Goal: Task Accomplishment & Management: Use online tool/utility

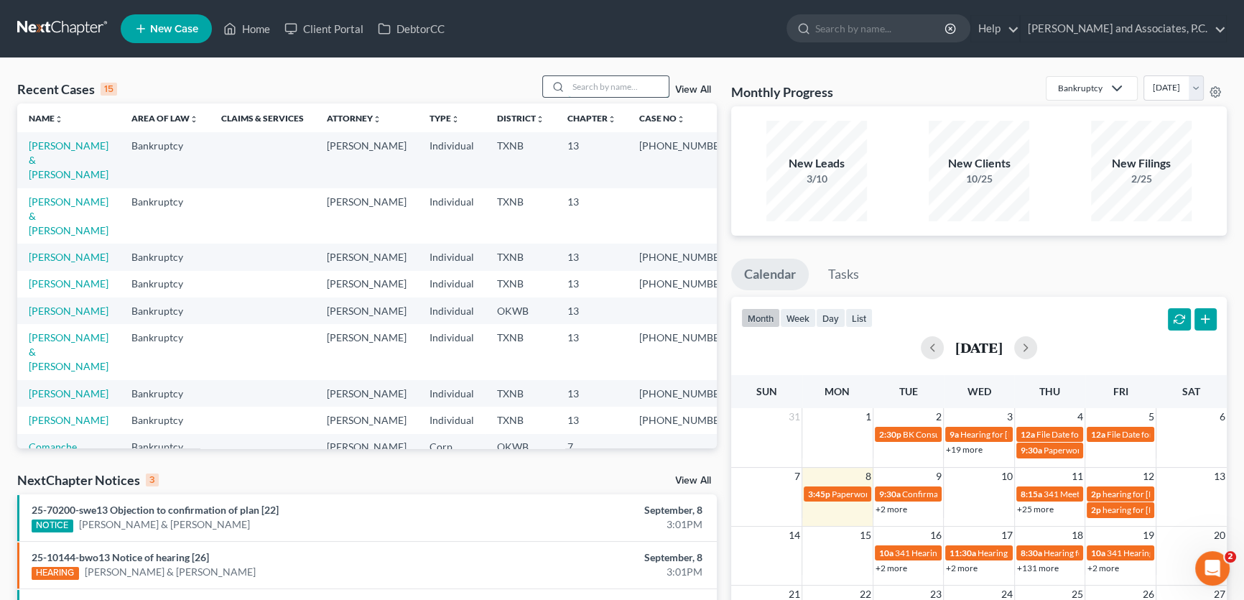
click at [594, 81] on input "search" at bounding box center [618, 86] width 101 height 21
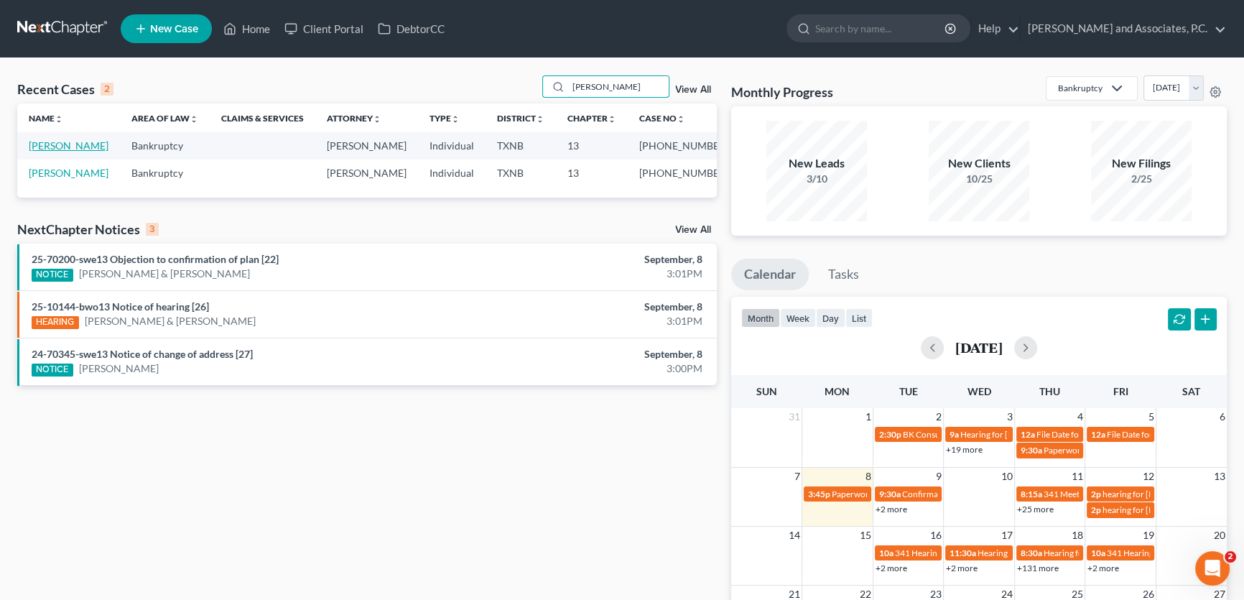
type input "barnett"
click at [78, 147] on link "Barnett, Roxie" at bounding box center [69, 145] width 80 height 12
select select "5"
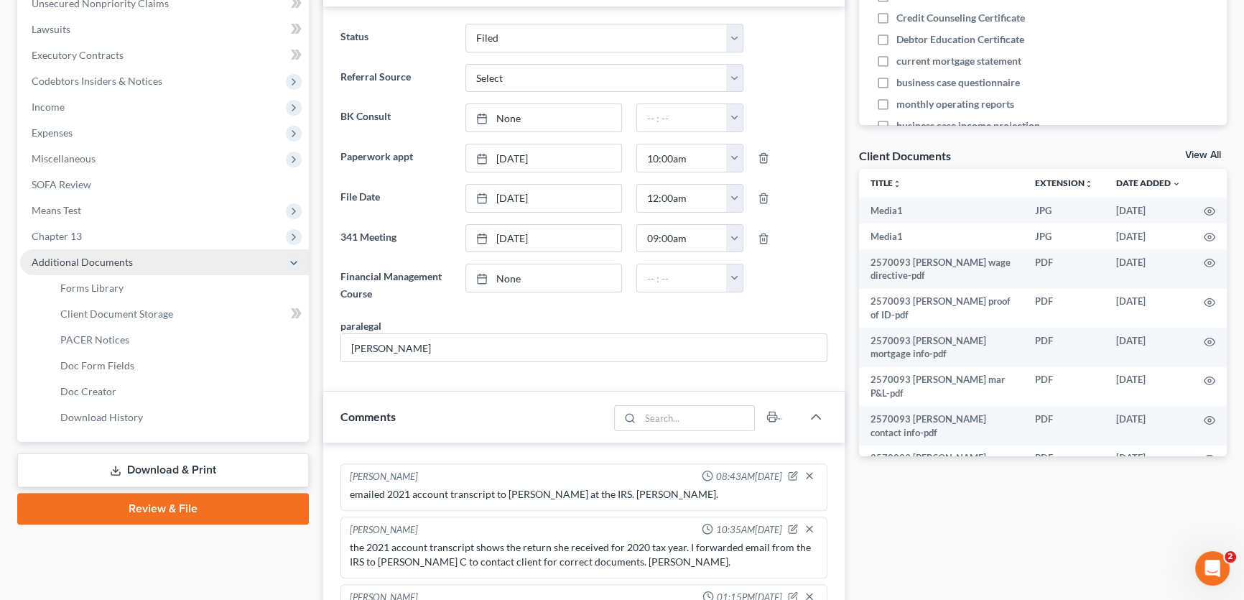
scroll to position [8960, 0]
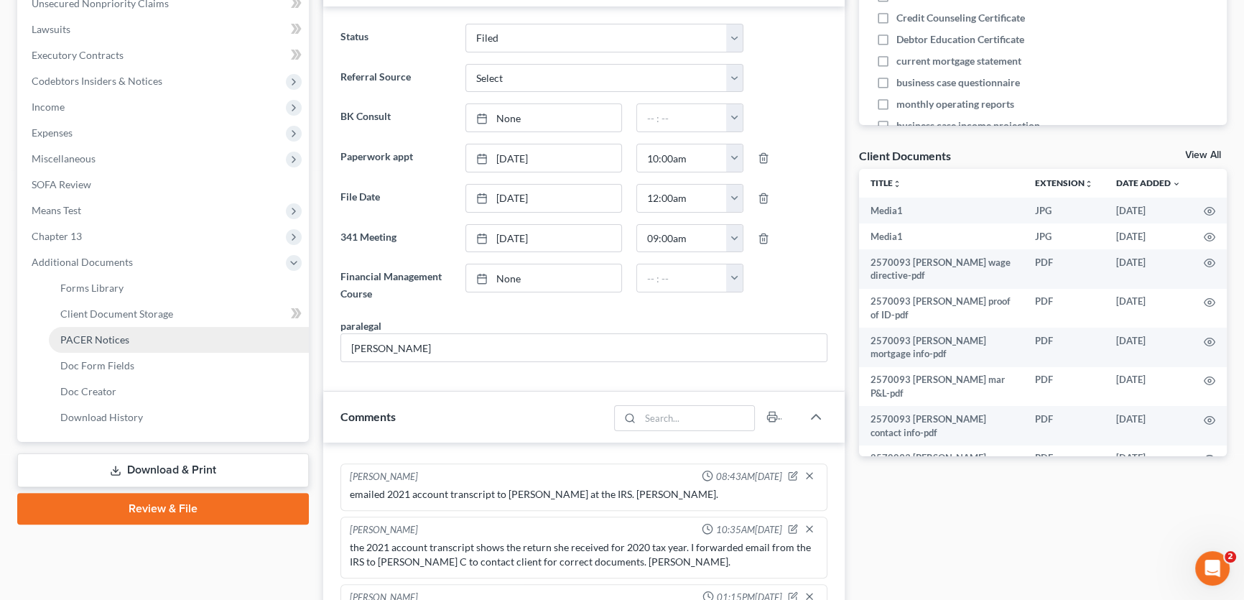
click at [76, 343] on span "PACER Notices" at bounding box center [94, 339] width 69 height 12
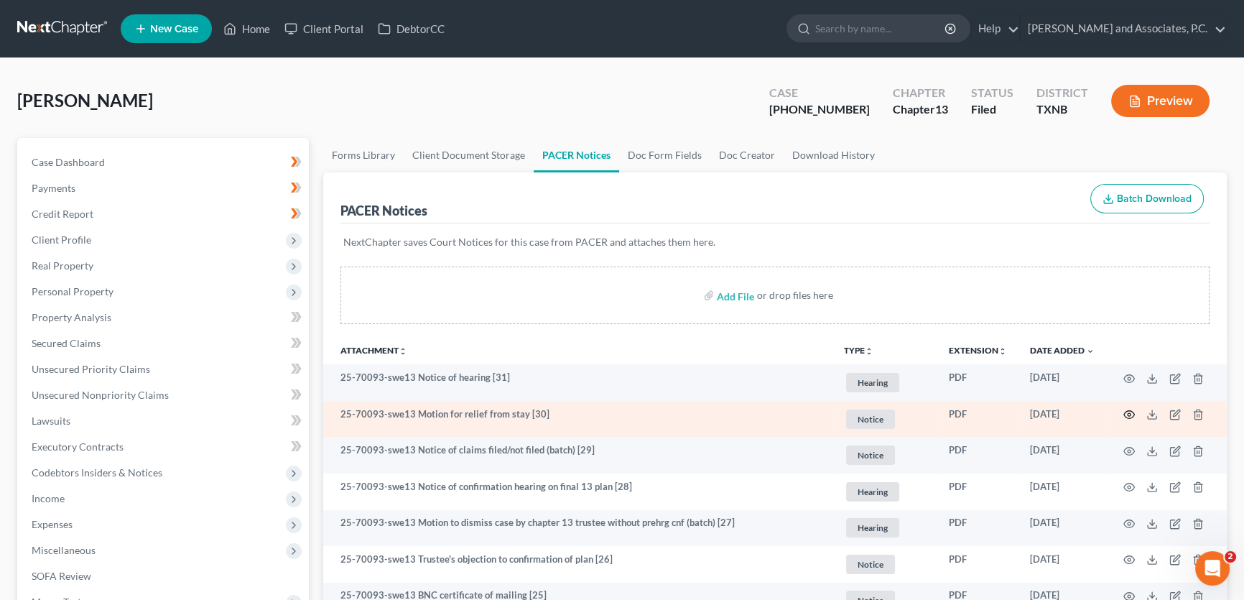
click at [1129, 414] on circle "button" at bounding box center [1129, 414] width 3 height 3
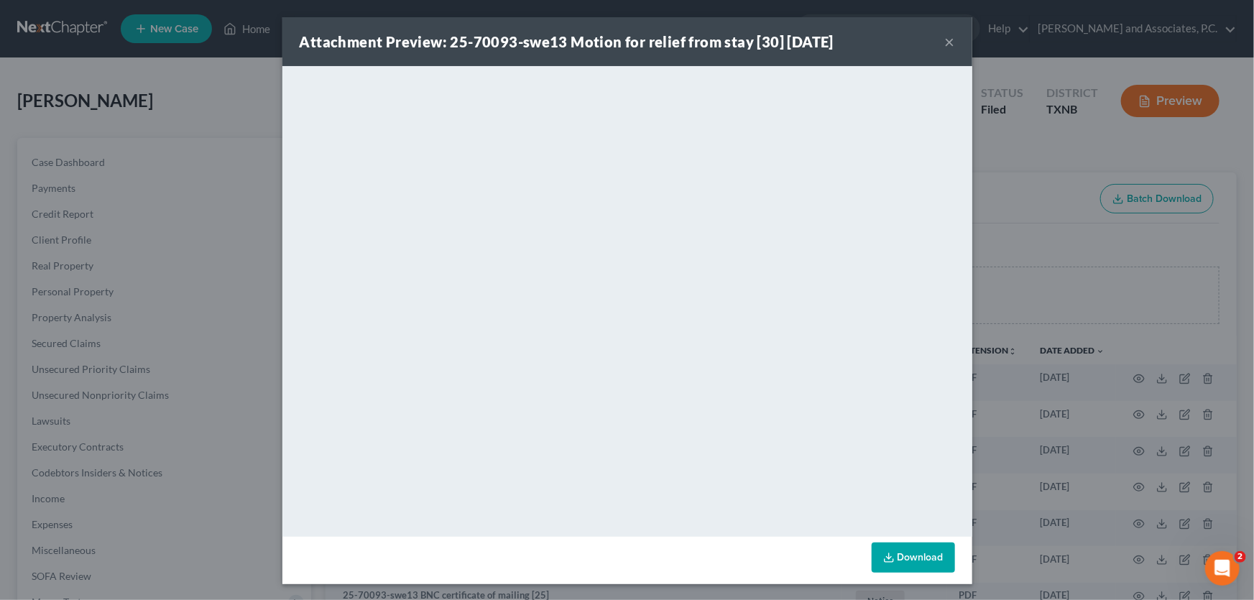
click at [945, 39] on button "×" at bounding box center [950, 41] width 10 height 17
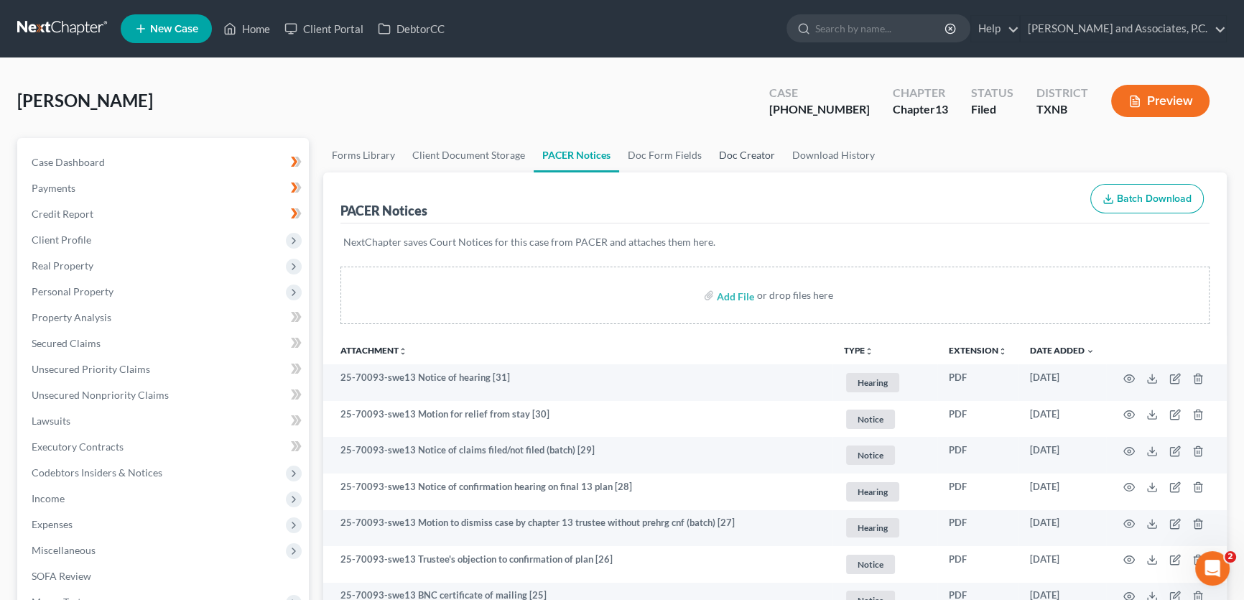
click at [742, 149] on link "Doc Creator" at bounding box center [746, 155] width 73 height 34
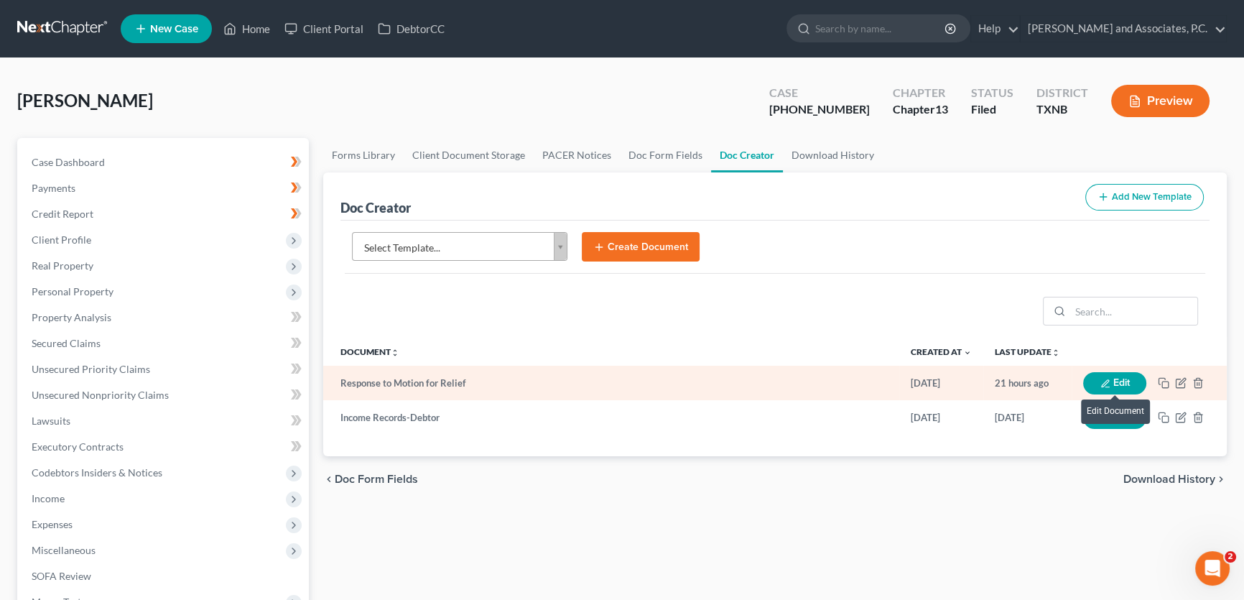
click at [1106, 375] on button "Edit" at bounding box center [1114, 383] width 63 height 22
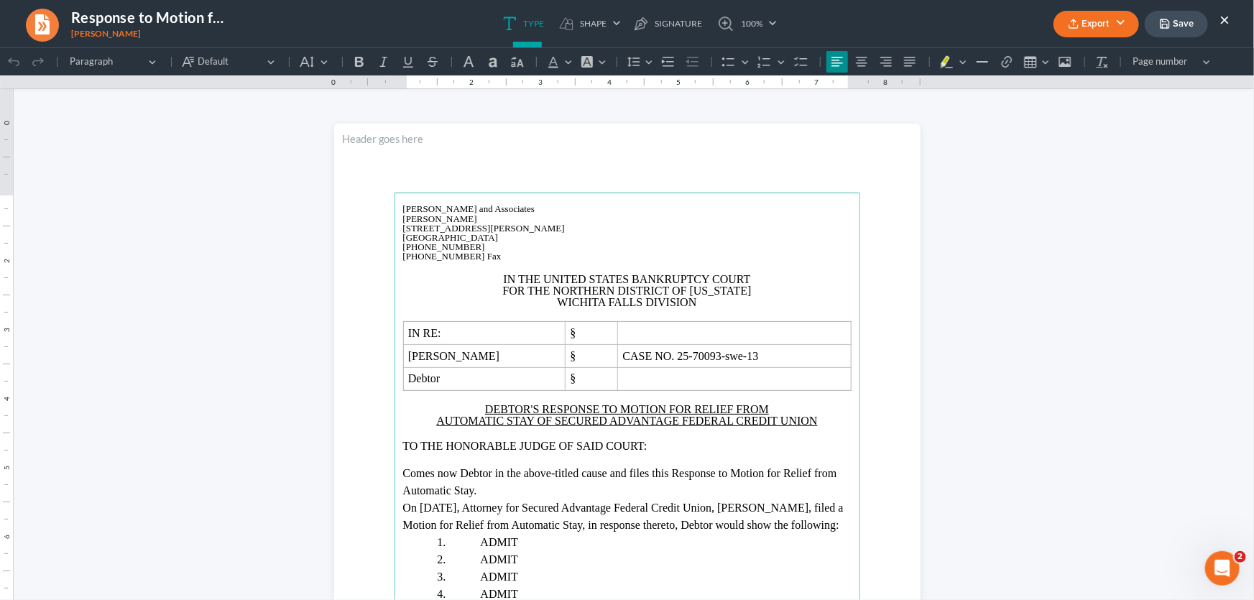
click at [1101, 21] on button "Export" at bounding box center [1095, 24] width 85 height 27
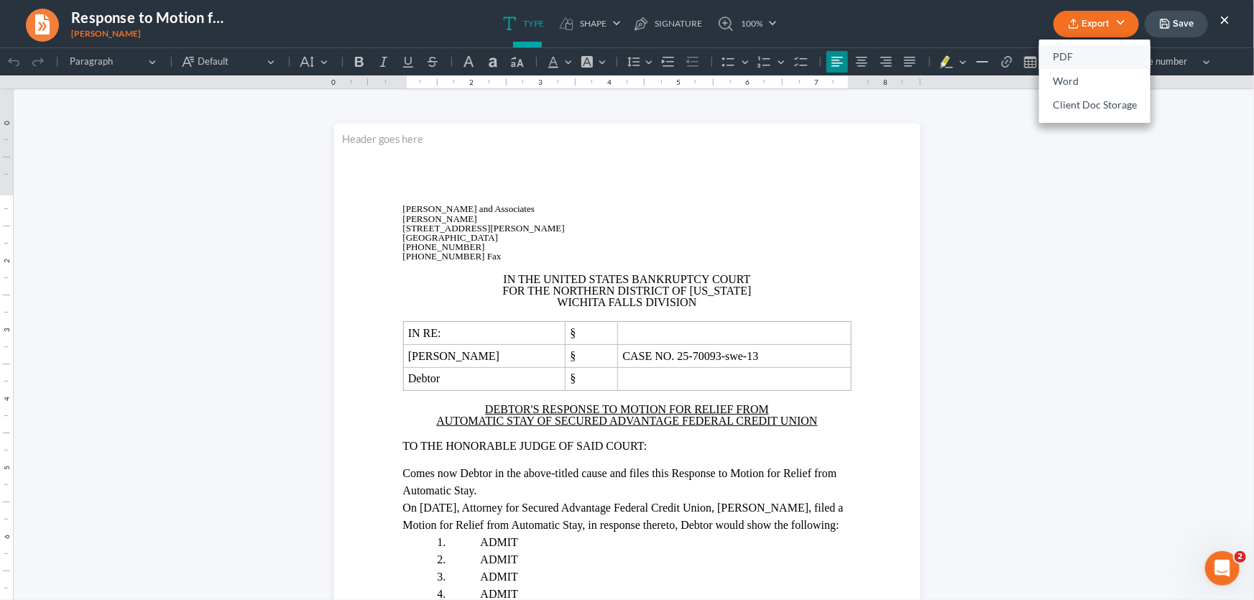
click at [1067, 59] on link "PDF" at bounding box center [1094, 57] width 111 height 24
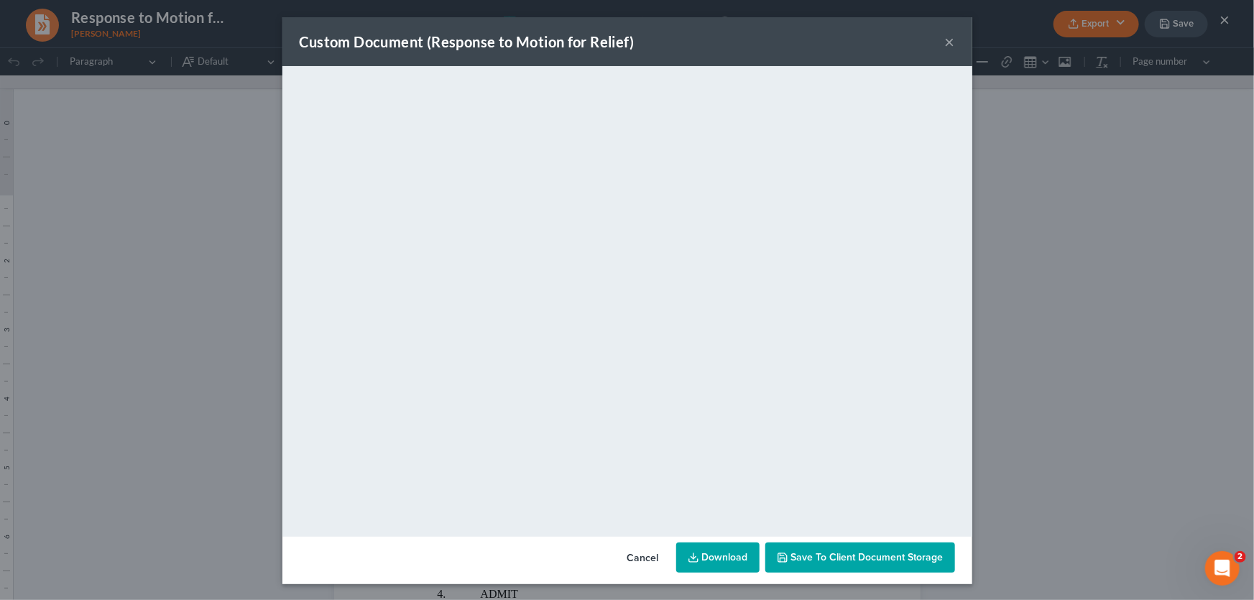
drag, startPoint x: 945, startPoint y: 40, endPoint x: 1232, endPoint y: 19, distance: 287.3
click at [945, 40] on button "×" at bounding box center [950, 41] width 10 height 17
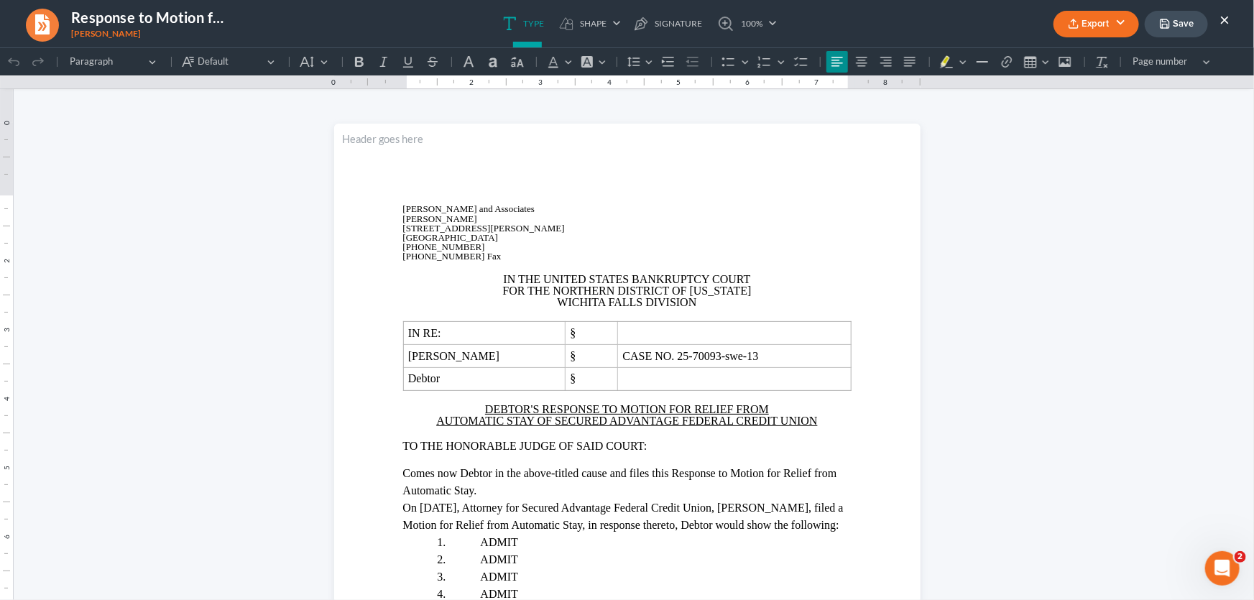
click at [1177, 24] on button "Save" at bounding box center [1175, 24] width 63 height 27
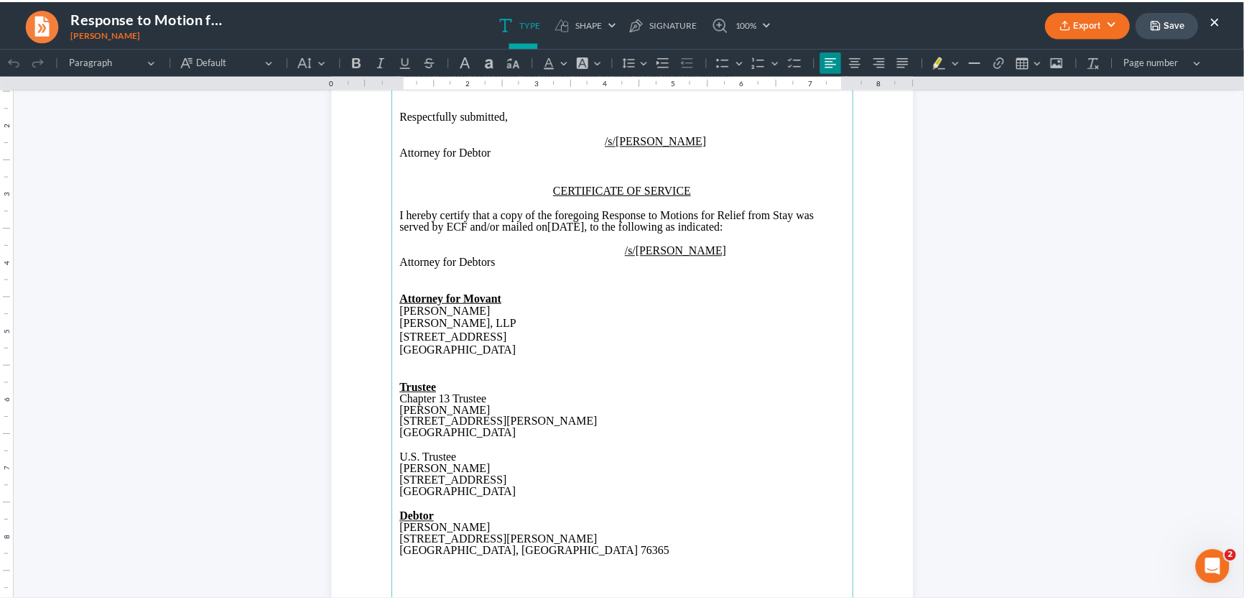
scroll to position [1109, 0]
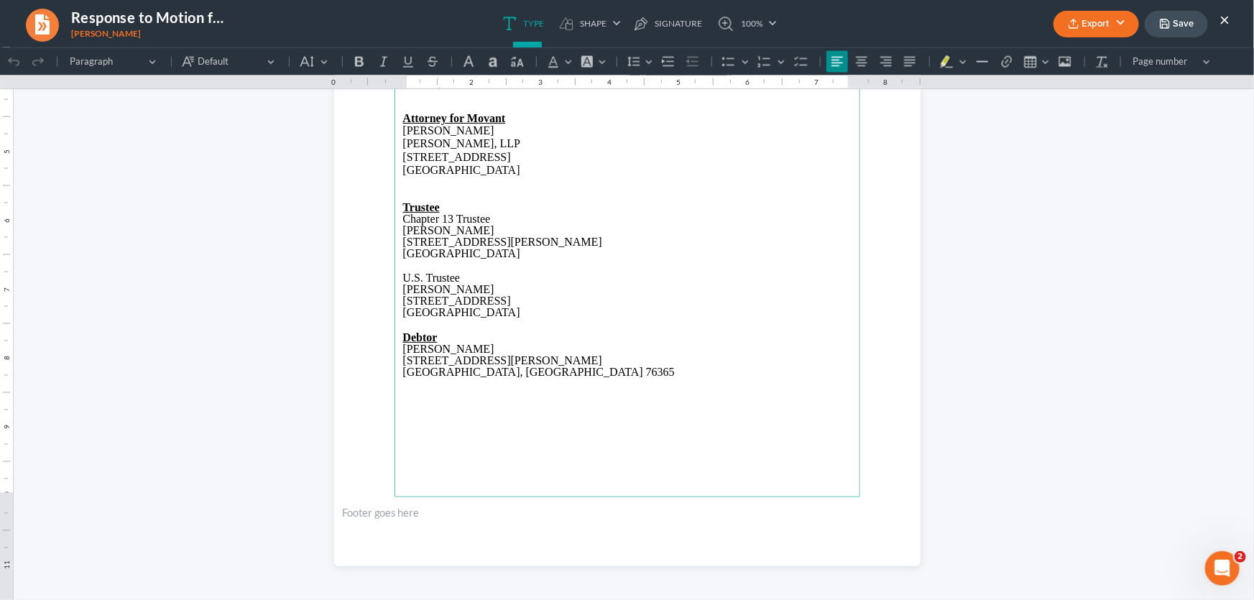
click at [1186, 30] on button "Save" at bounding box center [1175, 24] width 63 height 27
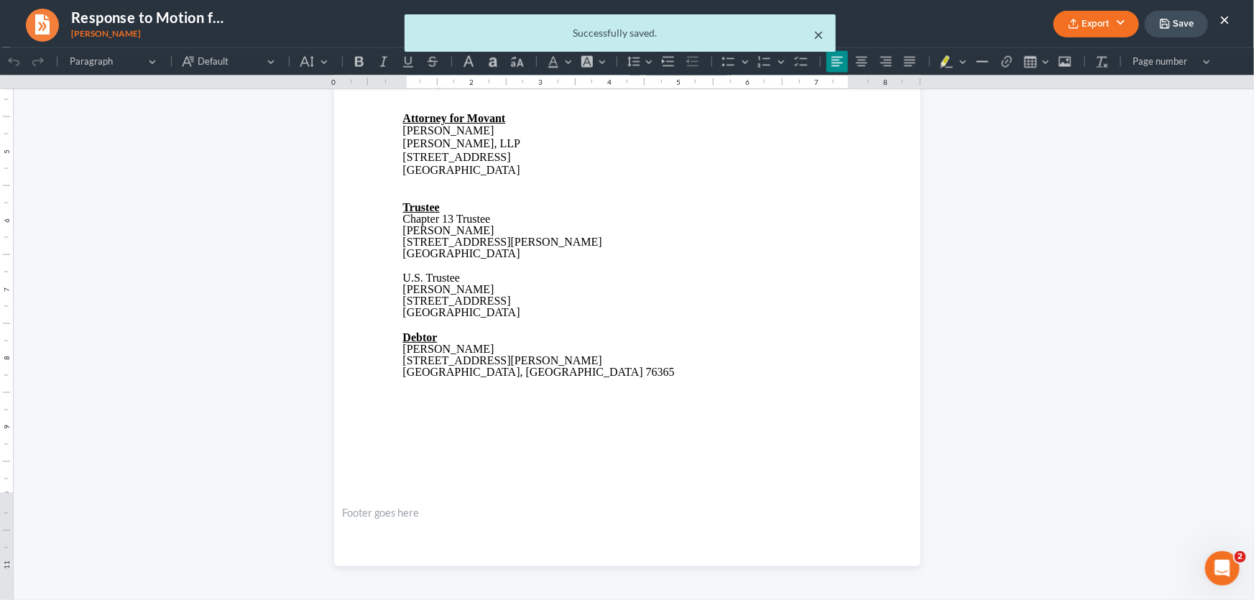
click at [820, 33] on button "×" at bounding box center [819, 34] width 10 height 17
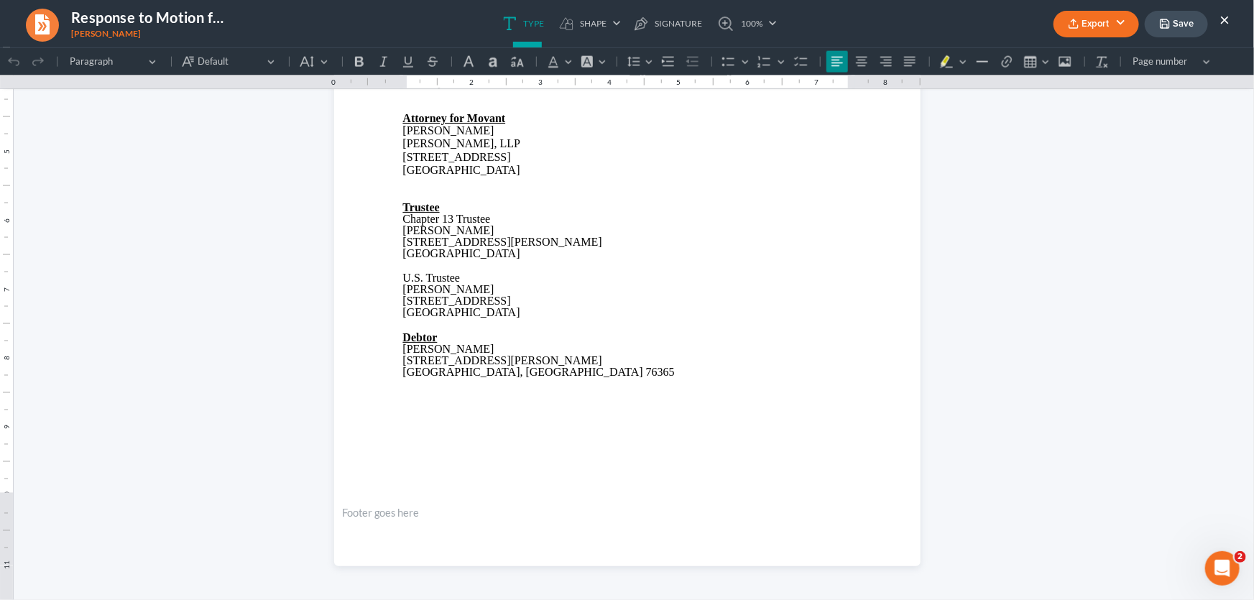
click at [1226, 20] on button "×" at bounding box center [1224, 19] width 10 height 17
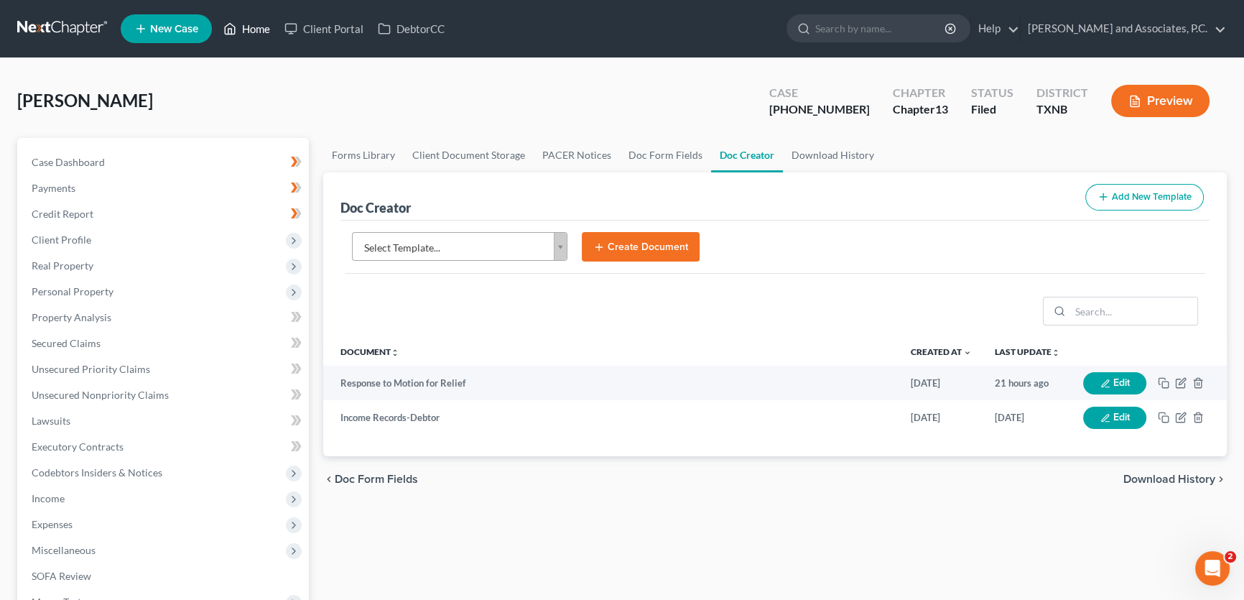
click at [251, 22] on link "Home" at bounding box center [246, 29] width 61 height 26
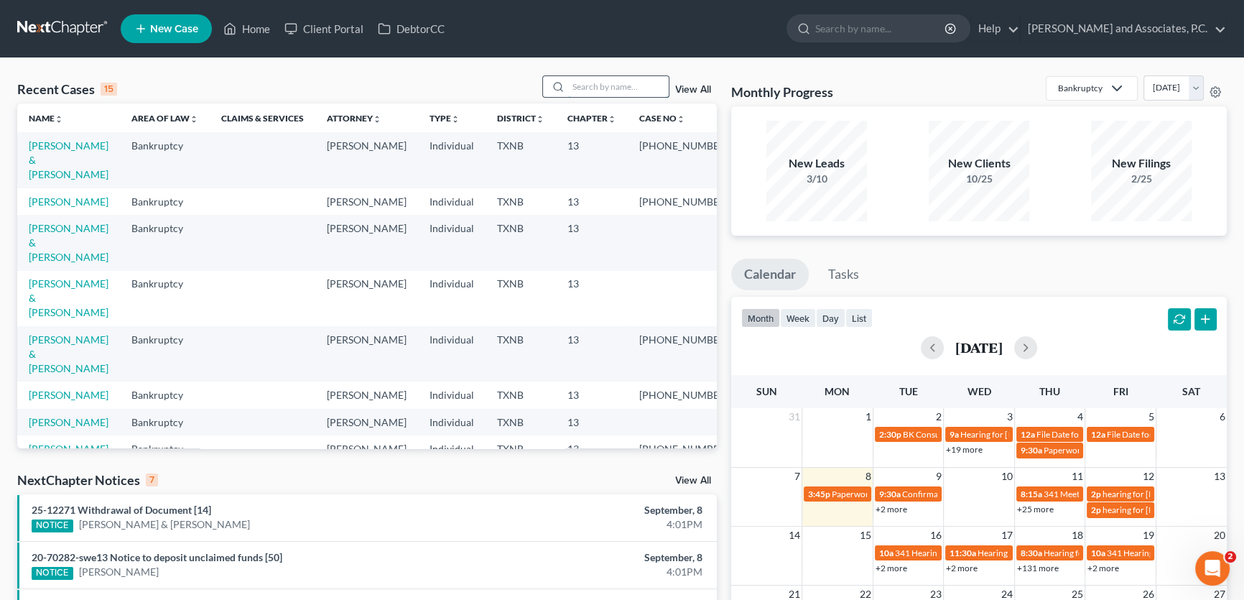
click at [581, 80] on input "search" at bounding box center [618, 86] width 101 height 21
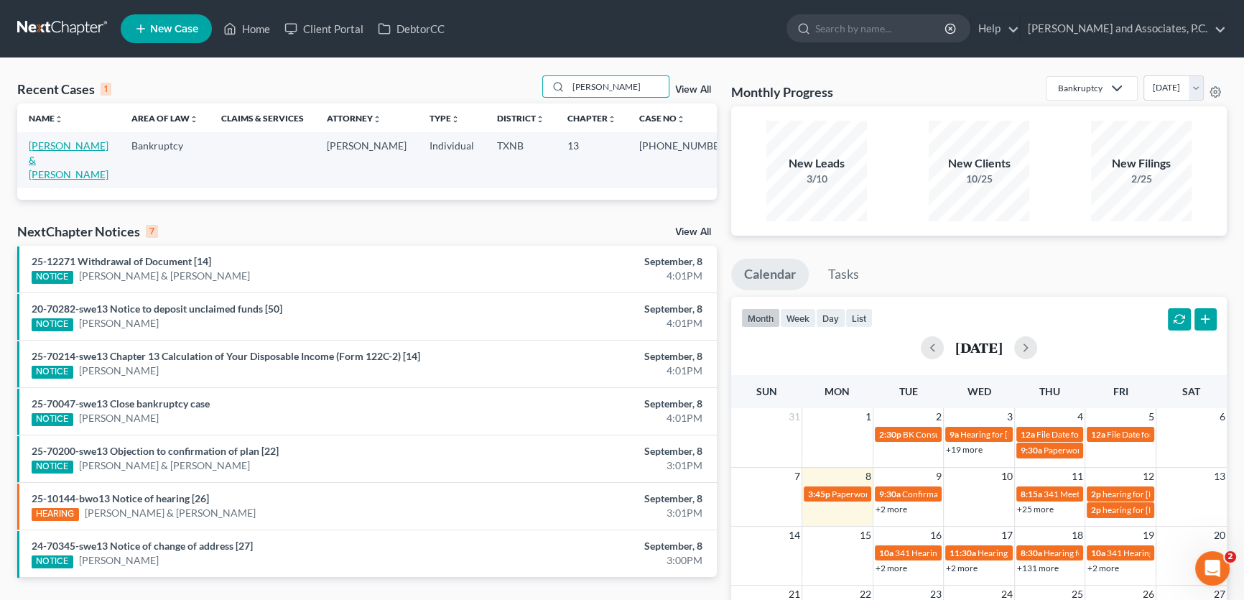
type input "alaniz"
click at [94, 145] on link "Alaniz, Ricardo & Gloria" at bounding box center [69, 159] width 80 height 41
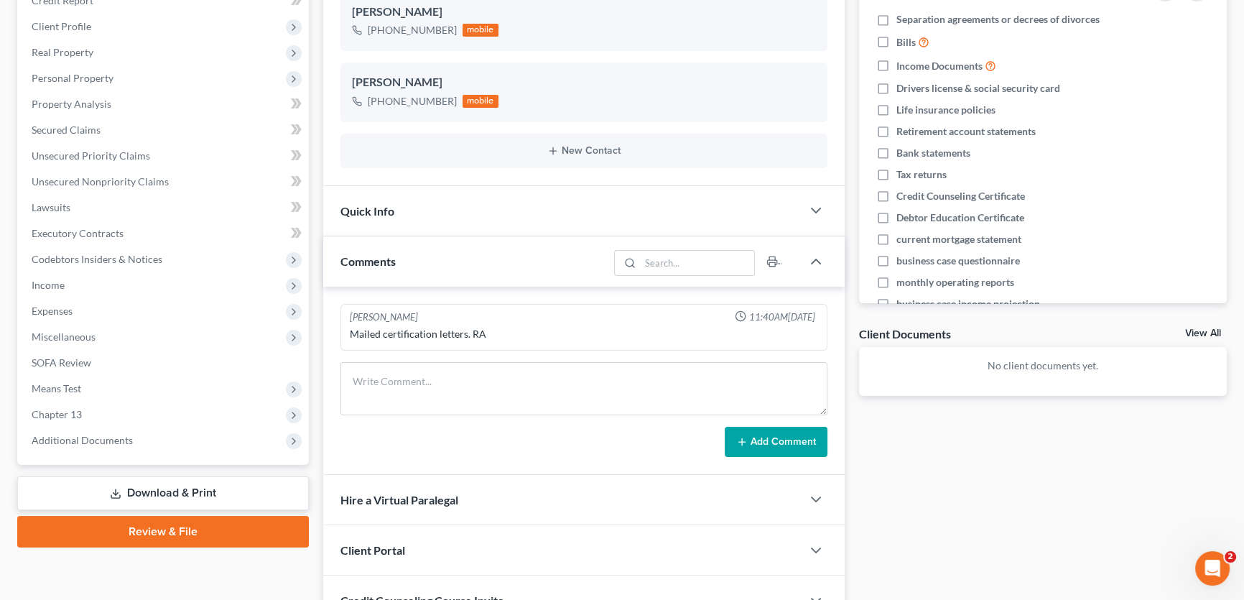
scroll to position [342, 0]
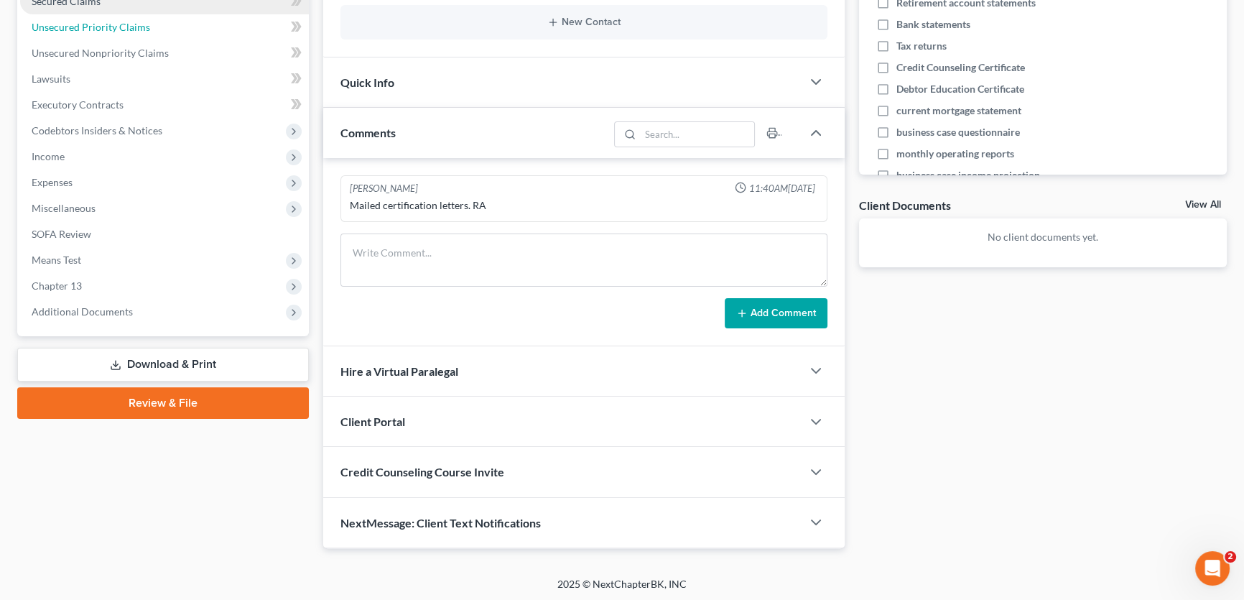
click at [254, 28] on link "Unsecured Priority Claims" at bounding box center [164, 27] width 289 height 26
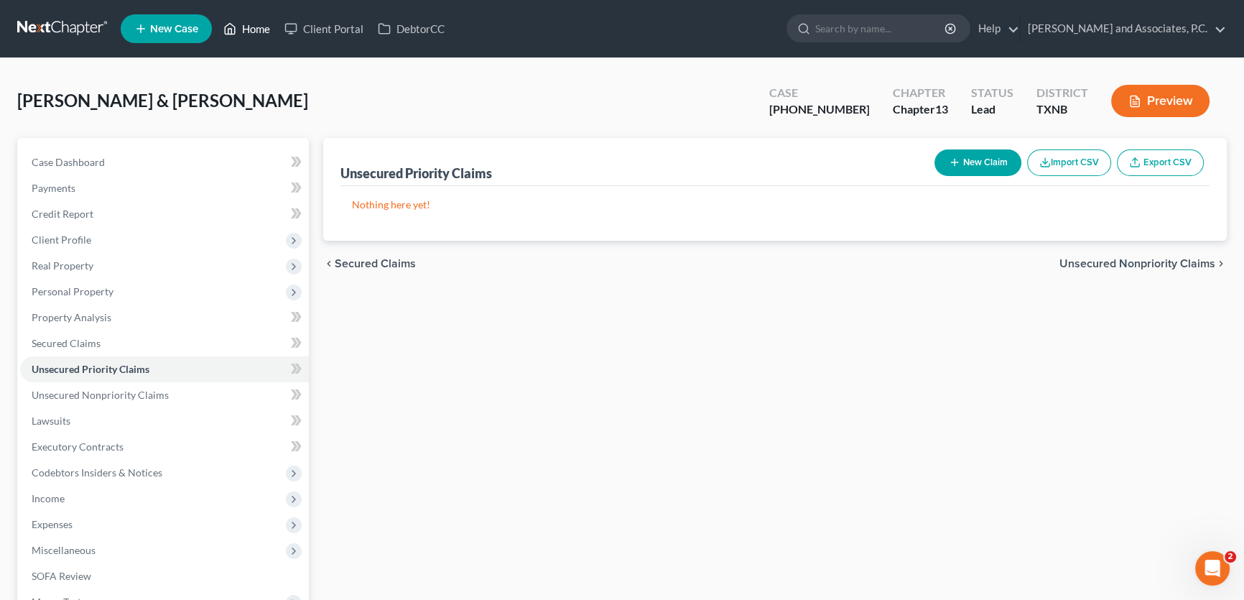
click at [251, 29] on link "Home" at bounding box center [246, 29] width 61 height 26
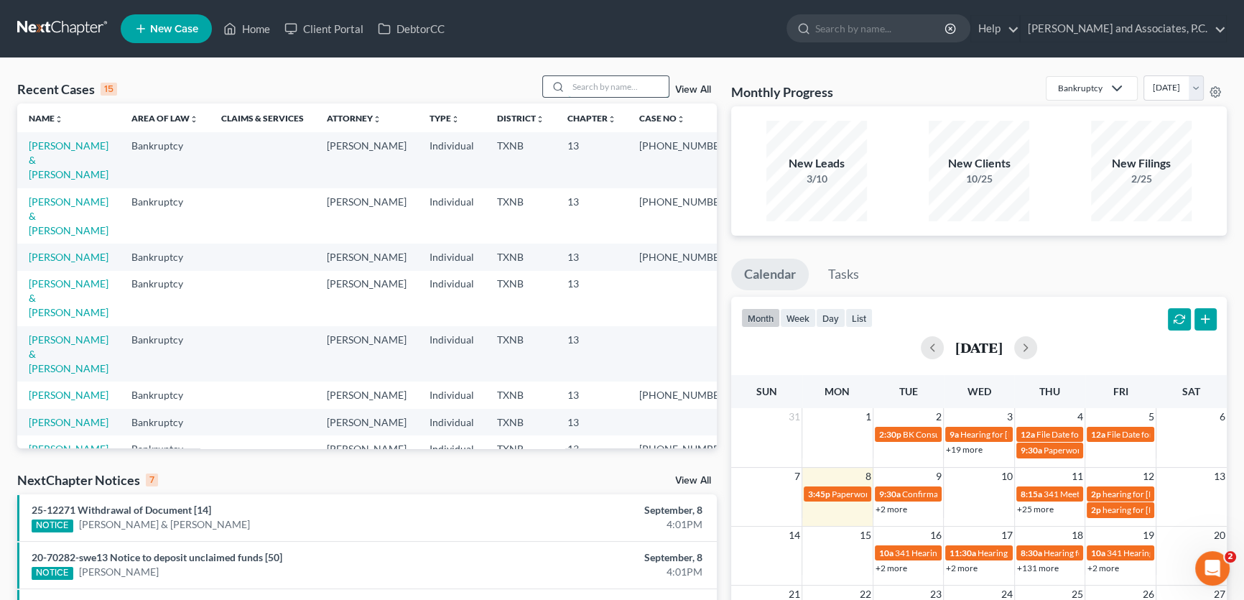
click at [592, 81] on input "search" at bounding box center [618, 86] width 101 height 21
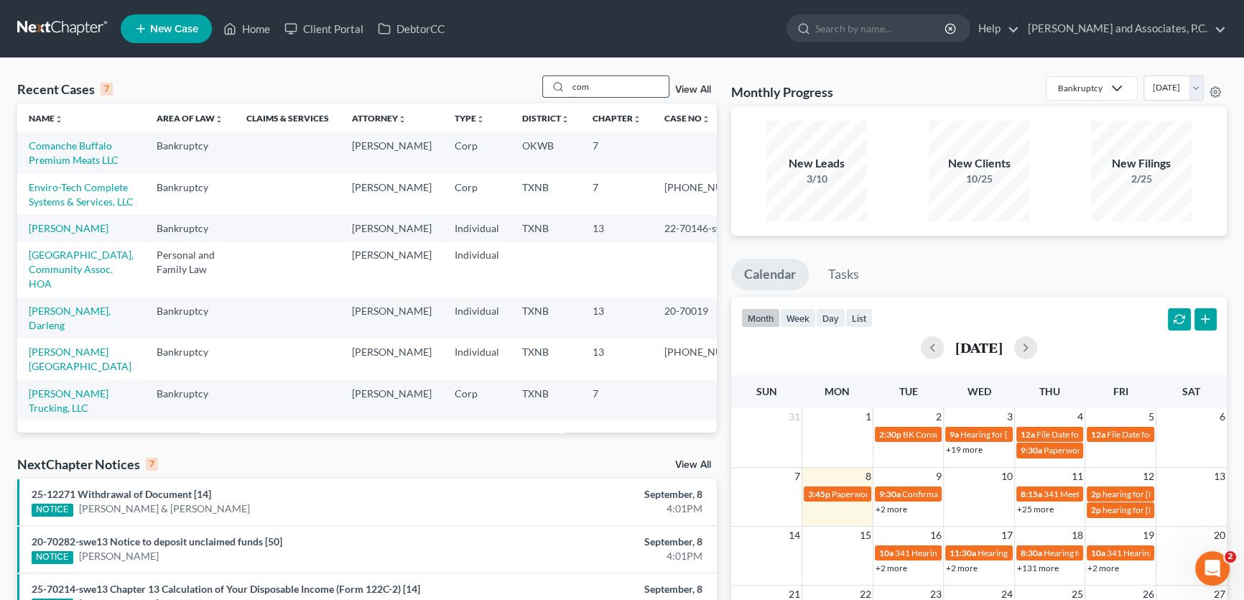
drag, startPoint x: 592, startPoint y: 85, endPoint x: 541, endPoint y: 80, distance: 51.3
click at [542, 80] on div "com" at bounding box center [606, 86] width 128 height 22
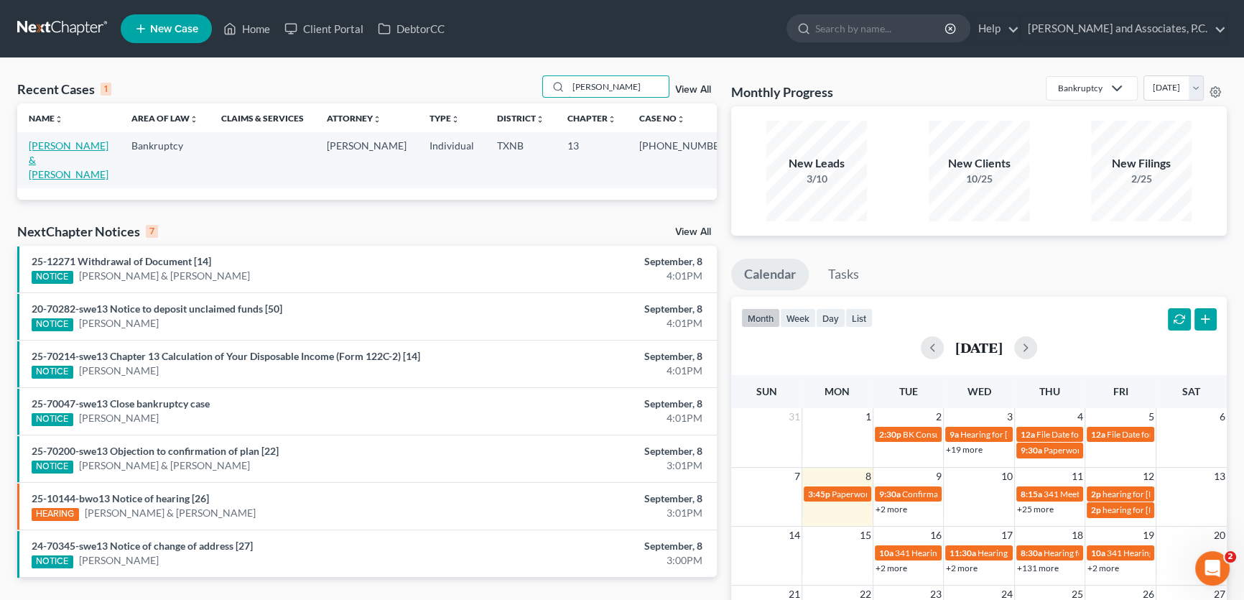
type input "gouin"
click at [96, 151] on link "Gouin, Stephanie & Flickinger, Teresa" at bounding box center [69, 159] width 80 height 41
select select "5"
select select "1"
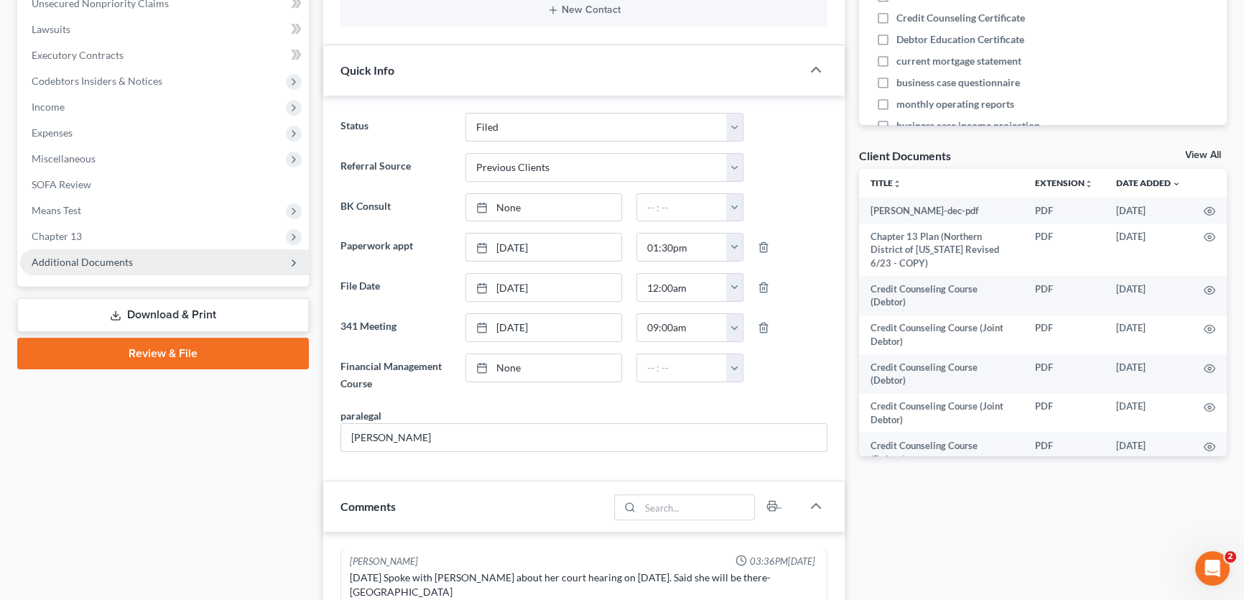
scroll to position [7200, 0]
click at [75, 259] on span "Additional Documents" at bounding box center [82, 262] width 101 height 12
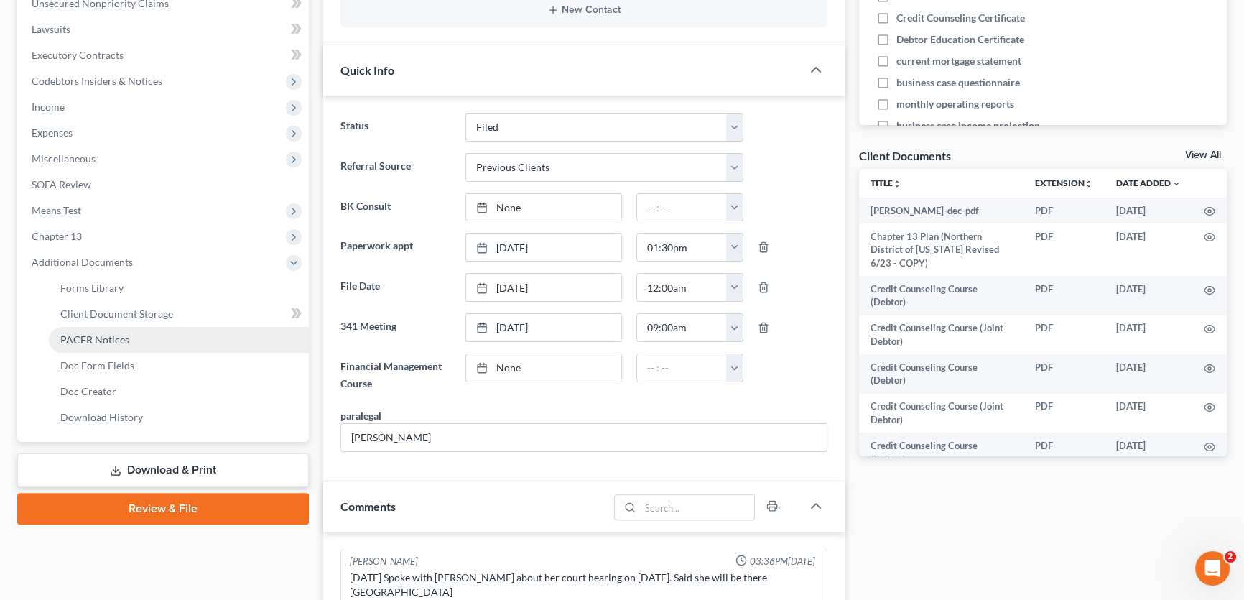
click at [101, 338] on span "PACER Notices" at bounding box center [94, 339] width 69 height 12
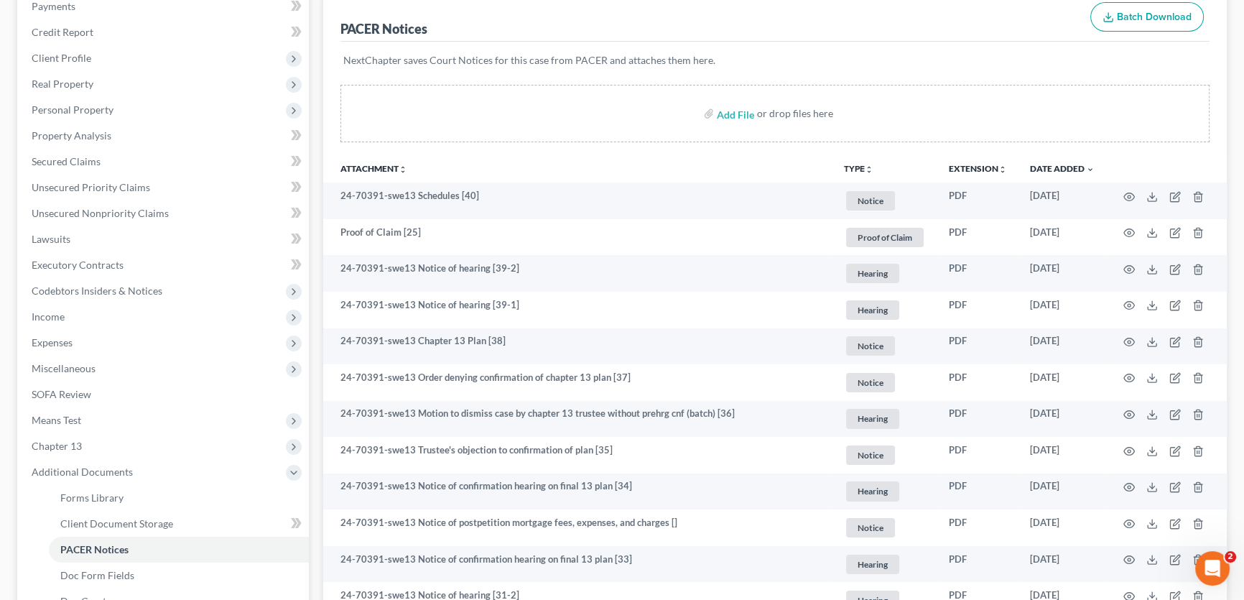
scroll to position [195, 0]
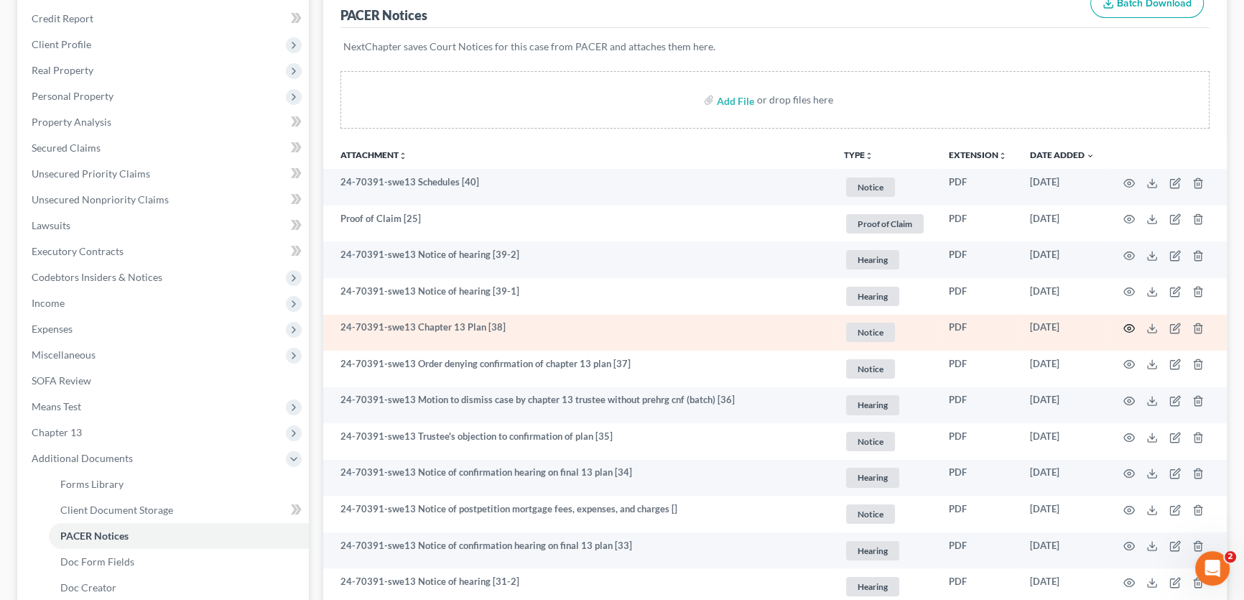
click at [1125, 325] on icon "button" at bounding box center [1129, 328] width 11 height 11
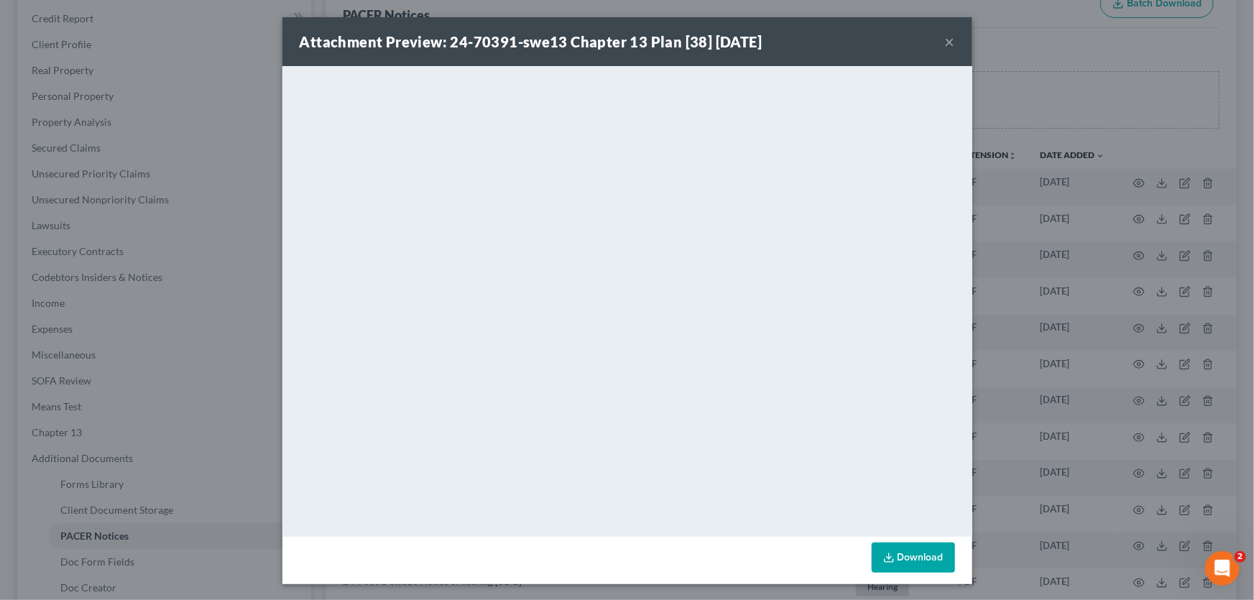
click at [945, 42] on button "×" at bounding box center [950, 41] width 10 height 17
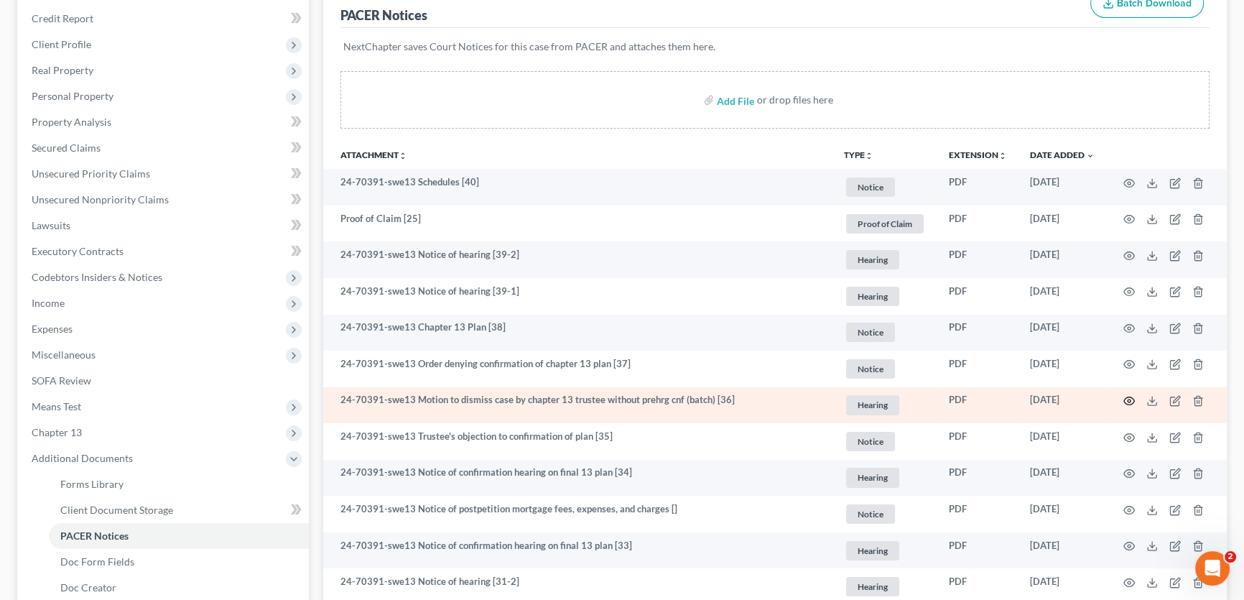
click at [1127, 398] on icon "button" at bounding box center [1129, 400] width 11 height 11
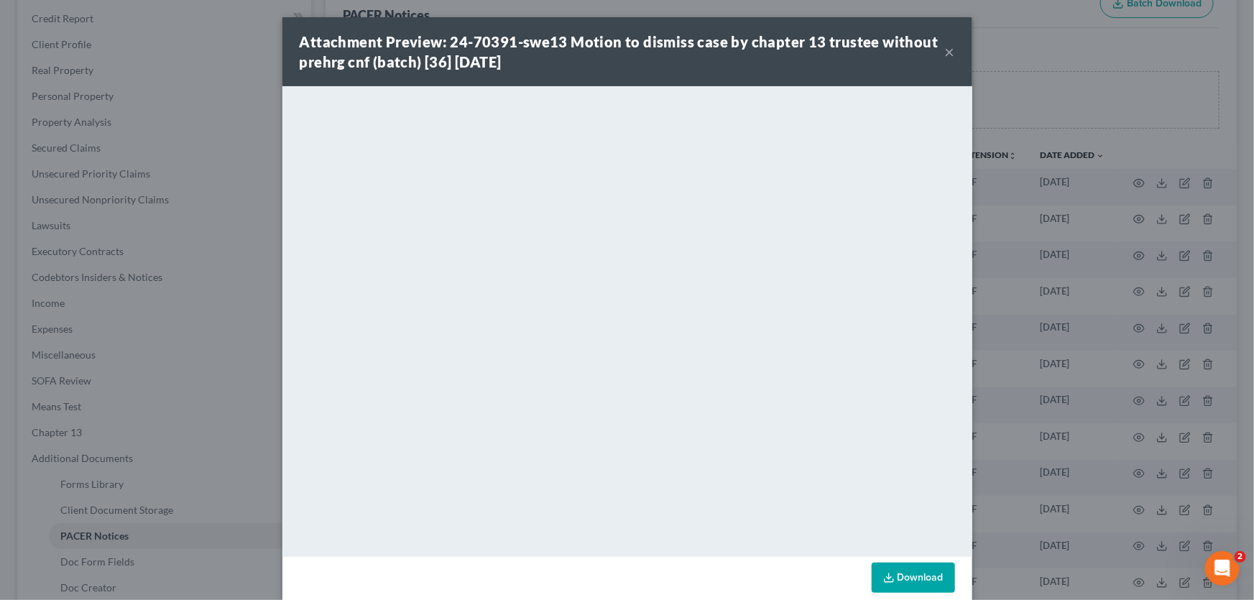
click at [945, 50] on button "×" at bounding box center [950, 51] width 10 height 17
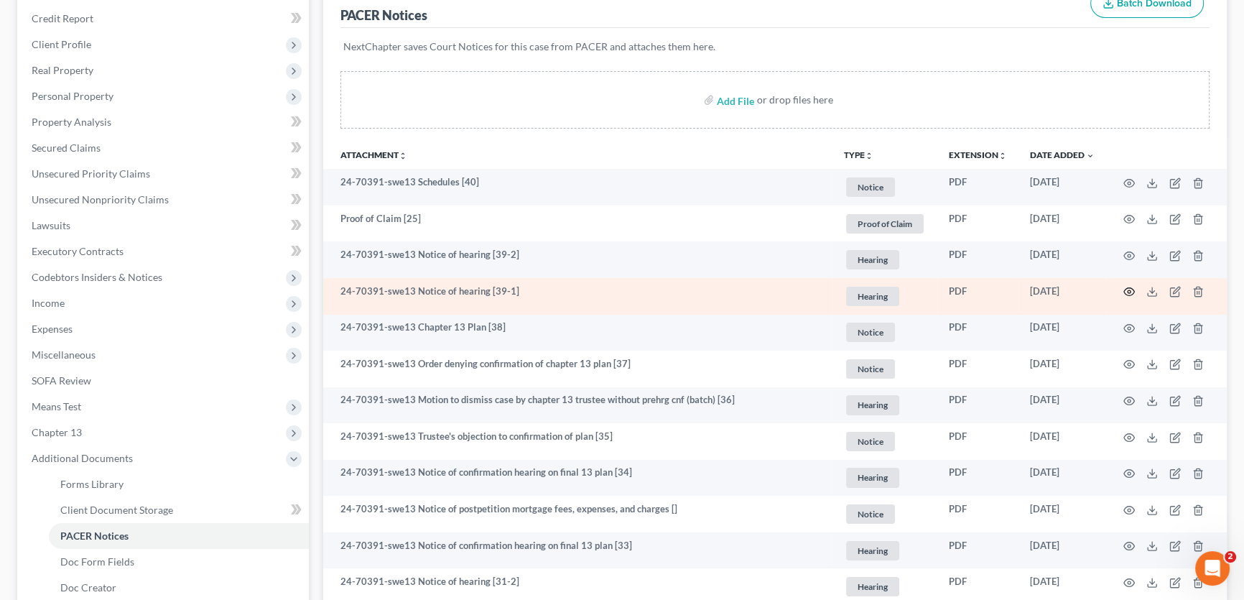
click at [1126, 288] on icon "button" at bounding box center [1129, 291] width 11 height 11
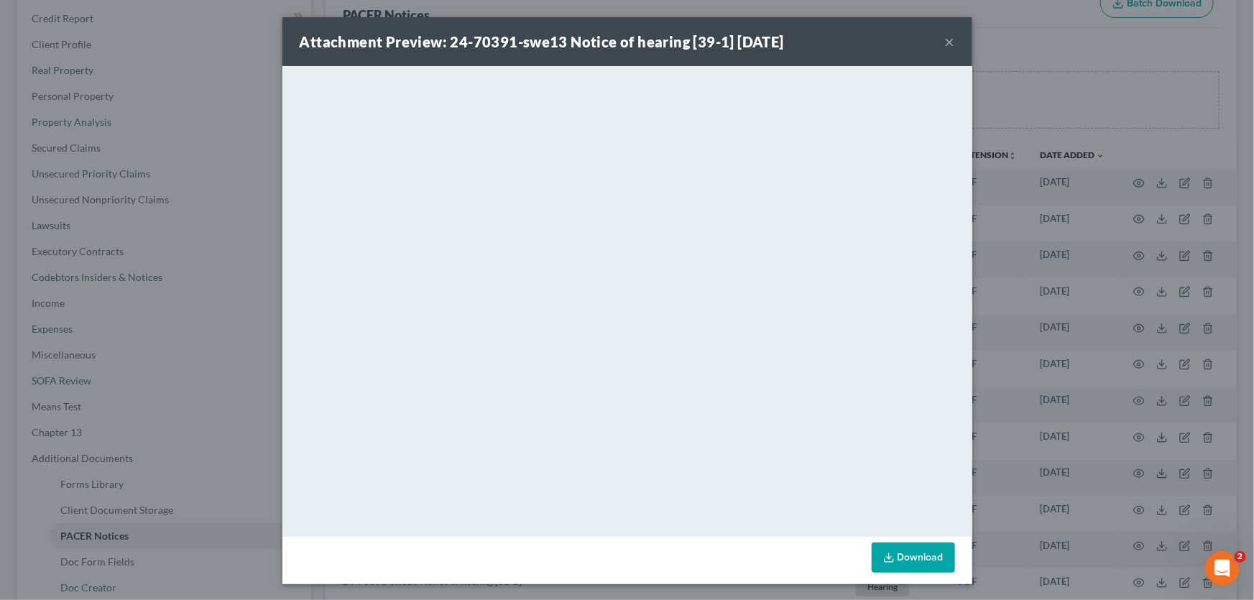
click at [945, 42] on button "×" at bounding box center [950, 41] width 10 height 17
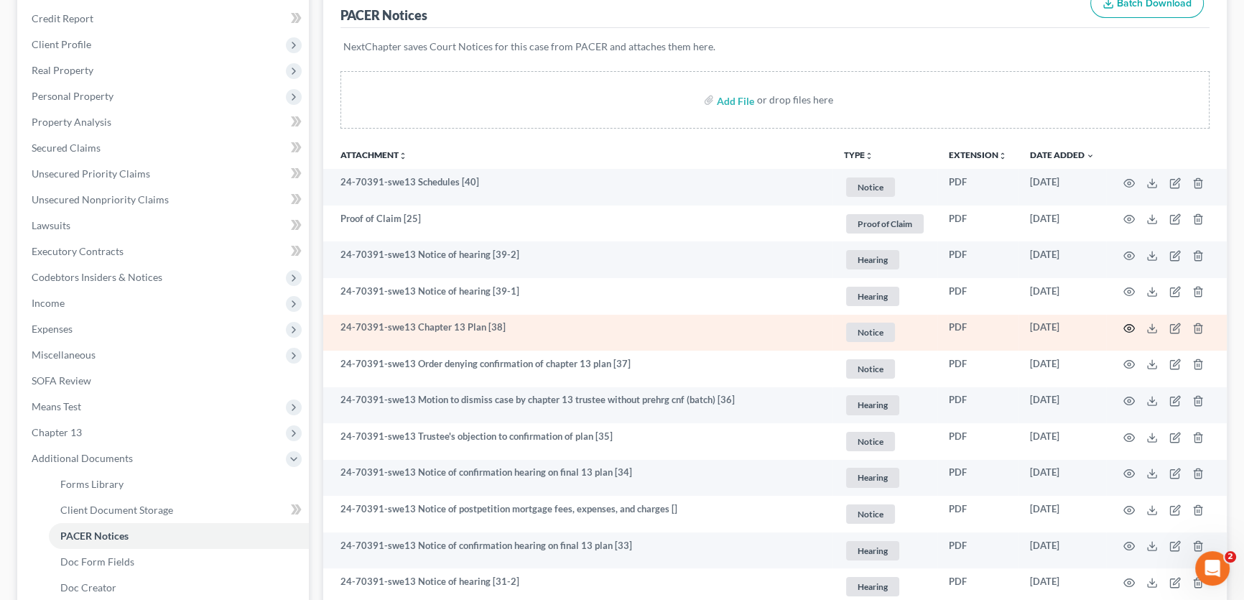
click at [1130, 327] on circle "button" at bounding box center [1129, 328] width 3 height 3
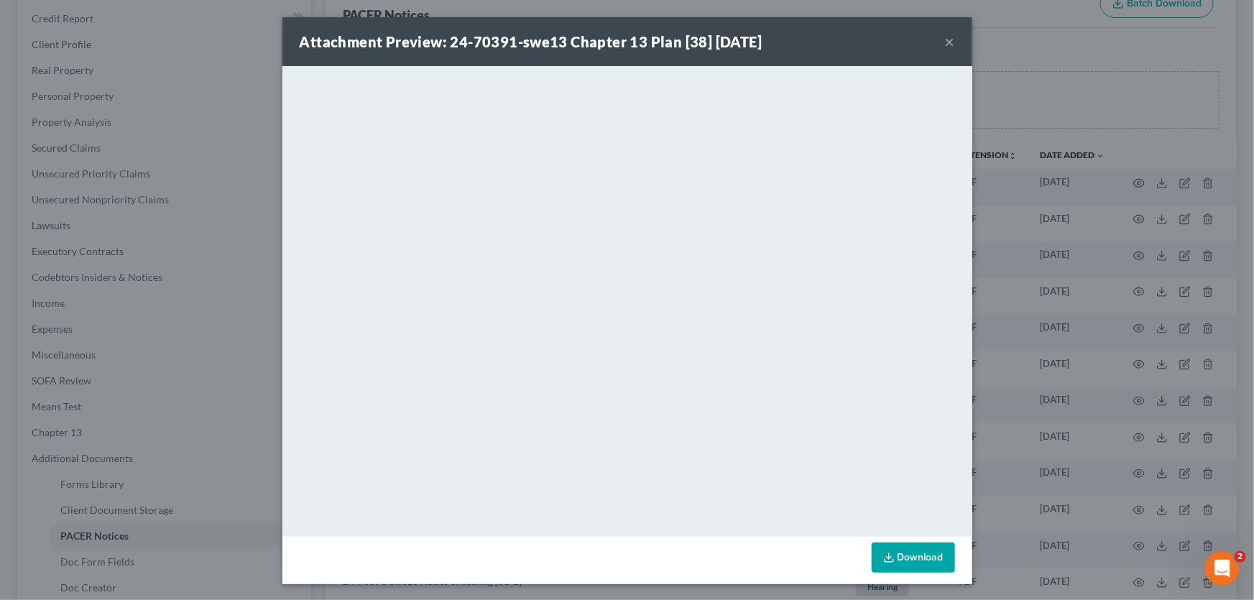
click at [947, 41] on button "×" at bounding box center [950, 41] width 10 height 17
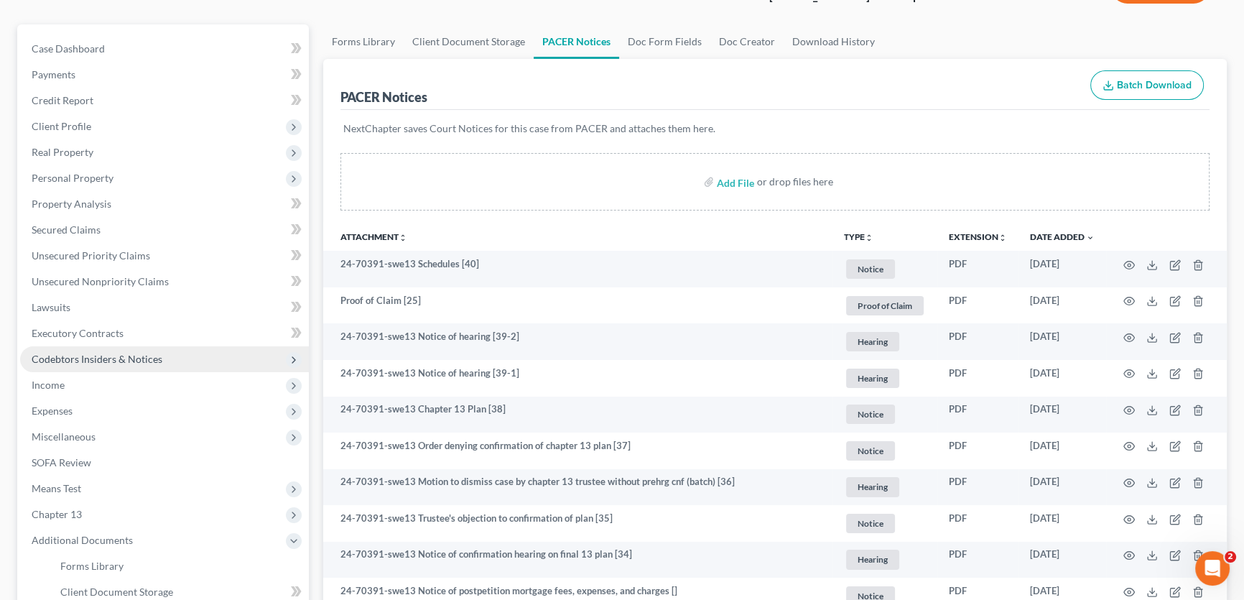
scroll to position [0, 0]
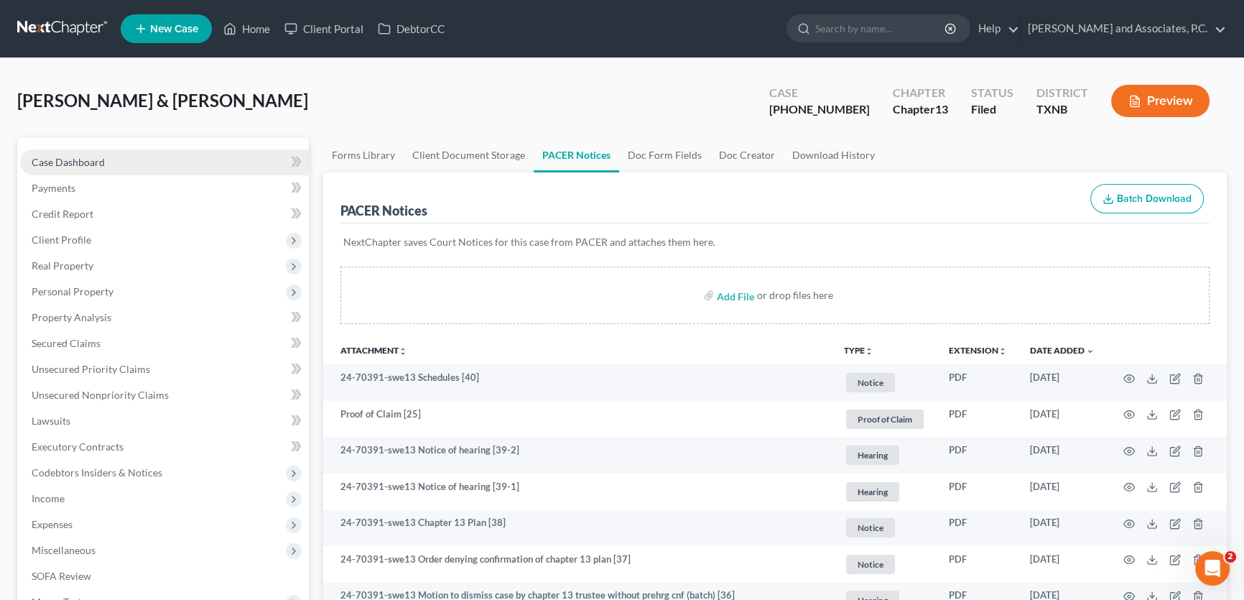
click at [124, 158] on link "Case Dashboard" at bounding box center [164, 162] width 289 height 26
select select "1"
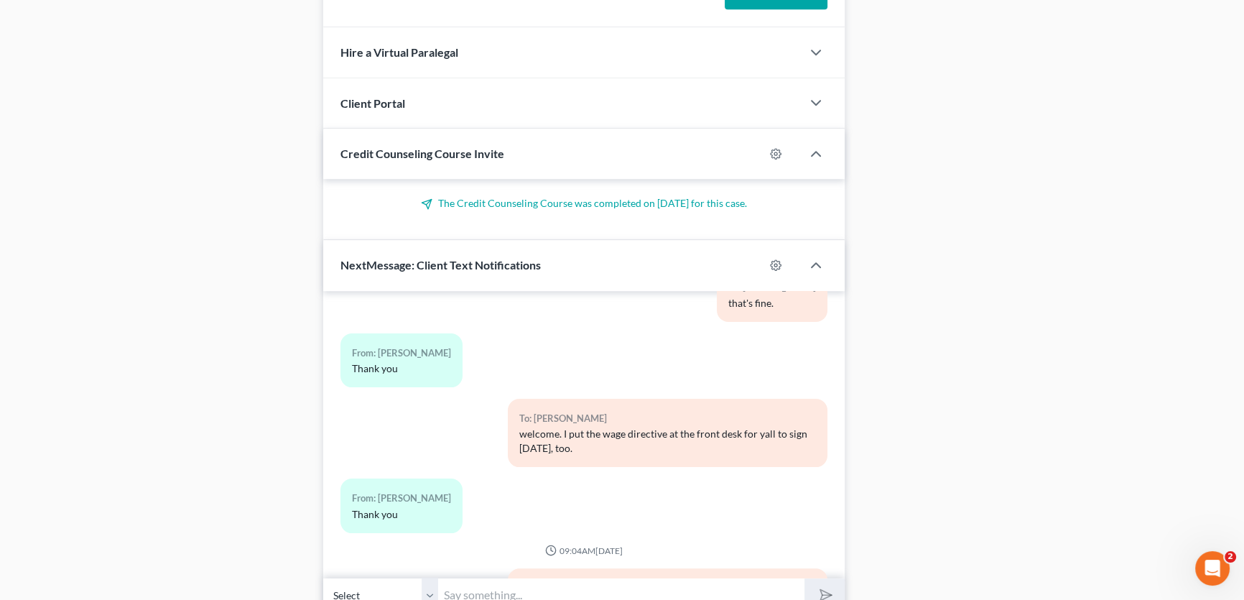
scroll to position [1330, 0]
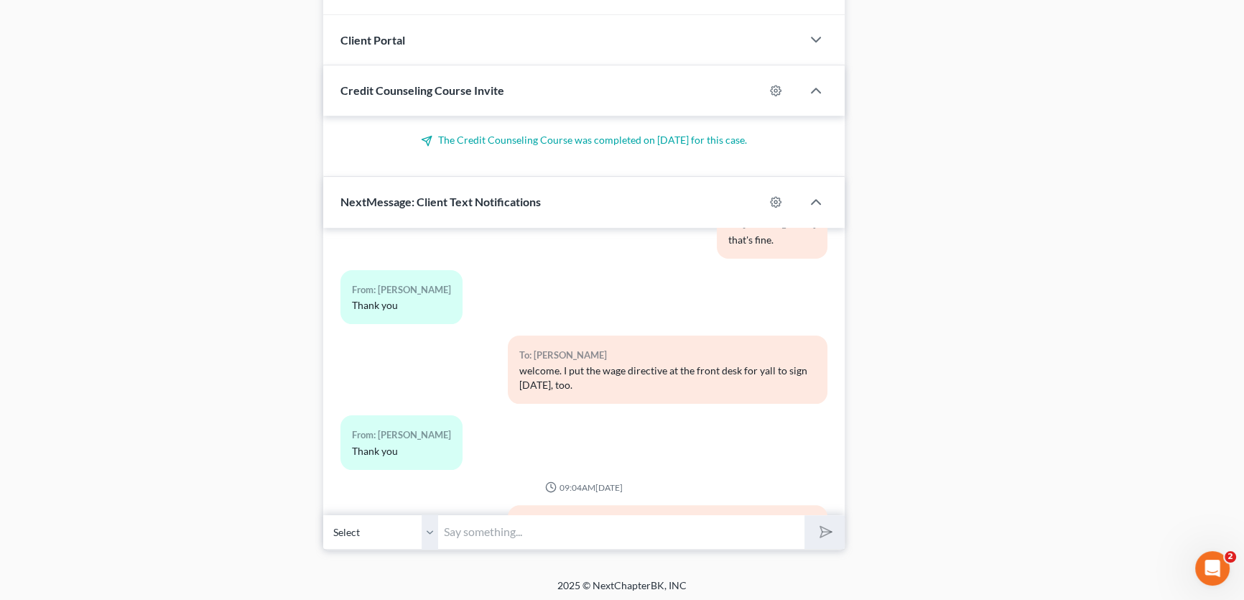
drag, startPoint x: 431, startPoint y: 524, endPoint x: 460, endPoint y: 527, distance: 28.8
click at [431, 524] on select "Select +1 (940) 781-5520 - Stephanie Gouin +1 (940) 447-1606 - Teresa Flickinger" at bounding box center [380, 531] width 115 height 35
click at [323, 514] on select "Select +1 (940) 781-5520 - Stephanie Gouin +1 (940) 447-1606 - Teresa Flickinger" at bounding box center [380, 531] width 115 height 35
click at [460, 527] on input "text" at bounding box center [621, 531] width 366 height 35
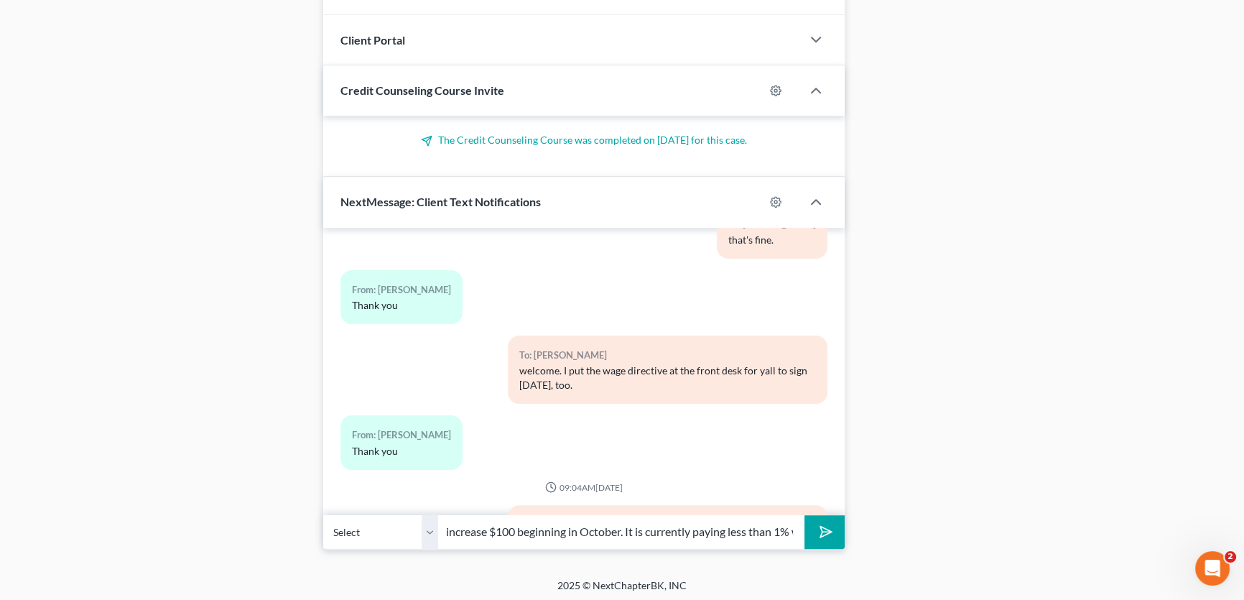
scroll to position [0, 424]
type input "Stephanie, the Trustee emailed me and informed me that your payment needs to in…"
drag, startPoint x: 434, startPoint y: 520, endPoint x: 820, endPoint y: 521, distance: 385.8
click at [434, 520] on select "Select +1 (940) 781-5520 - Stephanie Gouin +1 (940) 447-1606 - Teresa Flickinger" at bounding box center [380, 531] width 115 height 35
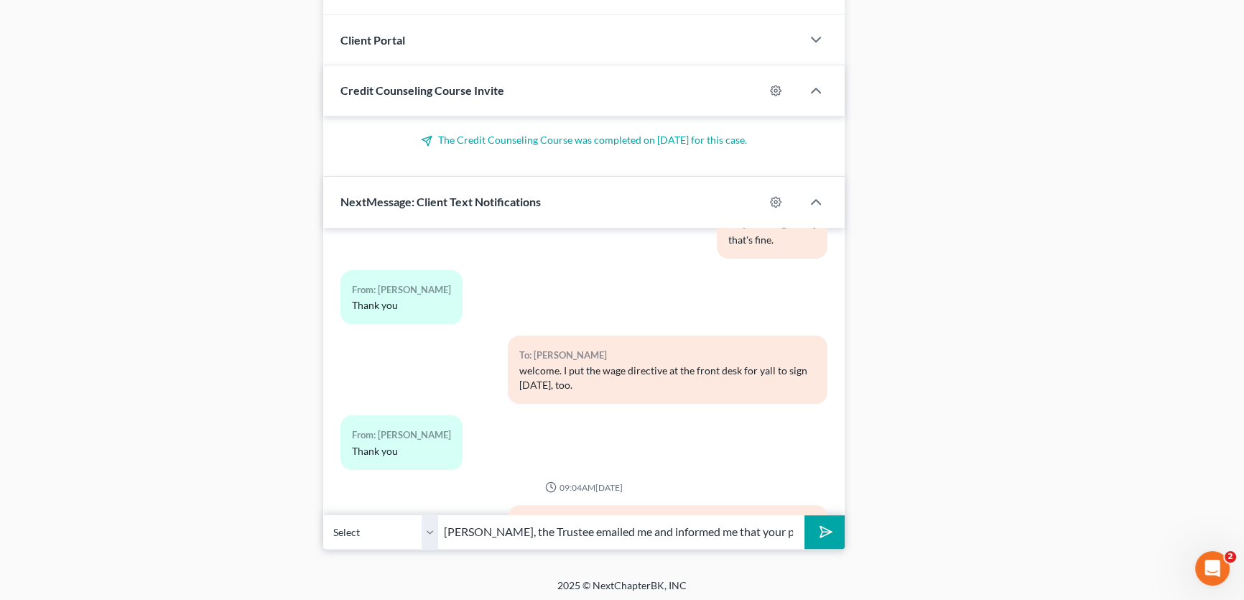
click at [323, 514] on select "Select +1 (940) 781-5520 - Stephanie Gouin +1 (940) 447-1606 - Teresa Flickinger" at bounding box center [380, 531] width 115 height 35
click at [822, 524] on icon "submit" at bounding box center [823, 532] width 20 height 20
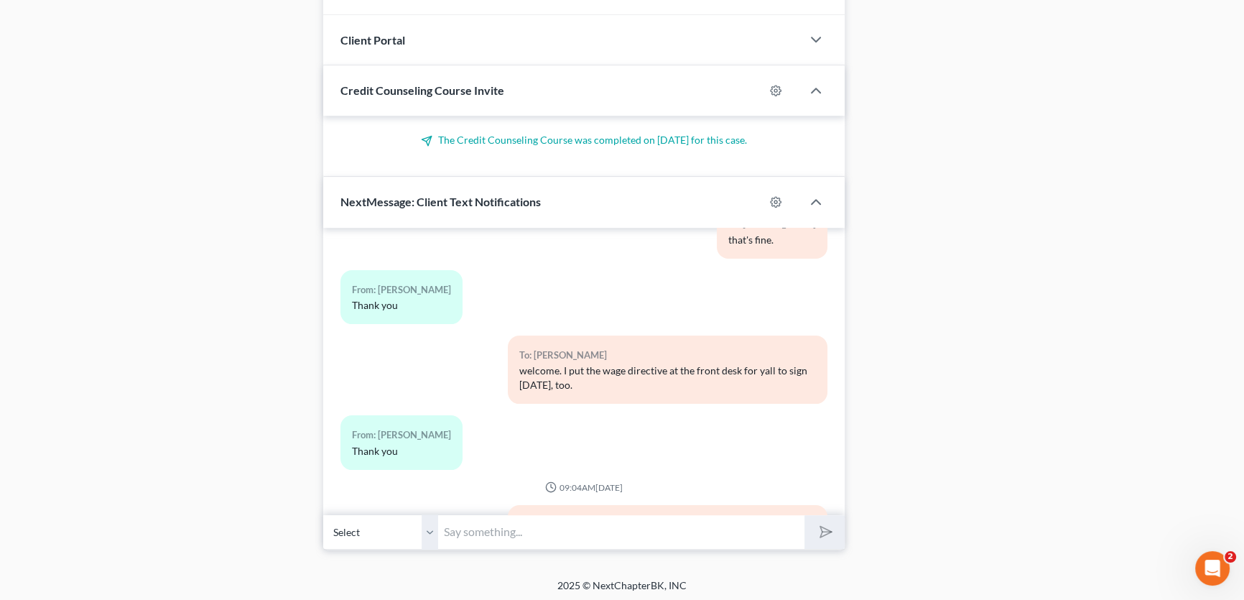
scroll to position [7319, 0]
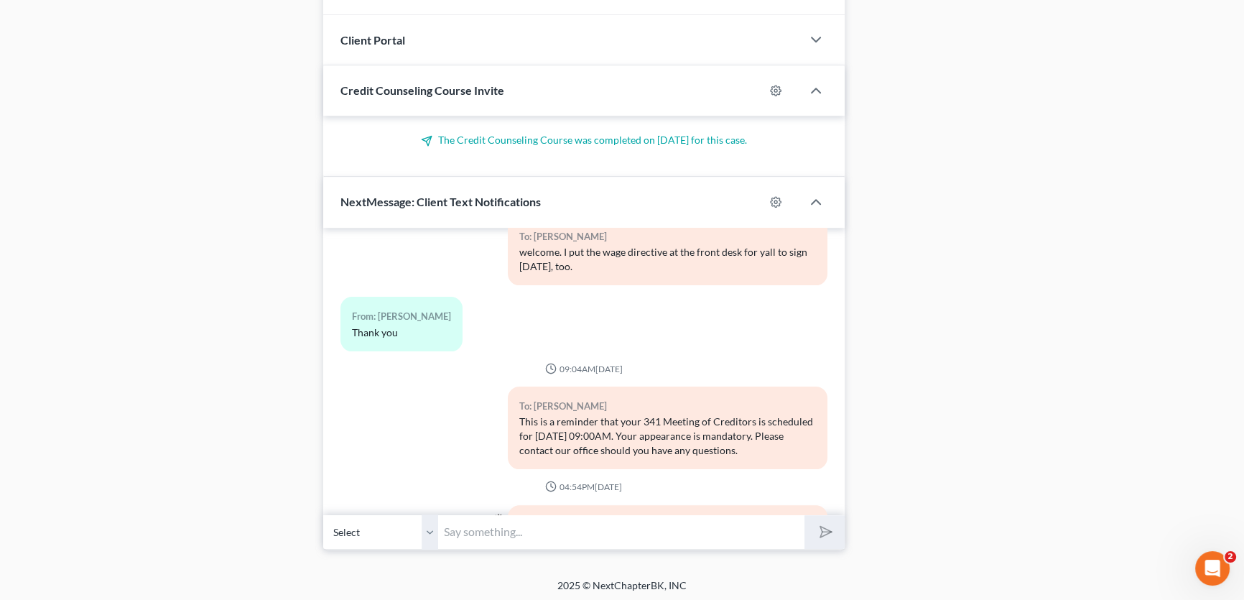
click at [613, 531] on input "text" at bounding box center [621, 531] width 366 height 35
type input "no wiggle room. Are you agreeable to the increase?"
click at [805, 515] on button "submit" at bounding box center [825, 532] width 40 height 34
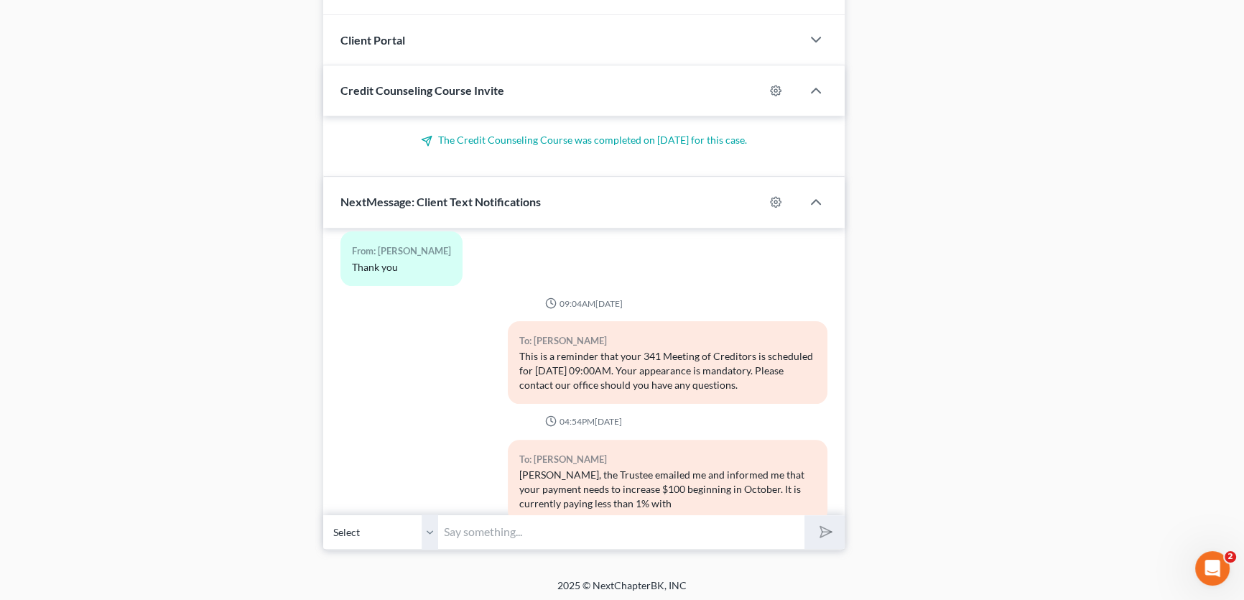
scroll to position [7464, 0]
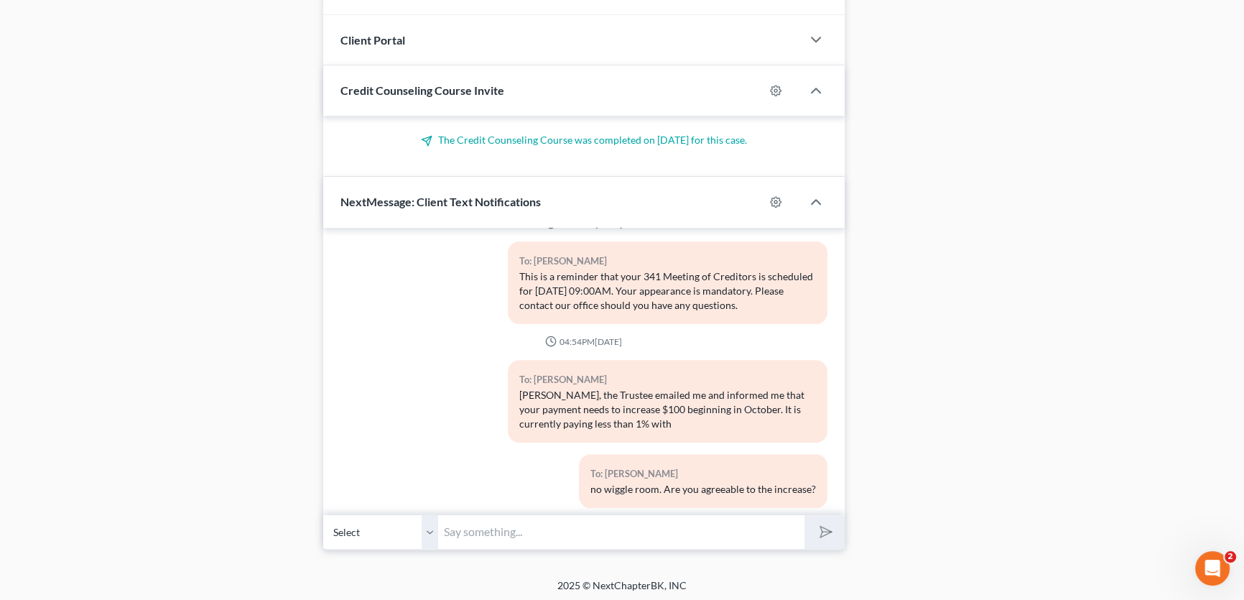
drag, startPoint x: 429, startPoint y: 526, endPoint x: 471, endPoint y: 531, distance: 42.7
click at [429, 526] on select "Select +1 (940) 781-5520 - Stephanie Gouin +1 (940) 447-1606 - Teresa Flickinger" at bounding box center [380, 531] width 115 height 35
click at [465, 524] on input "text" at bounding box center [621, 531] width 366 height 35
click at [471, 531] on input "text" at bounding box center [621, 531] width 366 height 35
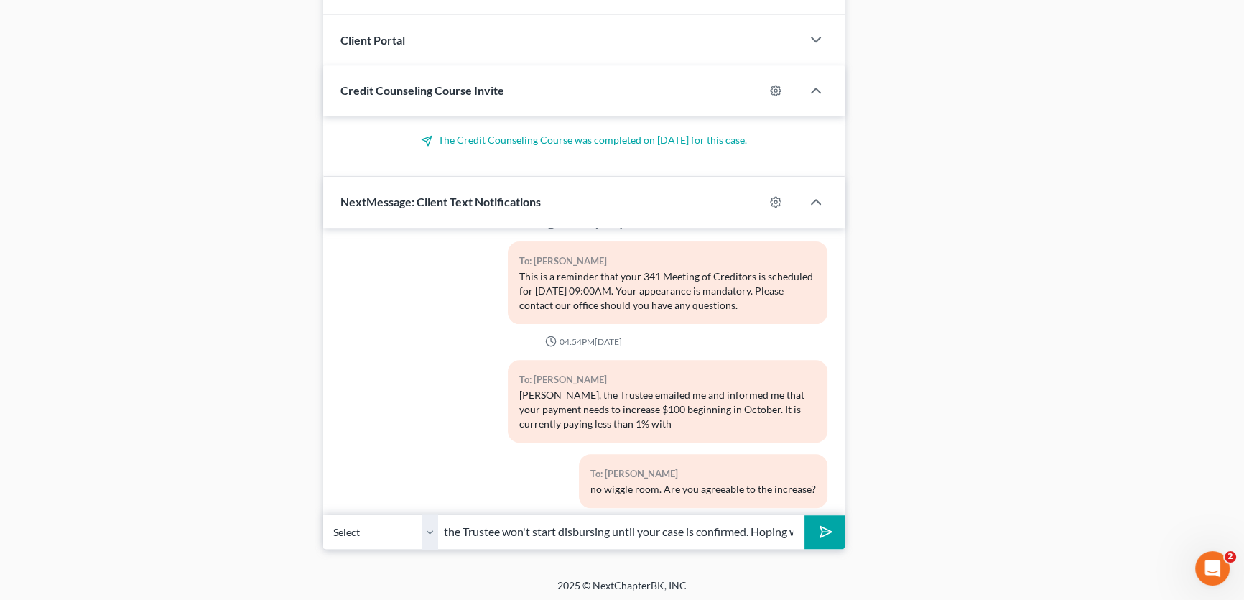
drag, startPoint x: 498, startPoint y: 520, endPoint x: 374, endPoint y: 524, distance: 124.4
click at [374, 524] on div "Select +1 (940) 781-5520 - Stephanie Gouin +1 (940) 447-1606 - Teresa Flickinge…" at bounding box center [584, 532] width 522 height 34
click at [713, 532] on input "the Trustee won't start disbursing until your case is confirmed. Hoping we can …" at bounding box center [621, 531] width 366 height 35
drag, startPoint x: 734, startPoint y: 528, endPoint x: 845, endPoint y: 531, distance: 110.7
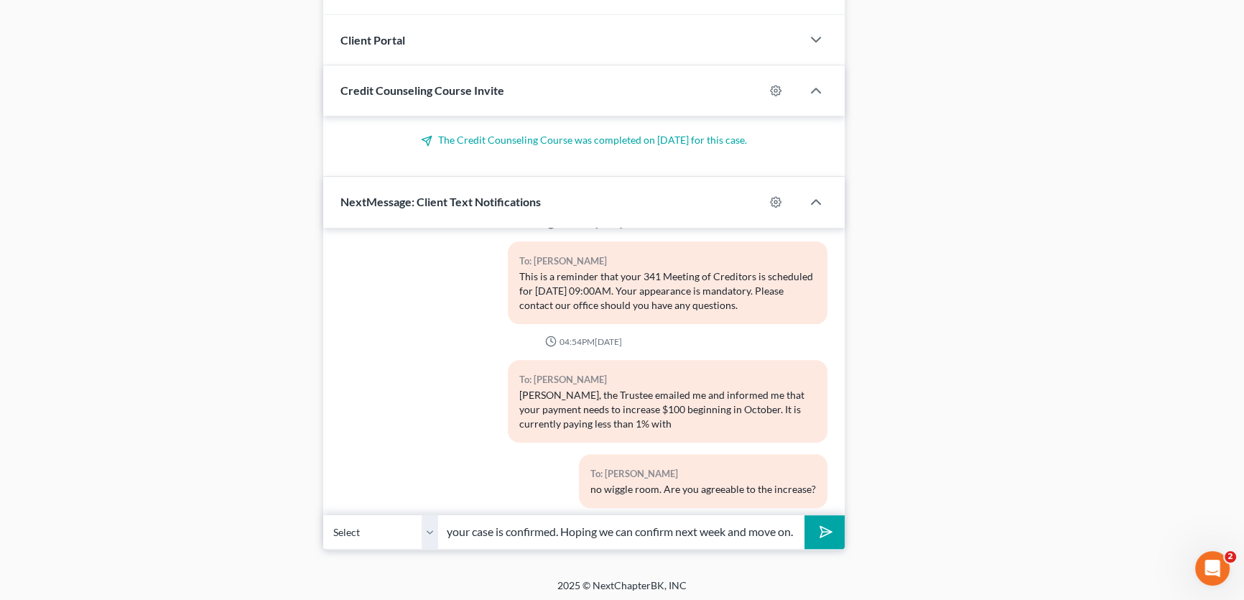
click at [734, 531] on input "the Trustee won't start disbursing until your case is confirmed. Hoping we can …" at bounding box center [621, 531] width 366 height 35
type input "the Trustee won't start disbursing until your case is confirmed. Hoping we can …"
click at [427, 524] on select "Select +1 (940) 781-5520 - Stephanie Gouin +1 (940) 447-1606 - Teresa Flickinger" at bounding box center [380, 531] width 115 height 35
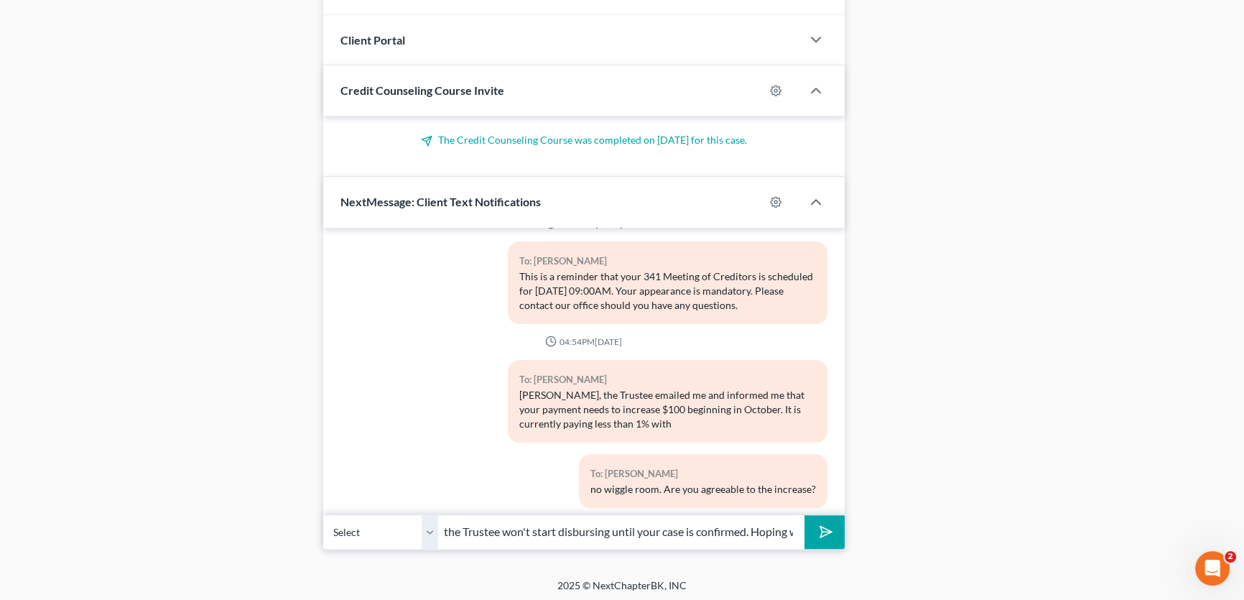
click at [323, 514] on select "Select +1 (940) 781-5520 - Stephanie Gouin +1 (940) 447-1606 - Teresa Flickinger" at bounding box center [380, 531] width 115 height 35
click at [825, 528] on line "submit" at bounding box center [827, 531] width 9 height 9
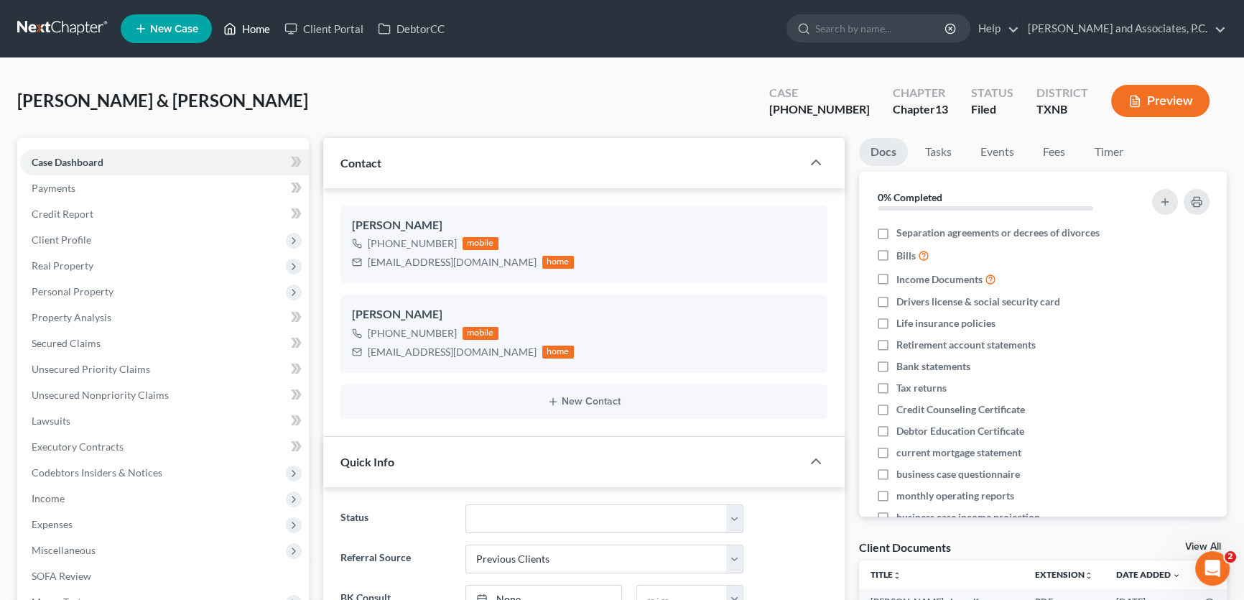
drag, startPoint x: 260, startPoint y: 29, endPoint x: 662, endPoint y: 96, distance: 407.1
click at [260, 29] on link "Home" at bounding box center [246, 29] width 61 height 26
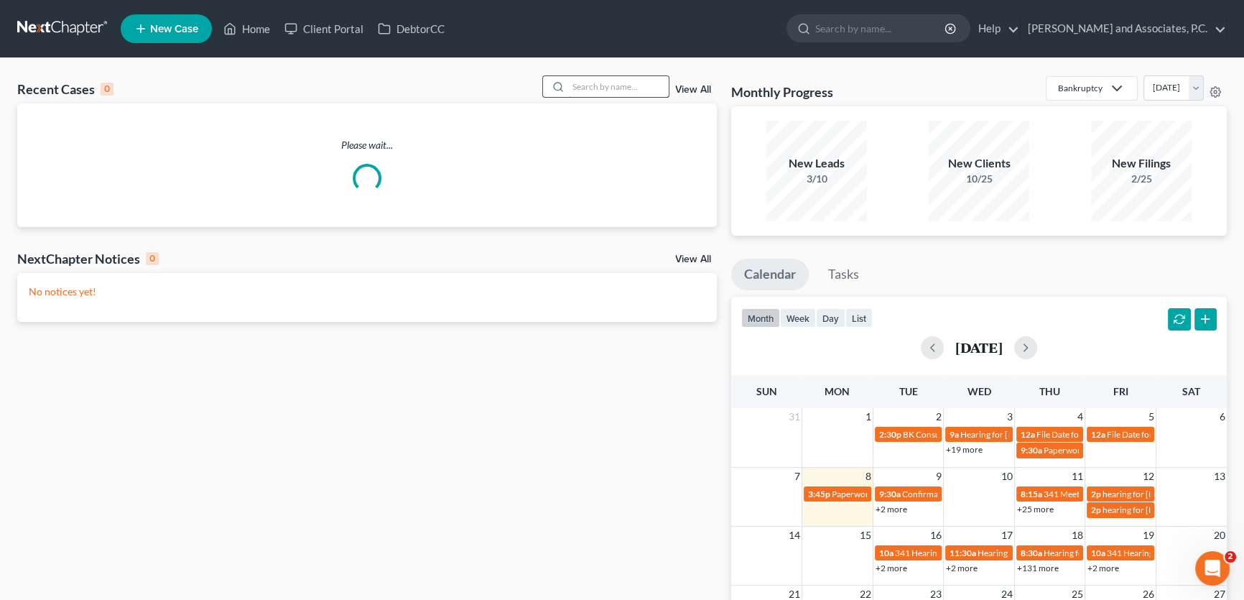
click at [610, 85] on input "search" at bounding box center [618, 86] width 101 height 21
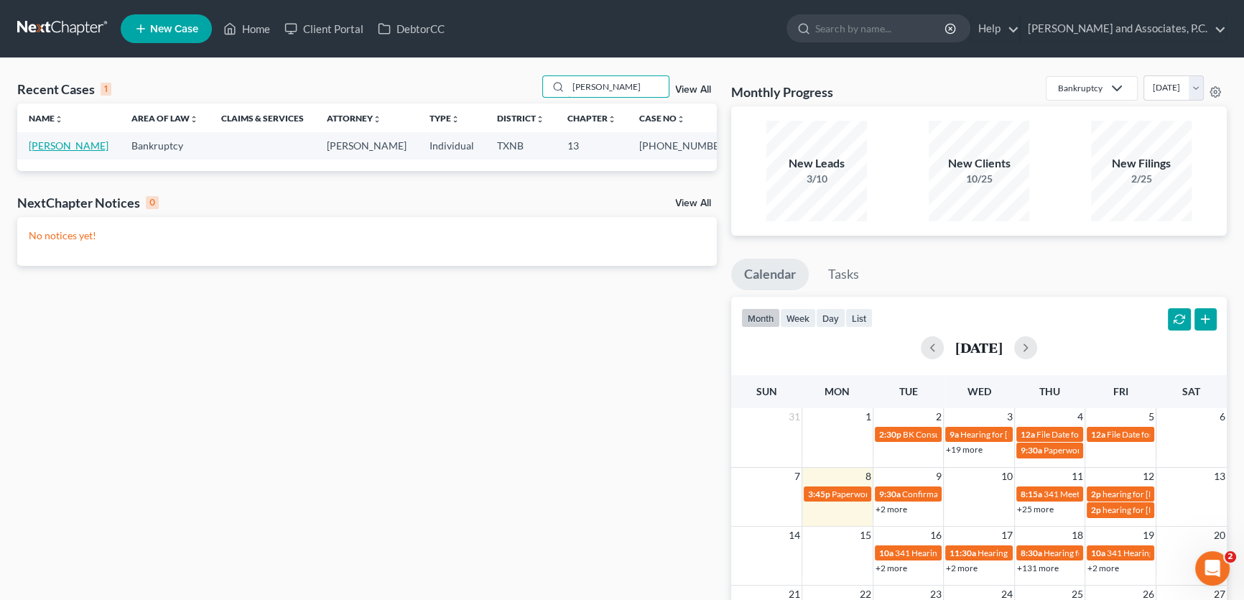
type input "folmar"
click at [79, 147] on link "Folmar, Gary" at bounding box center [69, 145] width 80 height 12
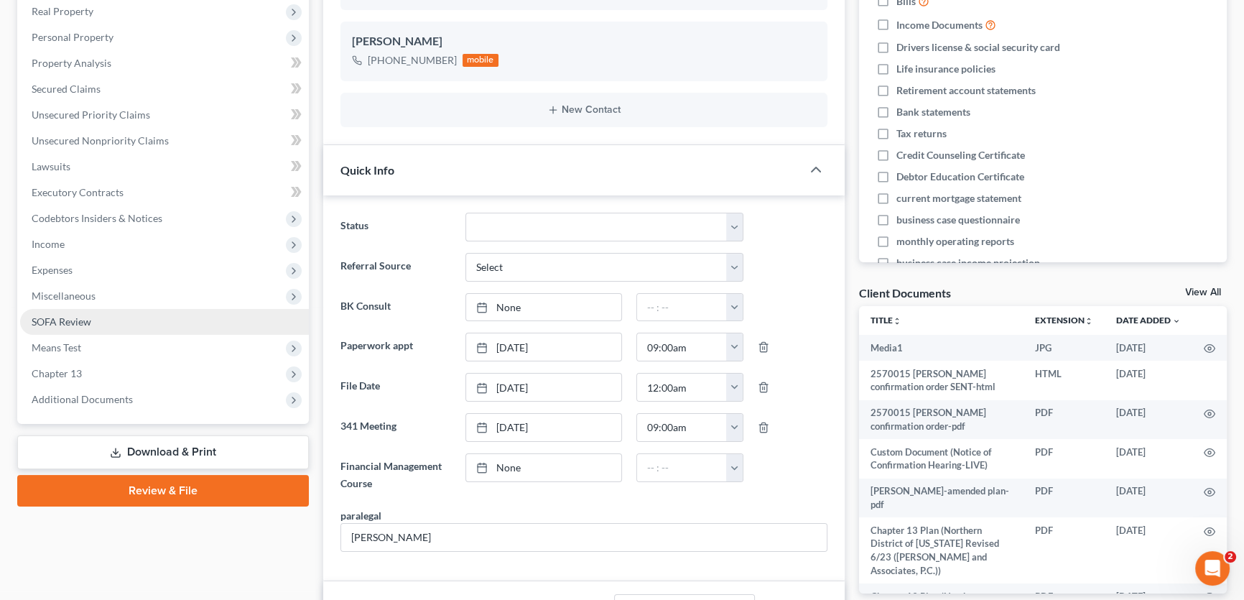
scroll to position [261, 0]
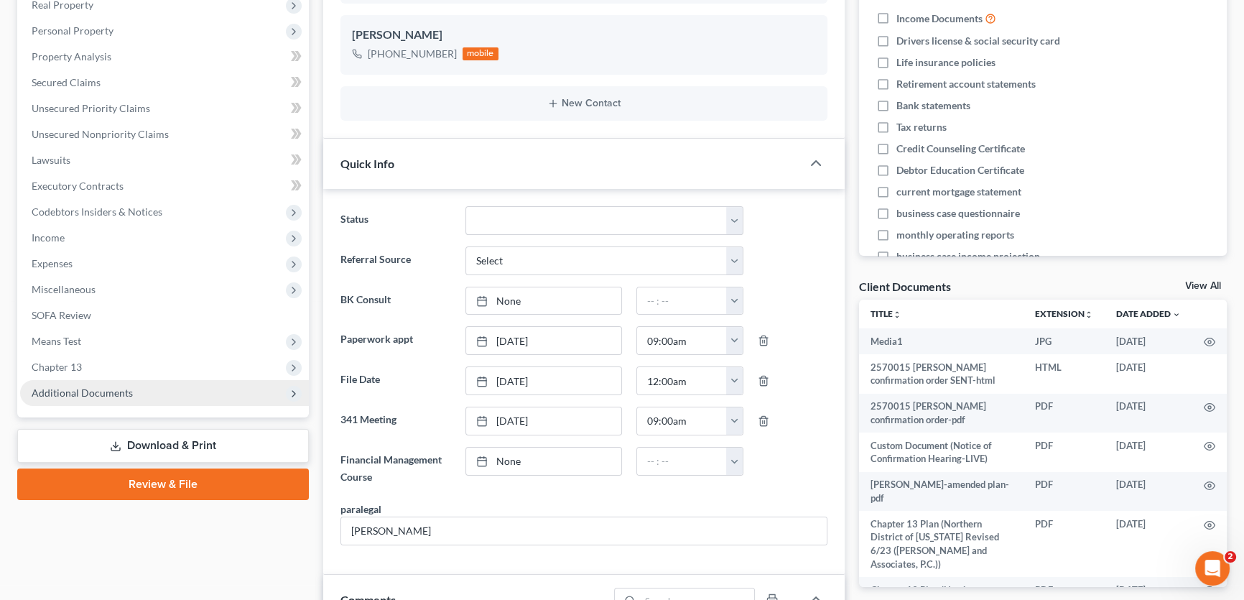
drag, startPoint x: 82, startPoint y: 385, endPoint x: 183, endPoint y: 383, distance: 101.3
click at [82, 386] on span "Additional Documents" at bounding box center [82, 392] width 101 height 12
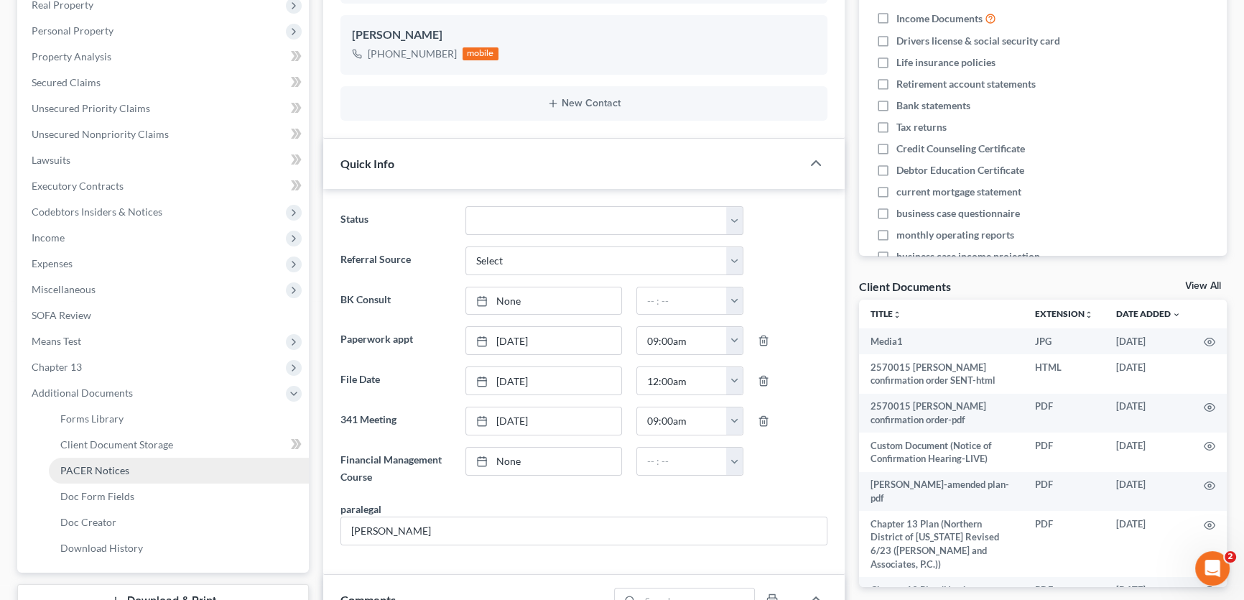
click at [98, 473] on span "PACER Notices" at bounding box center [94, 470] width 69 height 12
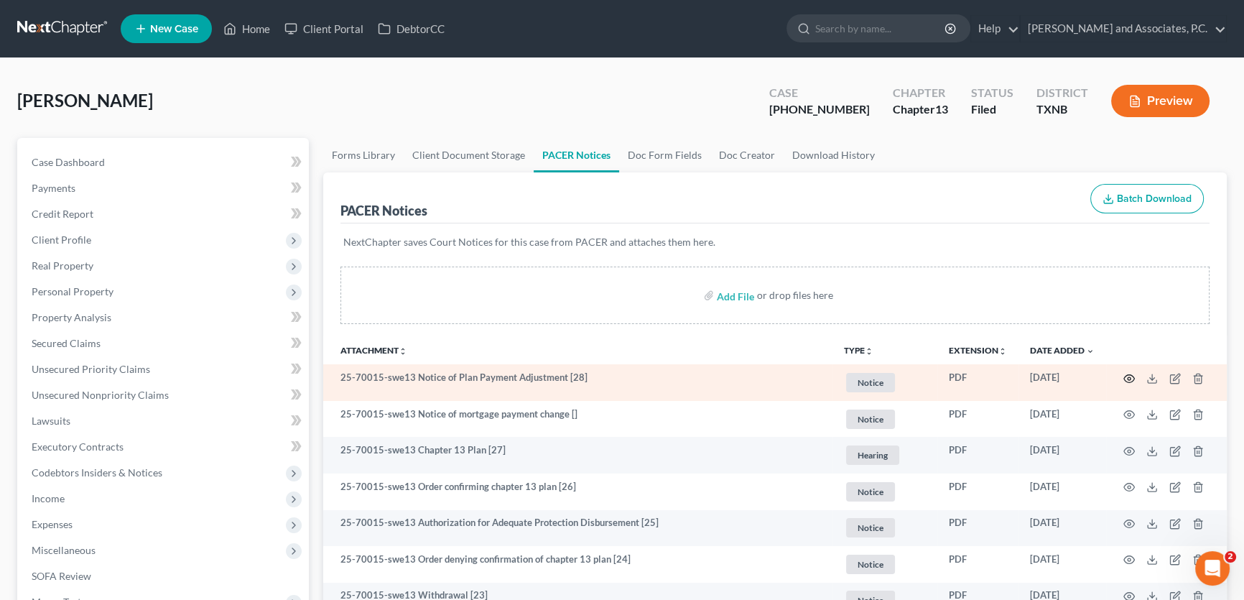
click at [1128, 377] on circle "button" at bounding box center [1129, 378] width 3 height 3
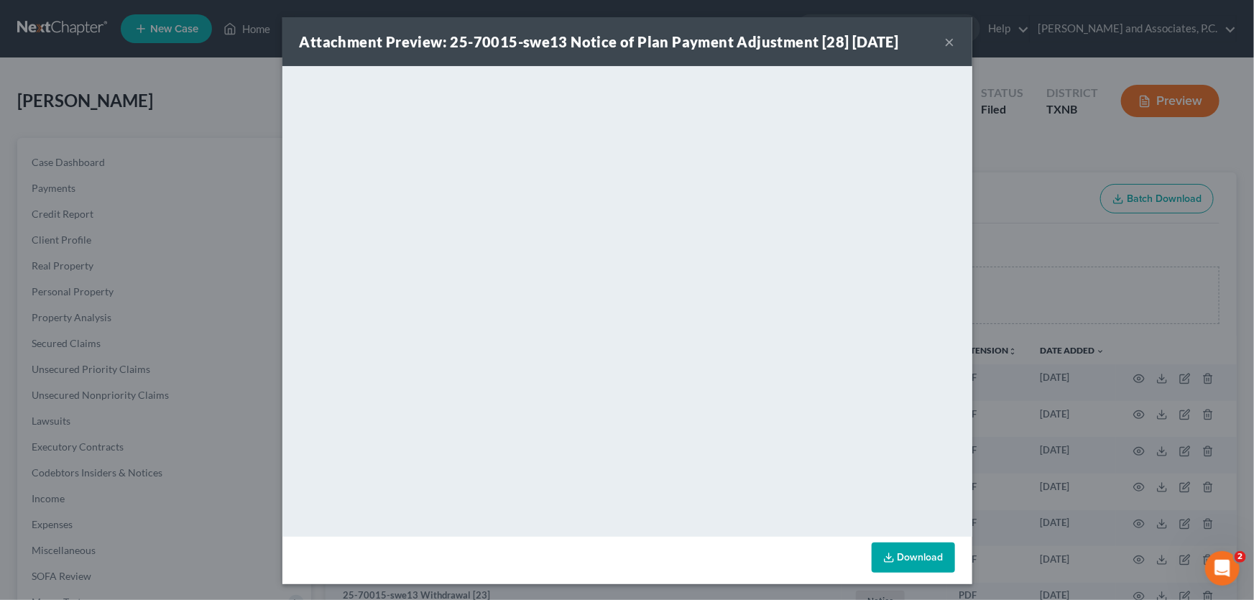
click at [945, 45] on button "×" at bounding box center [950, 41] width 10 height 17
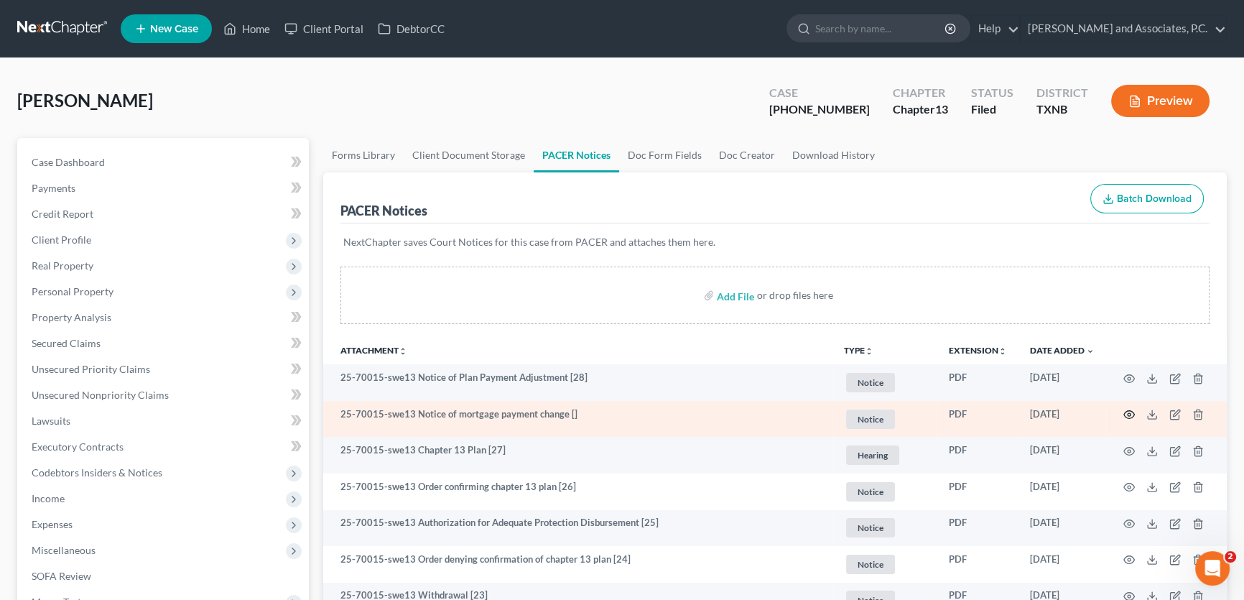
click at [1131, 414] on icon "button" at bounding box center [1129, 414] width 11 height 11
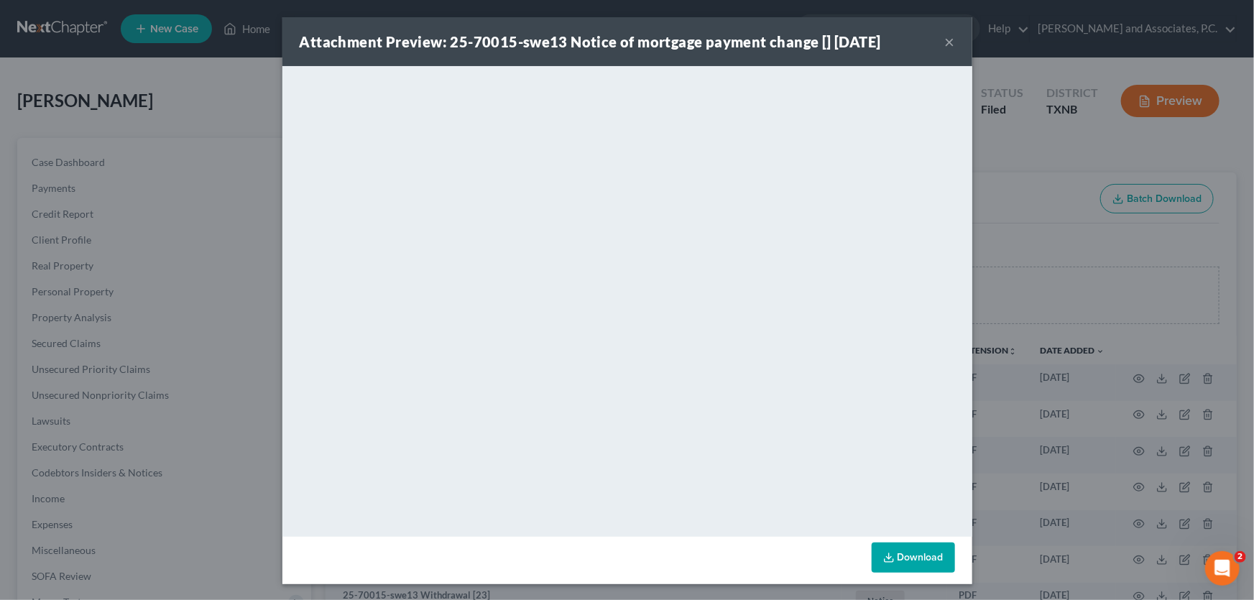
click at [945, 39] on button "×" at bounding box center [950, 41] width 10 height 17
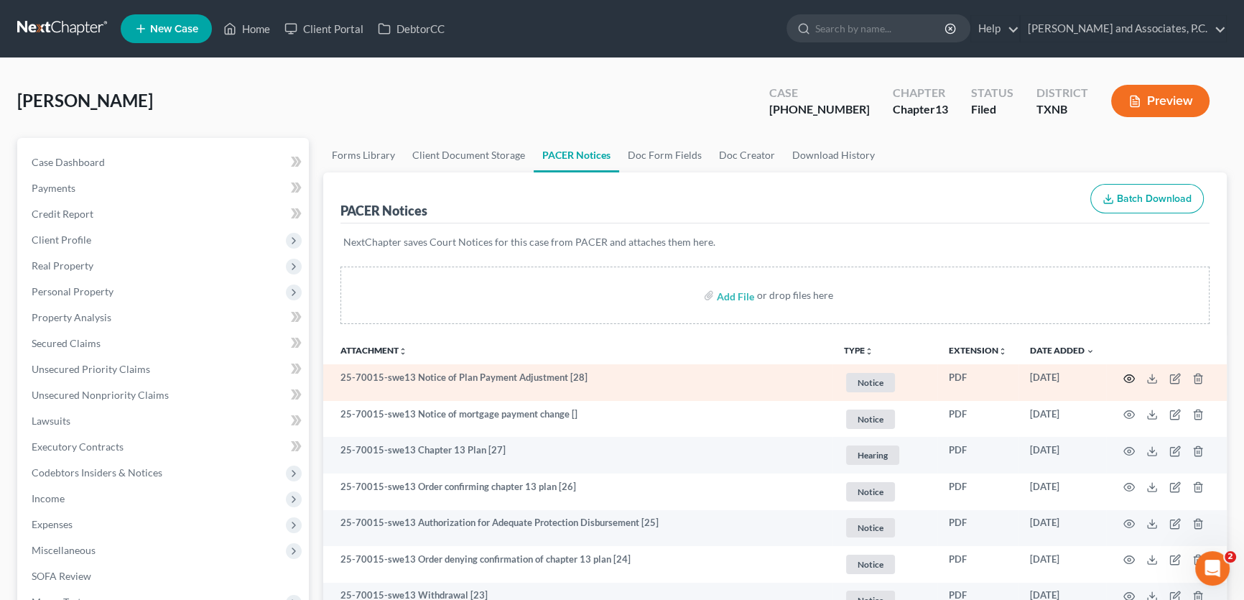
click at [1130, 374] on icon "button" at bounding box center [1129, 378] width 11 height 11
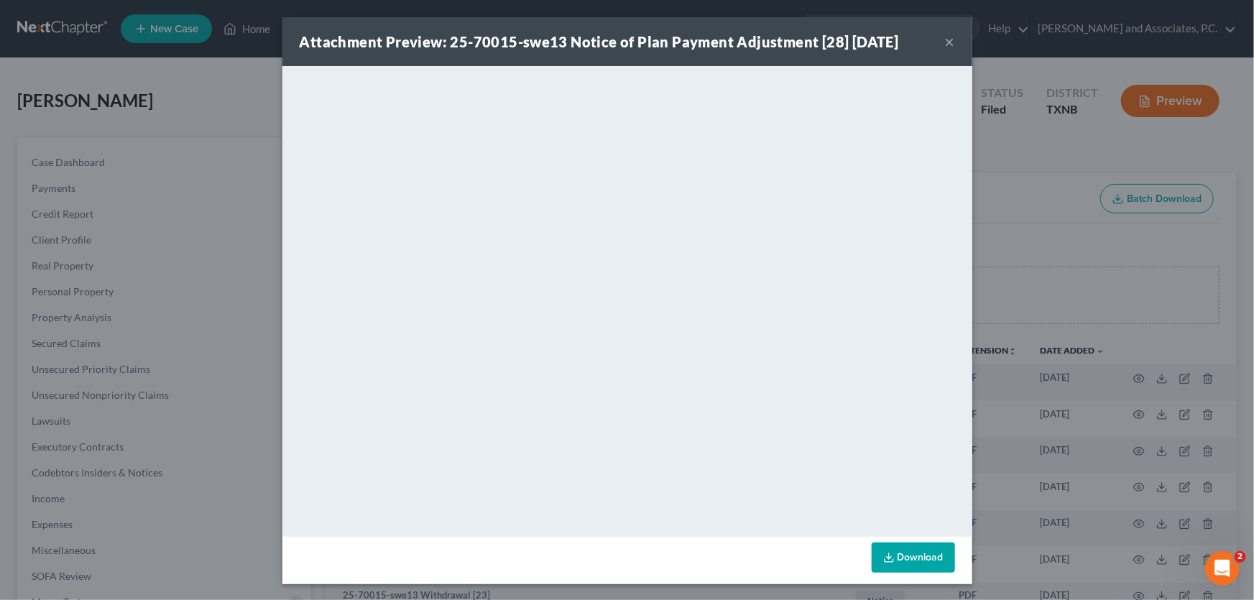
click at [945, 41] on button "×" at bounding box center [950, 41] width 10 height 17
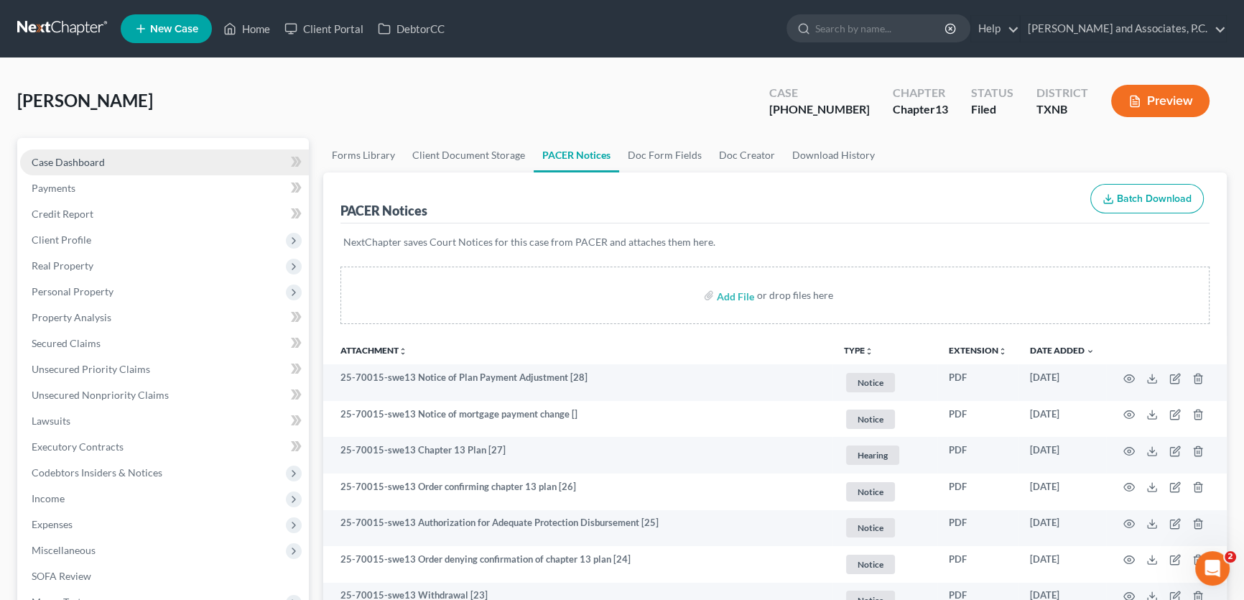
click at [129, 153] on link "Case Dashboard" at bounding box center [164, 162] width 289 height 26
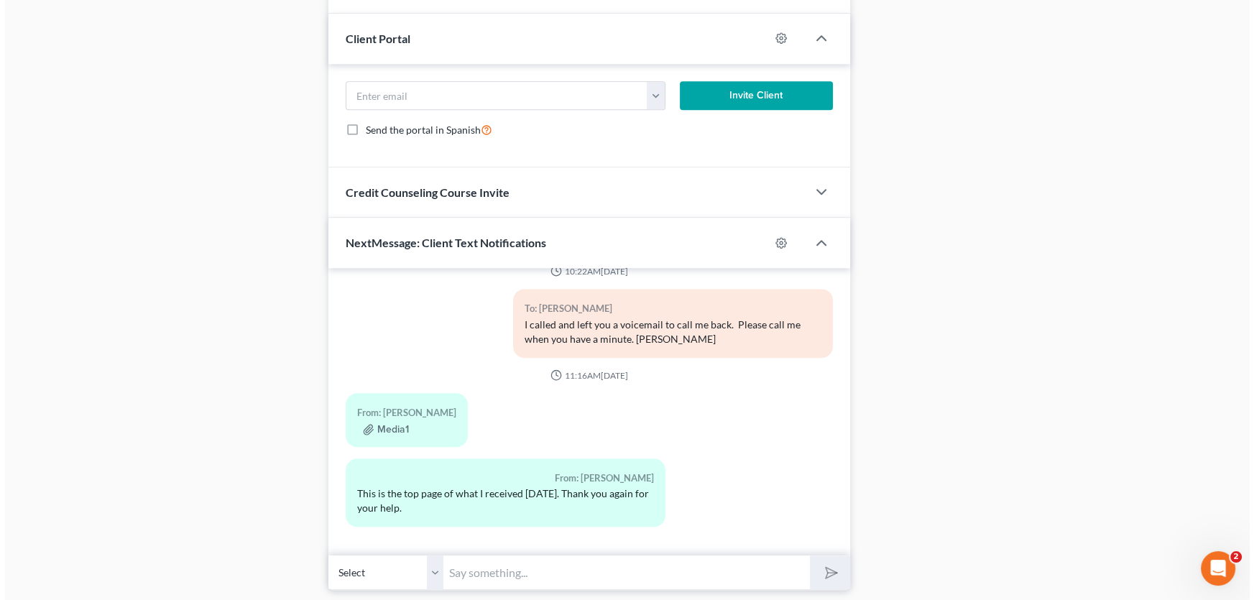
scroll to position [1335, 0]
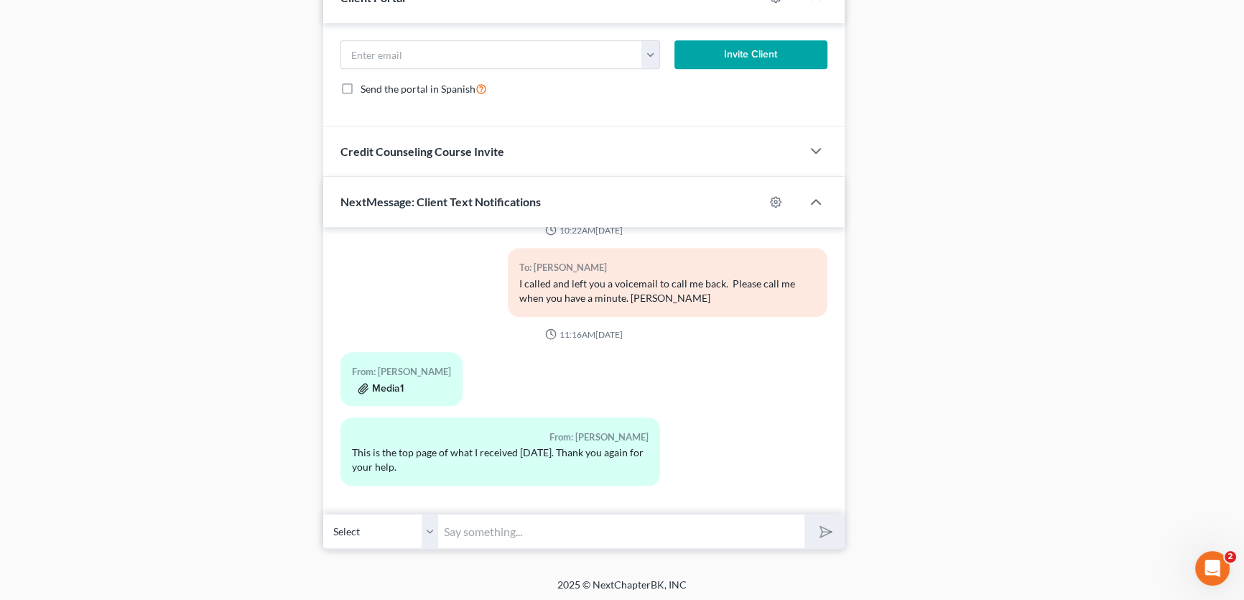
click at [382, 388] on button "Media1" at bounding box center [381, 388] width 46 height 11
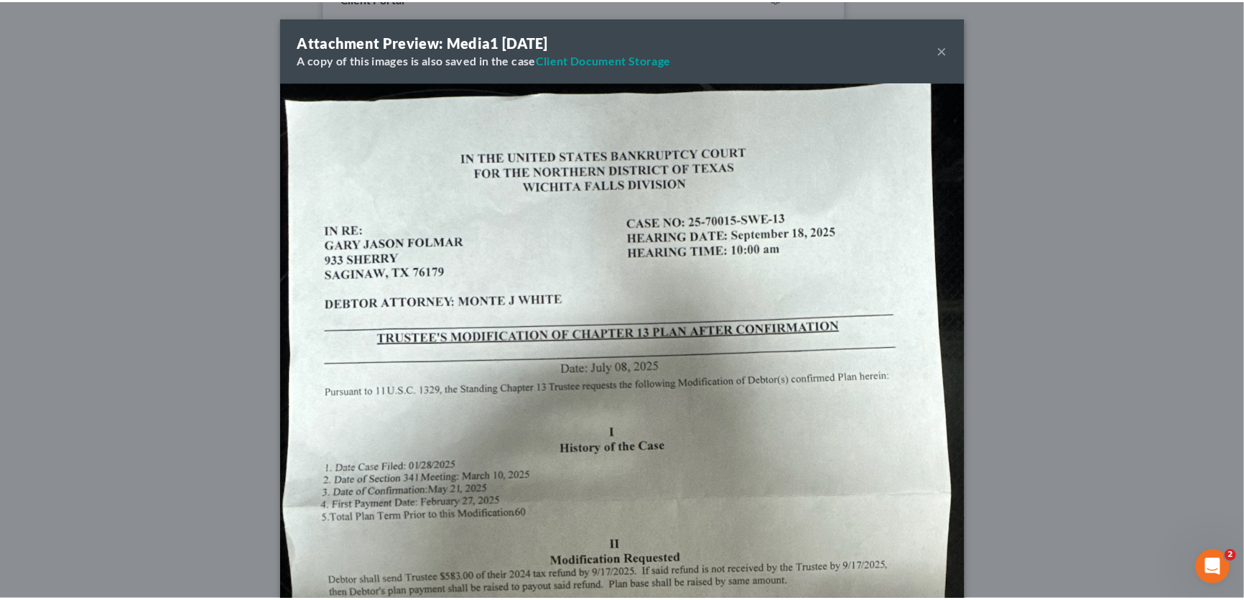
scroll to position [882, 0]
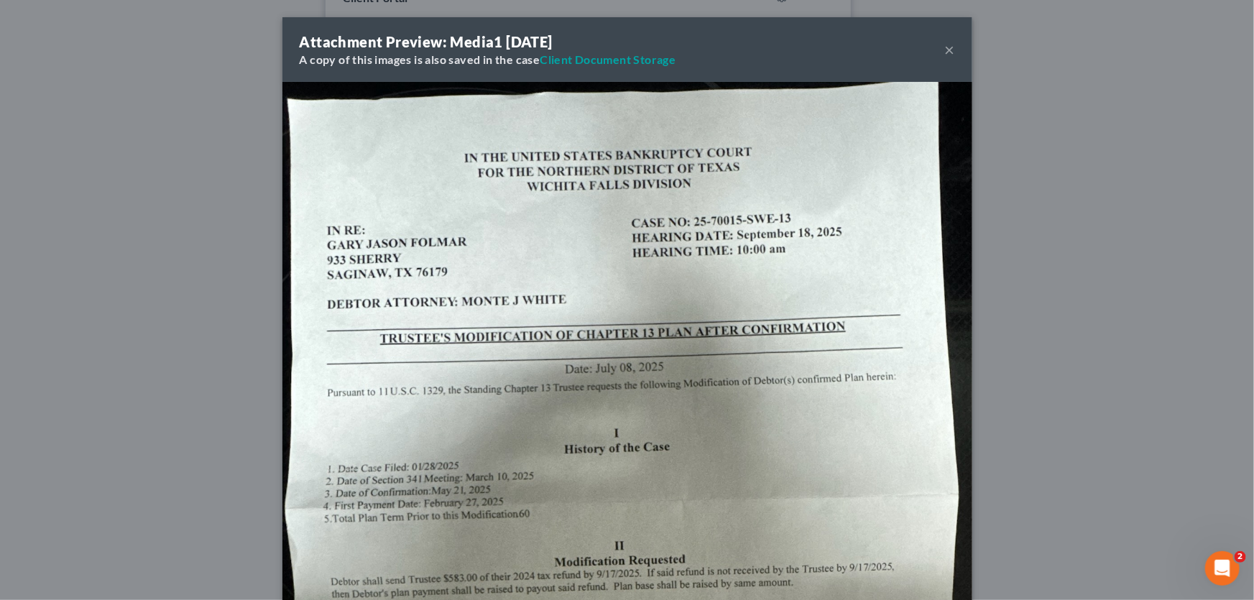
click at [945, 50] on button "×" at bounding box center [950, 49] width 10 height 17
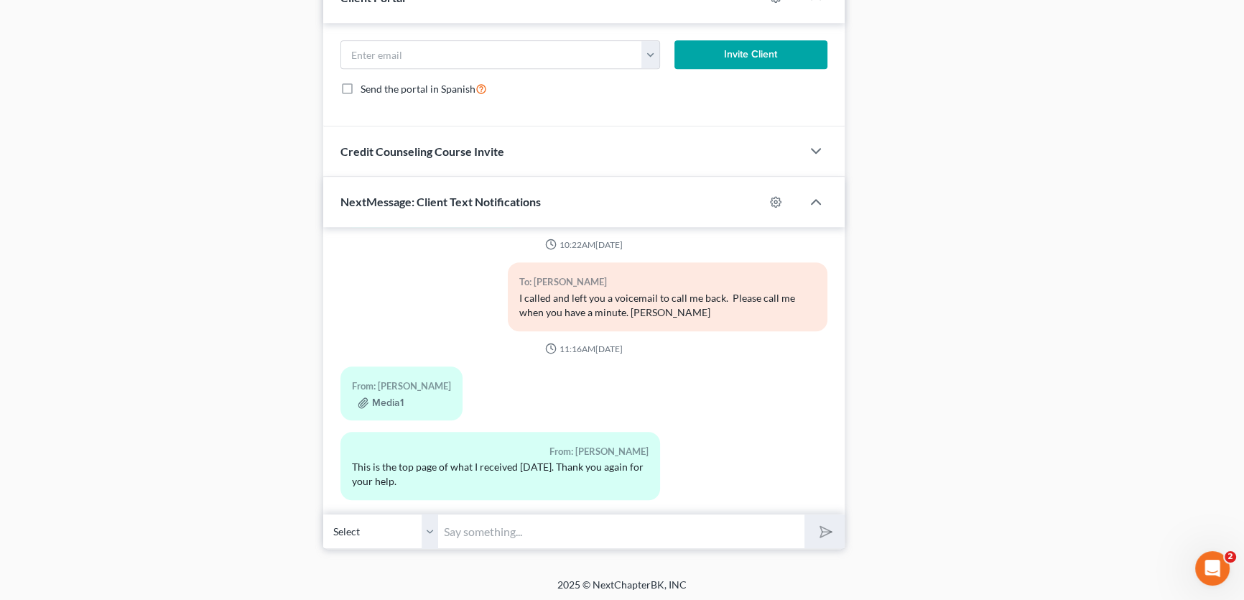
scroll to position [897, 0]
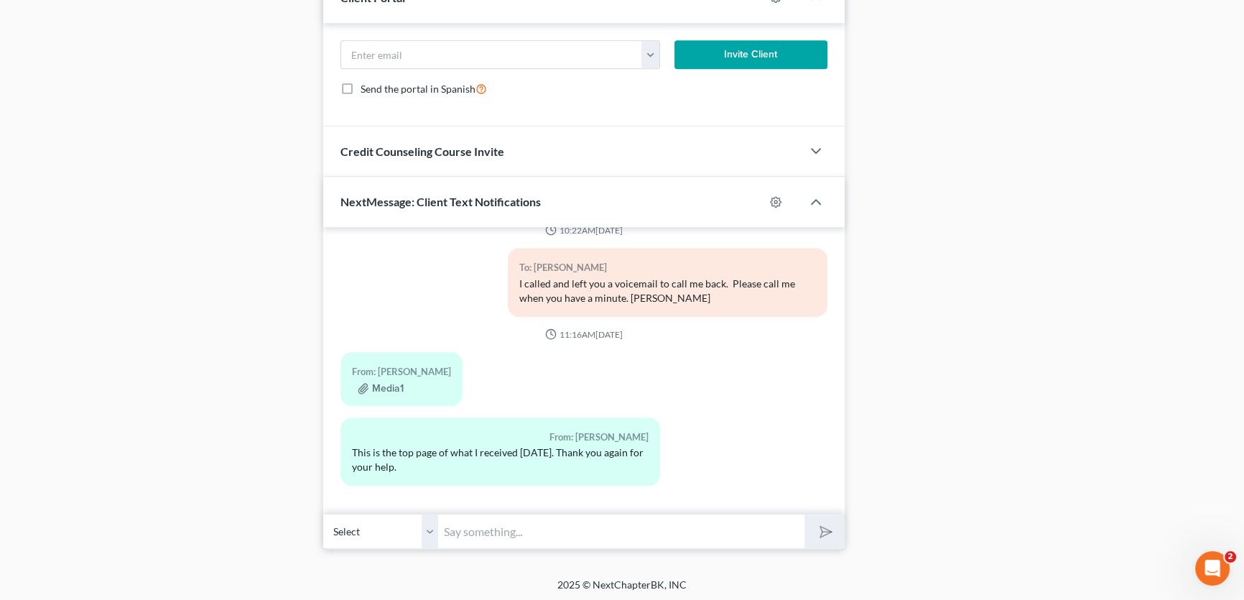
drag, startPoint x: 429, startPoint y: 528, endPoint x: 450, endPoint y: 527, distance: 20.9
click at [429, 528] on select "Select +1 (817) 675-3620 - Gary Folmar" at bounding box center [380, 531] width 115 height 35
click at [450, 527] on input "text" at bounding box center [621, 531] width 366 height 35
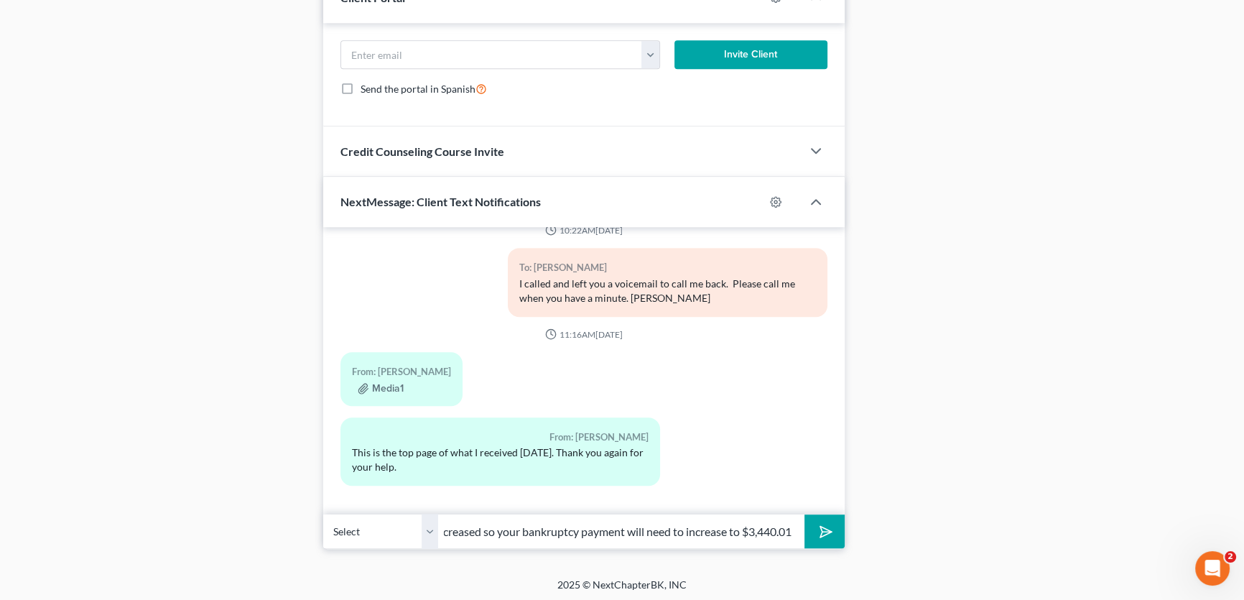
scroll to position [0, 0]
click at [732, 529] on input "Mr. Folmar, this is Amy from Monte's office. Your mortgage increased so your ba…" at bounding box center [621, 531] width 366 height 35
click at [769, 528] on input "Mr. Folmar, this is Amy from Monte's office. Your mortgage increased so your ba…" at bounding box center [621, 531] width 366 height 35
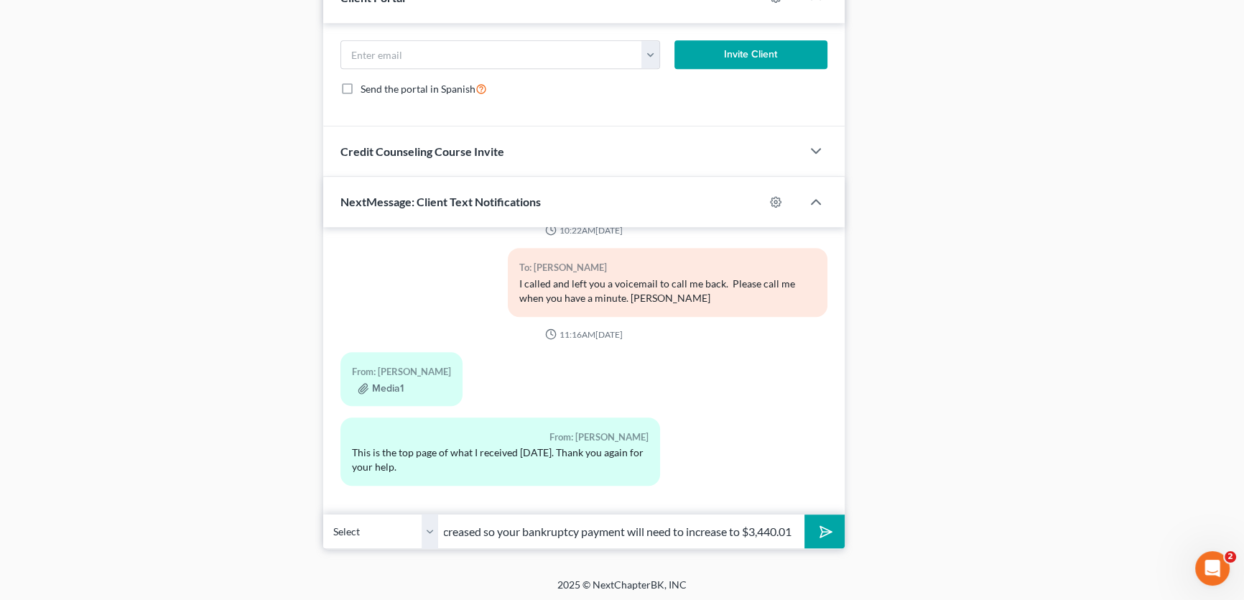
drag, startPoint x: 769, startPoint y: 528, endPoint x: 885, endPoint y: 530, distance: 115.7
click at [780, 529] on input "Mr. Folmar, this is Amy from Monte's office. Your mortgage increased so your ba…" at bounding box center [621, 531] width 366 height 35
drag, startPoint x: 720, startPoint y: 529, endPoint x: 968, endPoint y: 529, distance: 248.6
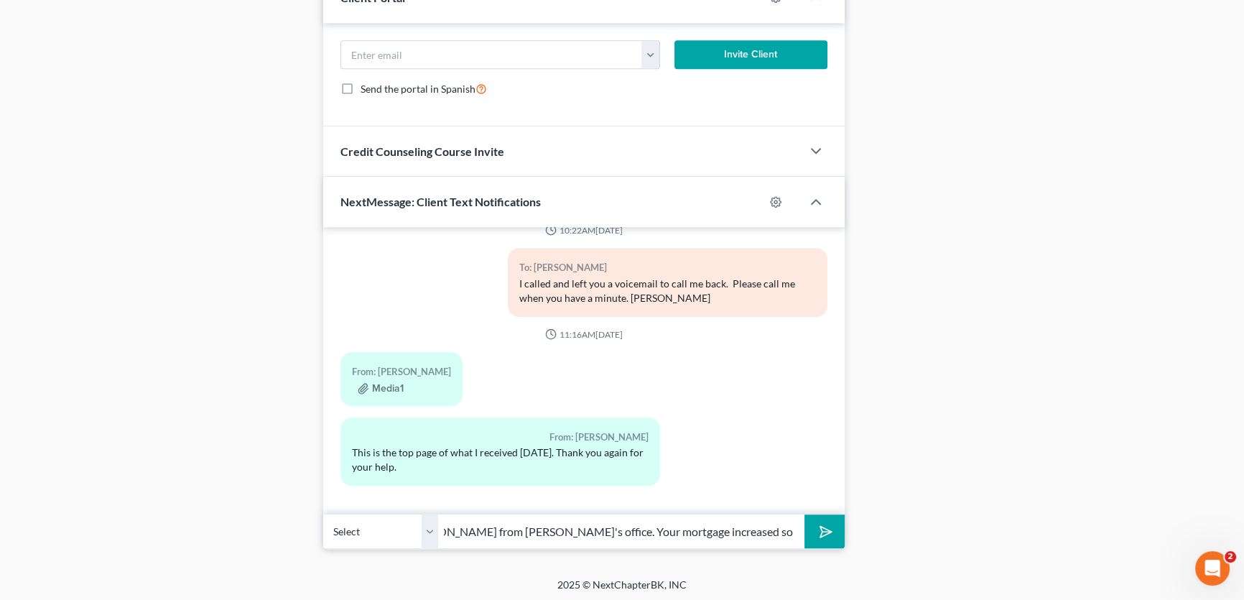
scroll to position [0, 0]
drag, startPoint x: 600, startPoint y: 530, endPoint x: 353, endPoint y: 538, distance: 246.5
click at [353, 538] on div "Select +1 (817) 675-3620 - Gary Folmar Mr. Folmar, this is Amy from Monte's off…" at bounding box center [584, 531] width 522 height 34
click at [662, 529] on input "Mr. Folmar, this is Amy from Monte's office. Your mortgage increased so your ba…" at bounding box center [621, 531] width 366 height 35
click at [766, 527] on input "Mr. Folmar, this is Amy from Monte's office. Your mortgage increased so your ba…" at bounding box center [621, 531] width 366 height 35
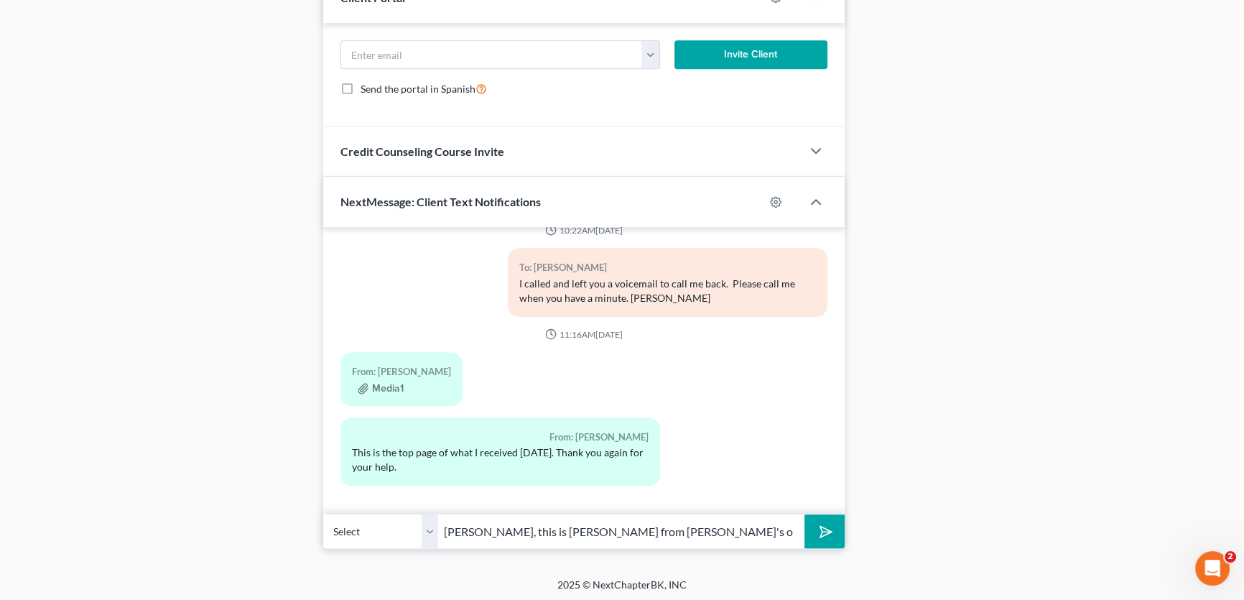
drag, startPoint x: 833, startPoint y: 527, endPoint x: 945, endPoint y: 522, distance: 112.2
click at [730, 525] on input "Mr. Folmar, this is Amy from Monte's office. Your mortgage increased so your ba…" at bounding box center [621, 531] width 366 height 35
click at [732, 528] on input "Mr. Folmar, this is Amy from Monte's office. Your mortgage increased so your ba…" at bounding box center [621, 531] width 366 height 35
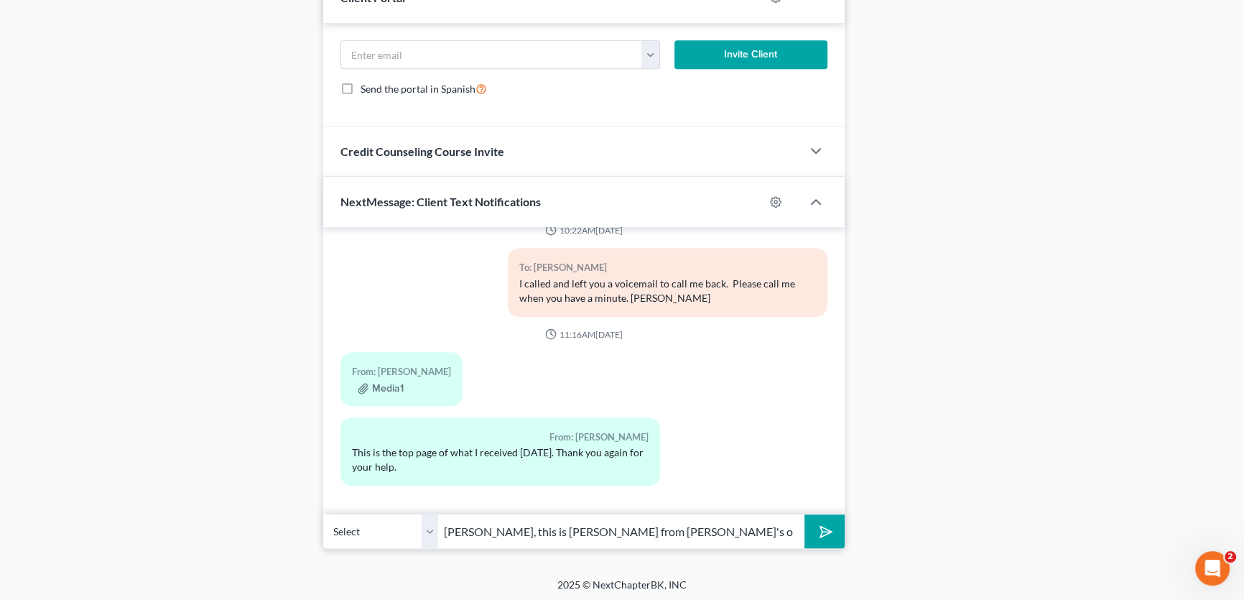
click at [774, 529] on input "Mr. Folmar, this is Amy from Monte's office. Your mortgage increased so your ba…" at bounding box center [621, 531] width 366 height 35
drag, startPoint x: 758, startPoint y: 527, endPoint x: 914, endPoint y: 530, distance: 156.6
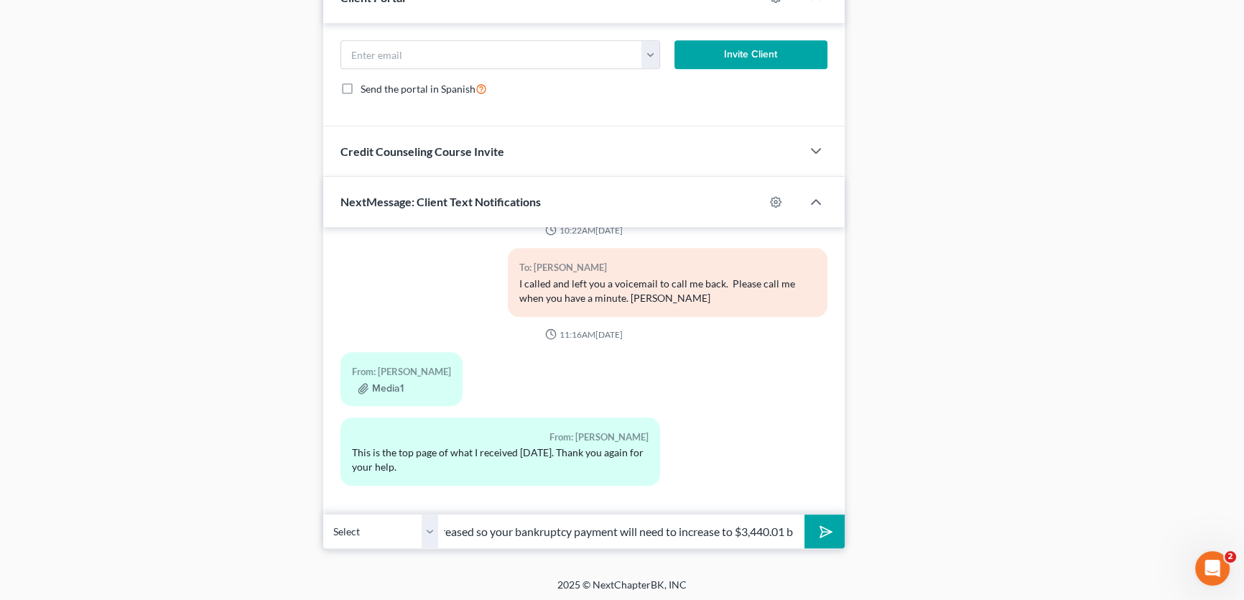
click at [787, 531] on input "Mr. Folmar, this is Amy from Monte's office. Your mortgage increased so your ba…" at bounding box center [621, 531] width 366 height 35
type input "Mr. Folmar, this is Amy from Monte's office. Your mortgage increased so your ba…"
drag, startPoint x: 430, startPoint y: 524, endPoint x: 825, endPoint y: 529, distance: 394.4
click at [430, 524] on select "Select +1 (817) 675-3620 - Gary Folmar" at bounding box center [380, 531] width 115 height 35
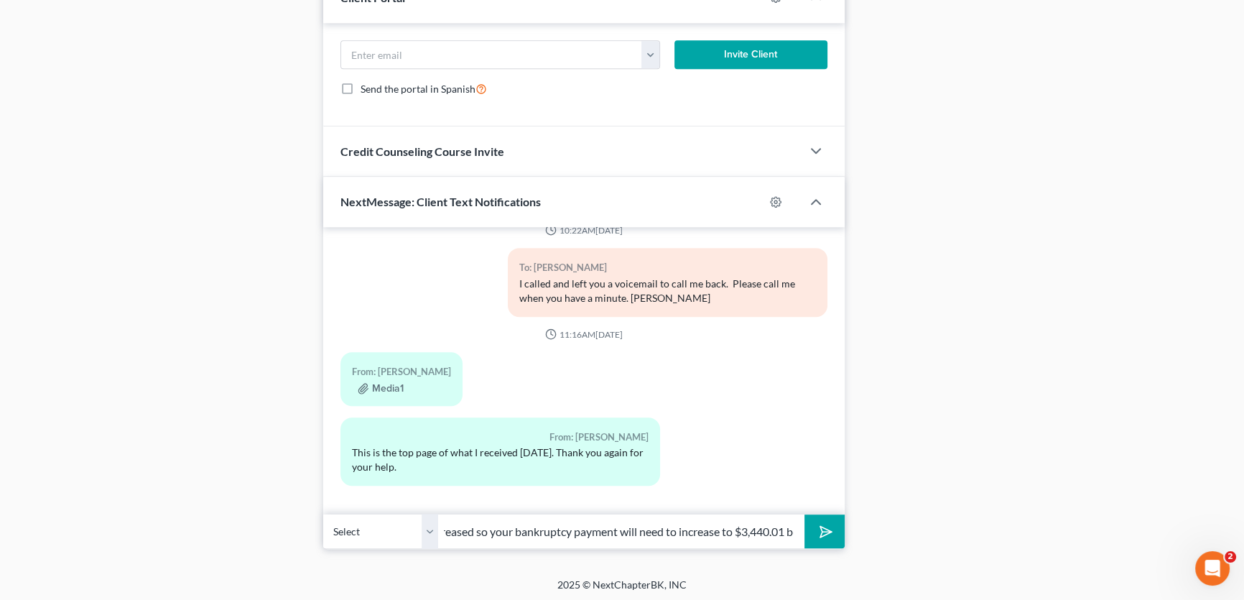
scroll to position [0, 0]
click at [825, 529] on icon "submit" at bounding box center [823, 532] width 20 height 20
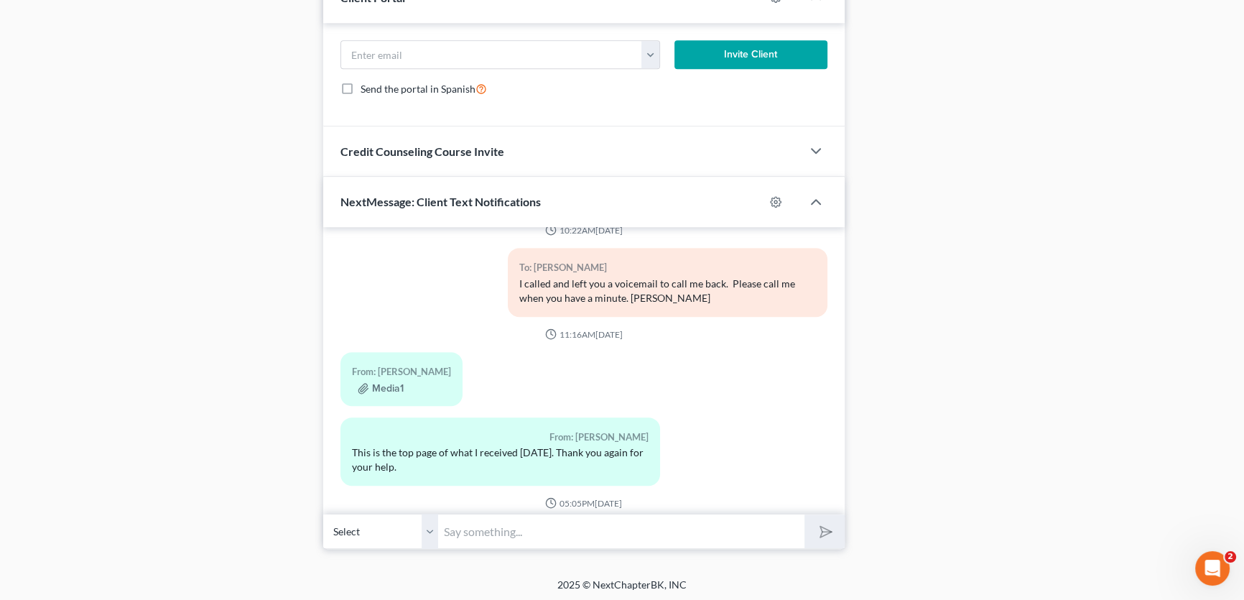
scroll to position [1014, 0]
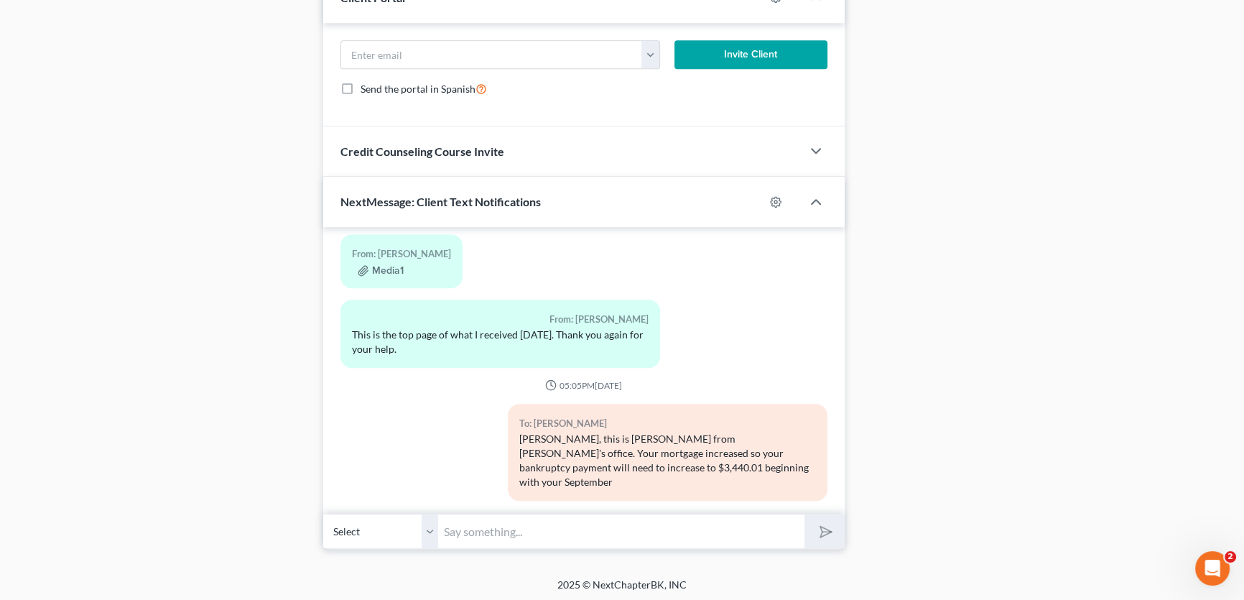
click at [582, 532] on input "text" at bounding box center [621, 531] width 366 height 35
type input "27th payment. Please let me know you received this text."
click at [822, 524] on icon "submit" at bounding box center [823, 532] width 20 height 20
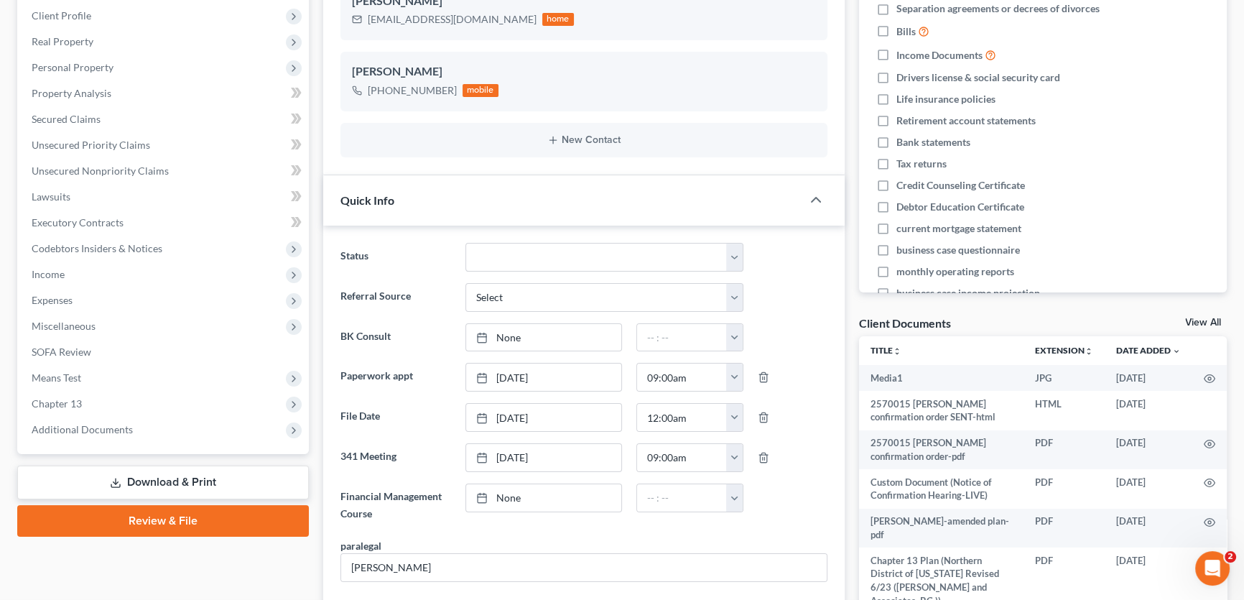
scroll to position [0, 0]
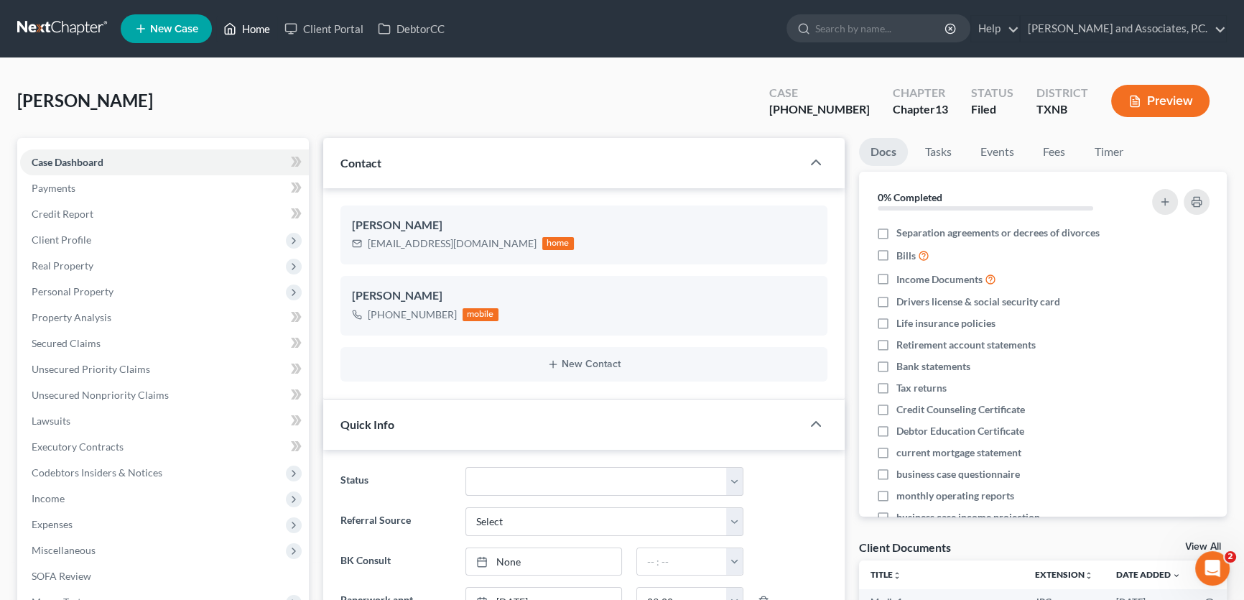
click at [251, 29] on link "Home" at bounding box center [246, 29] width 61 height 26
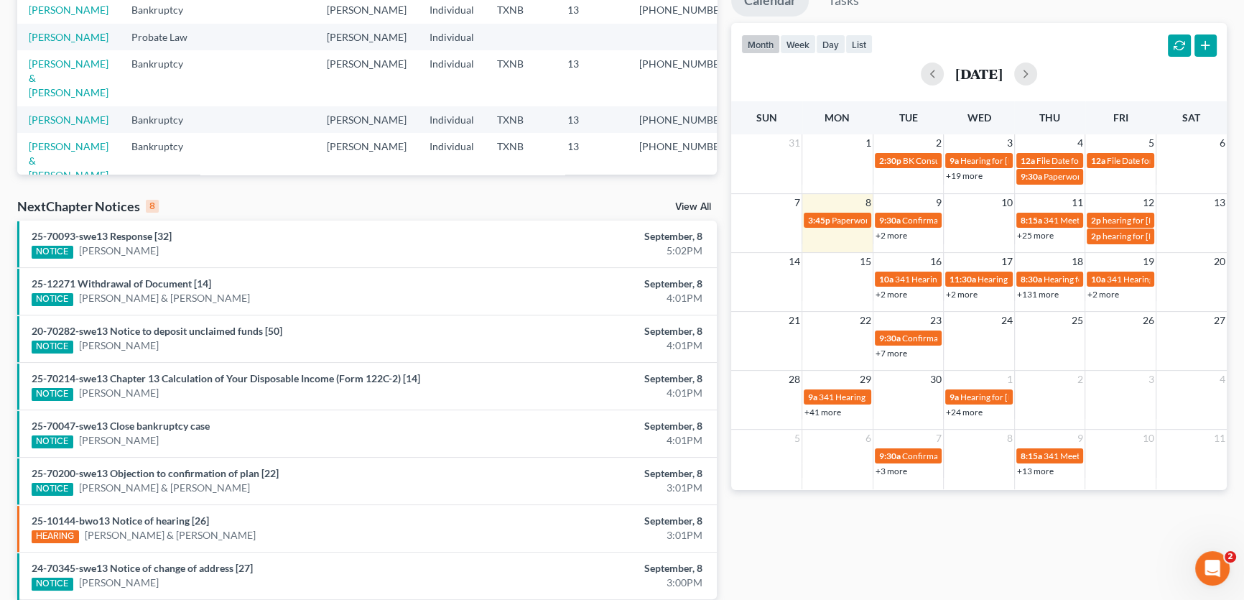
scroll to position [337, 0]
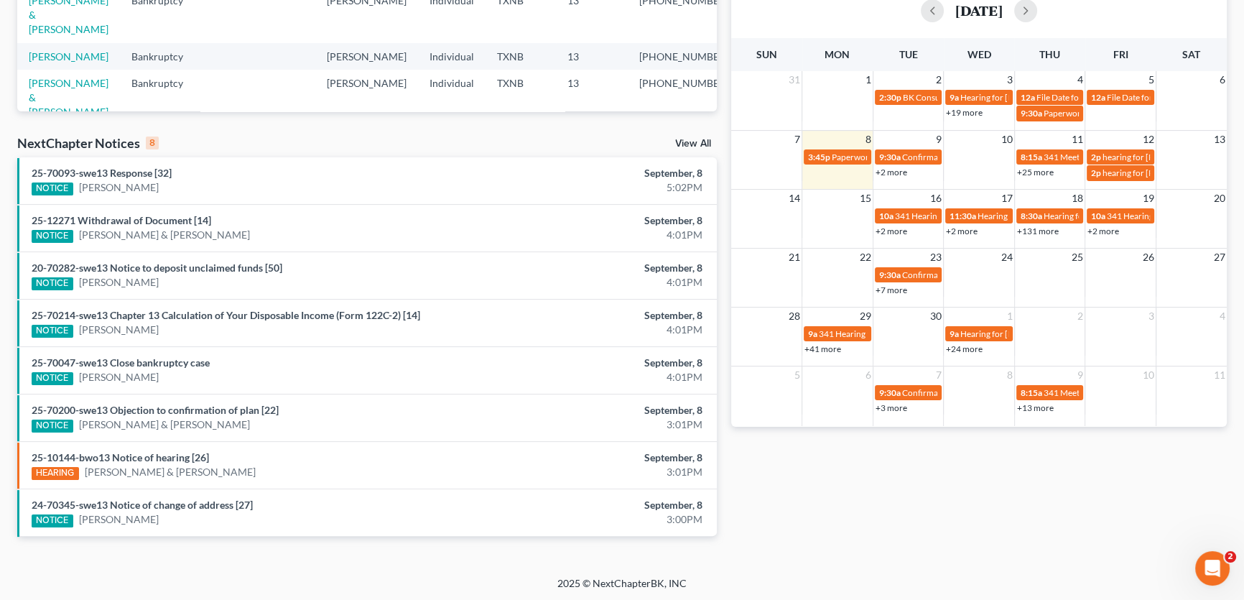
click at [695, 144] on link "View All" at bounding box center [693, 144] width 36 height 10
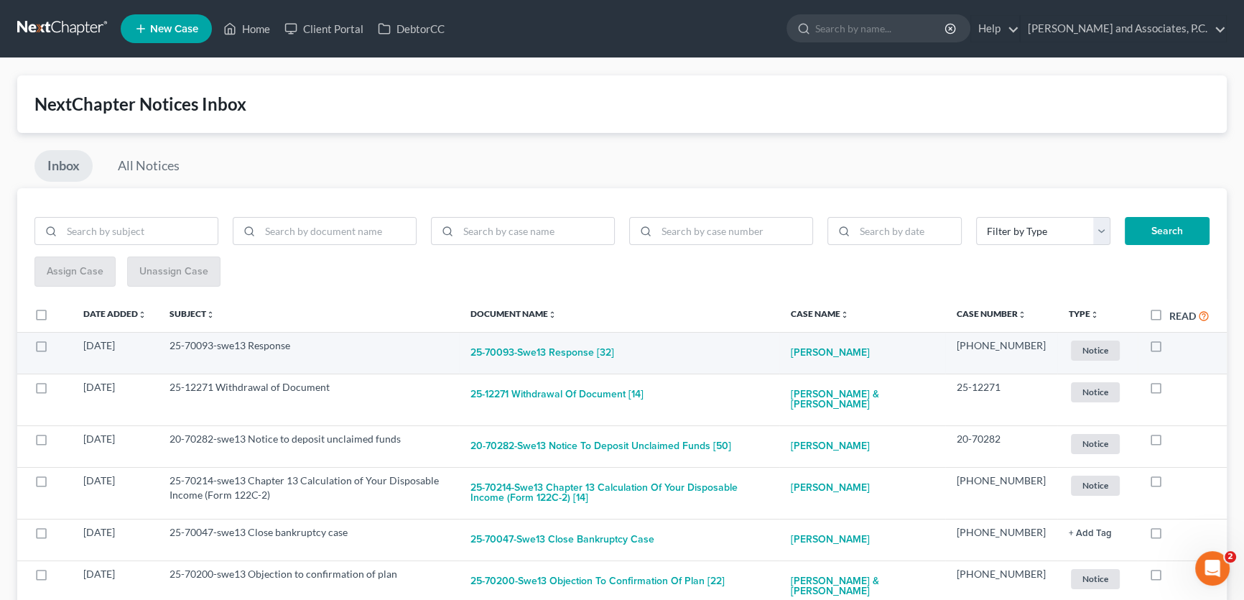
click at [1169, 349] on label at bounding box center [1169, 349] width 0 height 0
click at [1175, 346] on input "checkbox" at bounding box center [1179, 342] width 9 height 9
checkbox input "true"
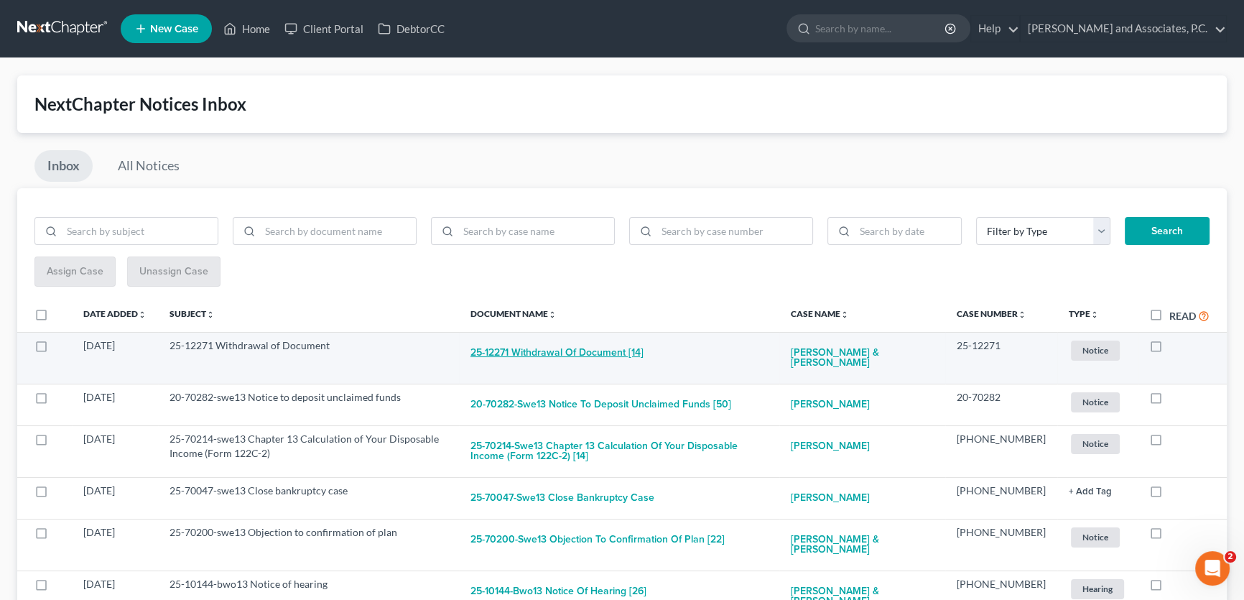
click at [614, 351] on button "25-12271 Withdrawal of Document [14]" at bounding box center [557, 352] width 173 height 29
checkbox input "true"
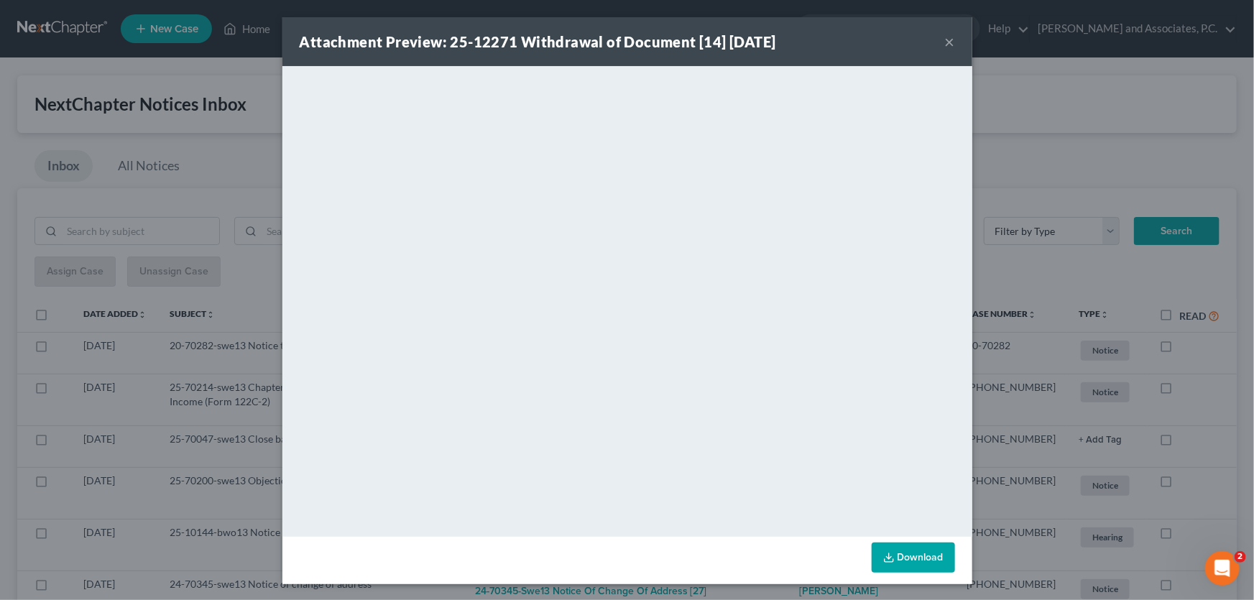
click at [945, 40] on button "×" at bounding box center [950, 41] width 10 height 17
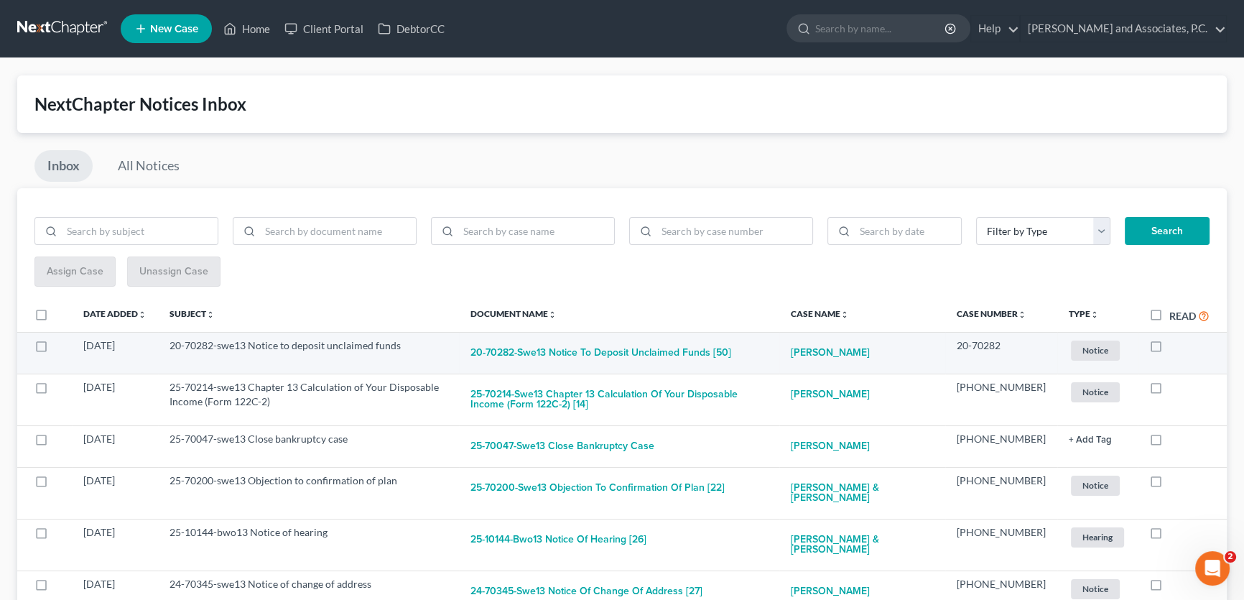
click at [1169, 349] on label at bounding box center [1169, 349] width 0 height 0
click at [1175, 346] on input "checkbox" at bounding box center [1179, 342] width 9 height 9
checkbox input "true"
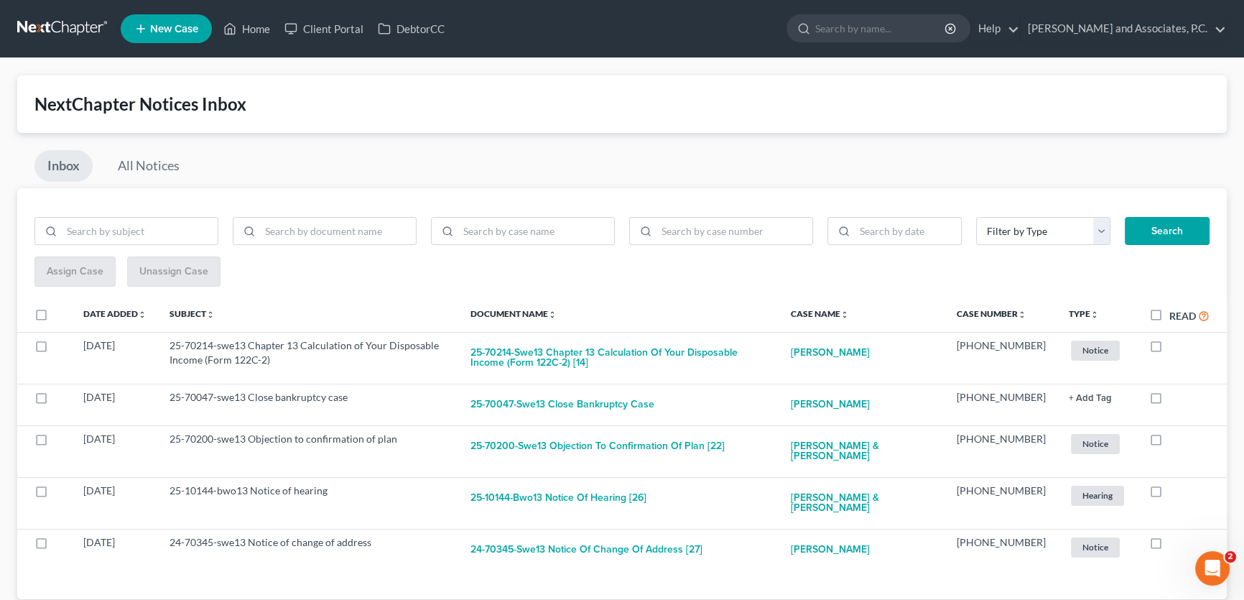
click at [1169, 349] on label at bounding box center [1169, 349] width 0 height 0
click at [1175, 346] on input "checkbox" at bounding box center [1179, 342] width 9 height 9
checkbox input "true"
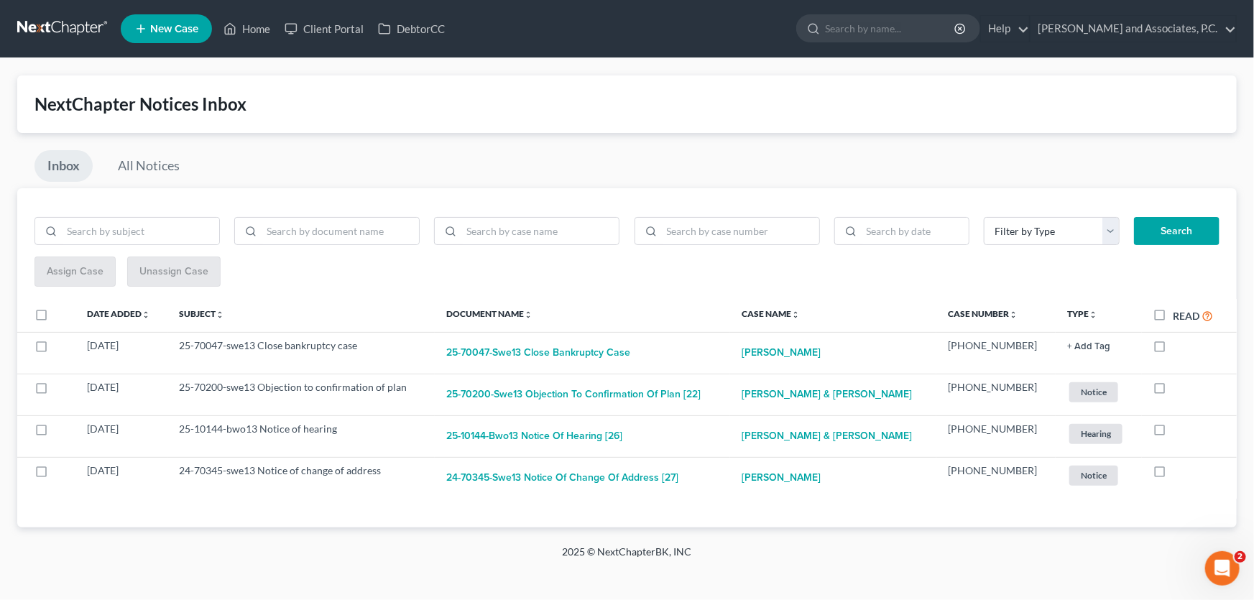
click at [1173, 315] on label "Read" at bounding box center [1193, 315] width 40 height 17
click at [1179, 315] on input "Read" at bounding box center [1183, 311] width 9 height 9
checkbox input "true"
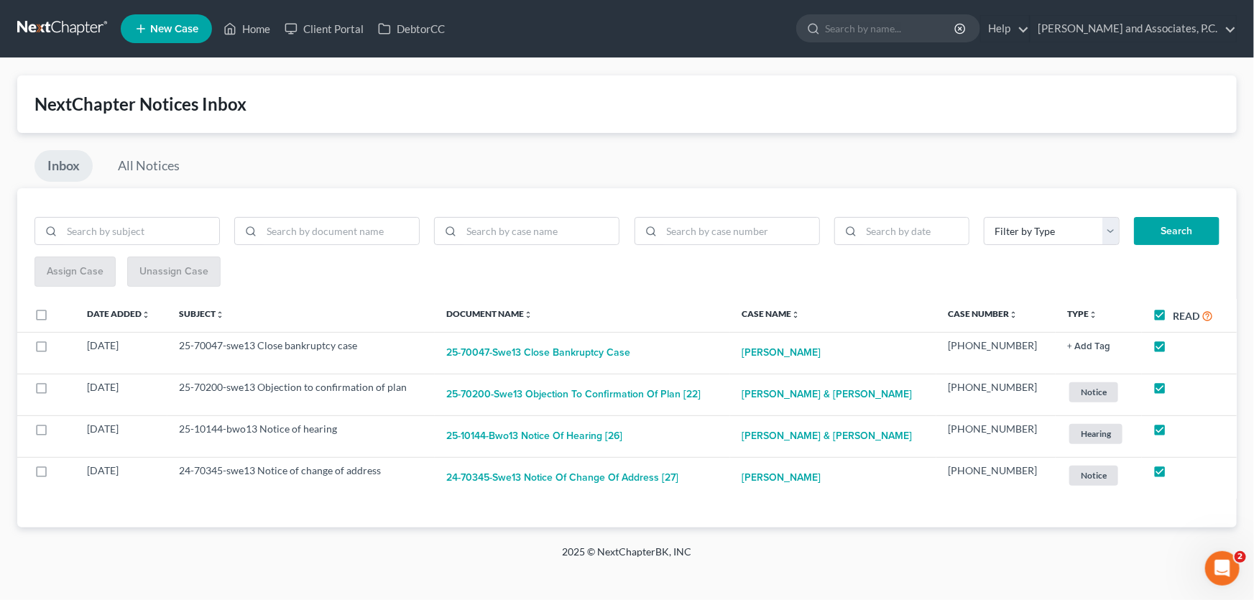
checkbox input "true"
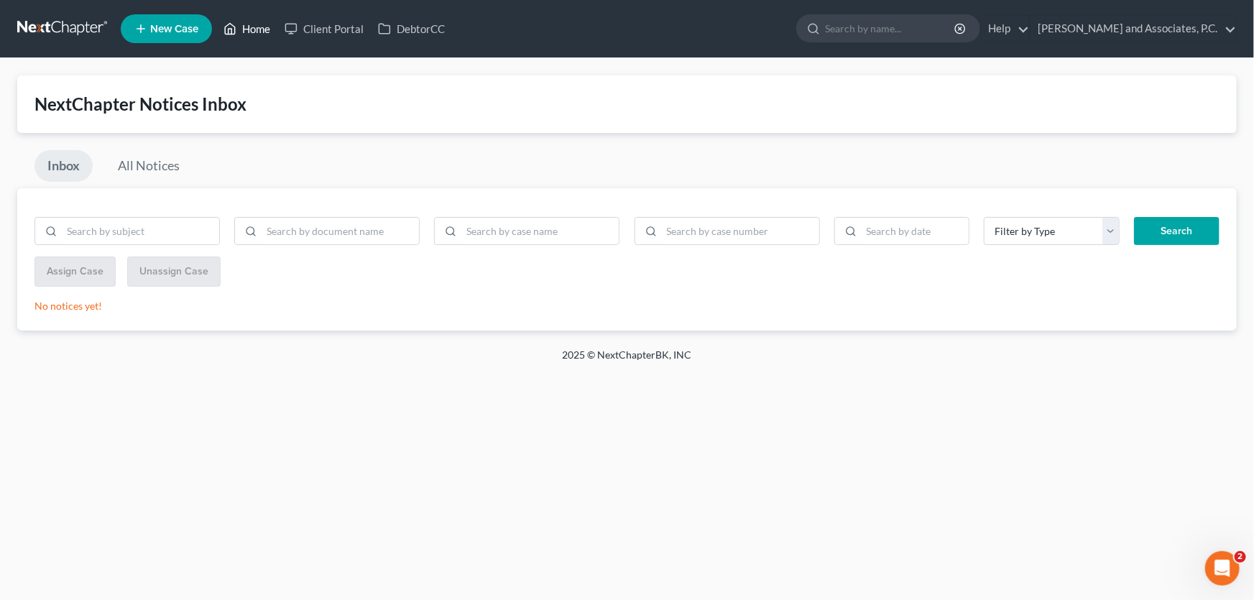
click at [251, 21] on link "Home" at bounding box center [246, 29] width 61 height 26
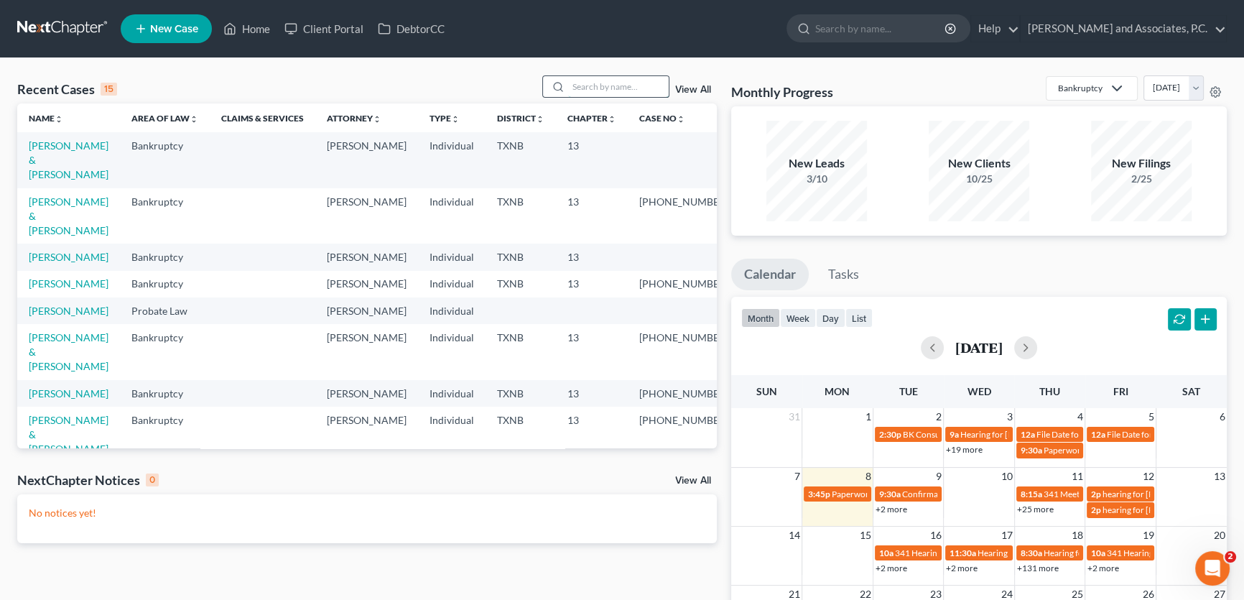
click at [606, 85] on input "search" at bounding box center [618, 86] width 101 height 21
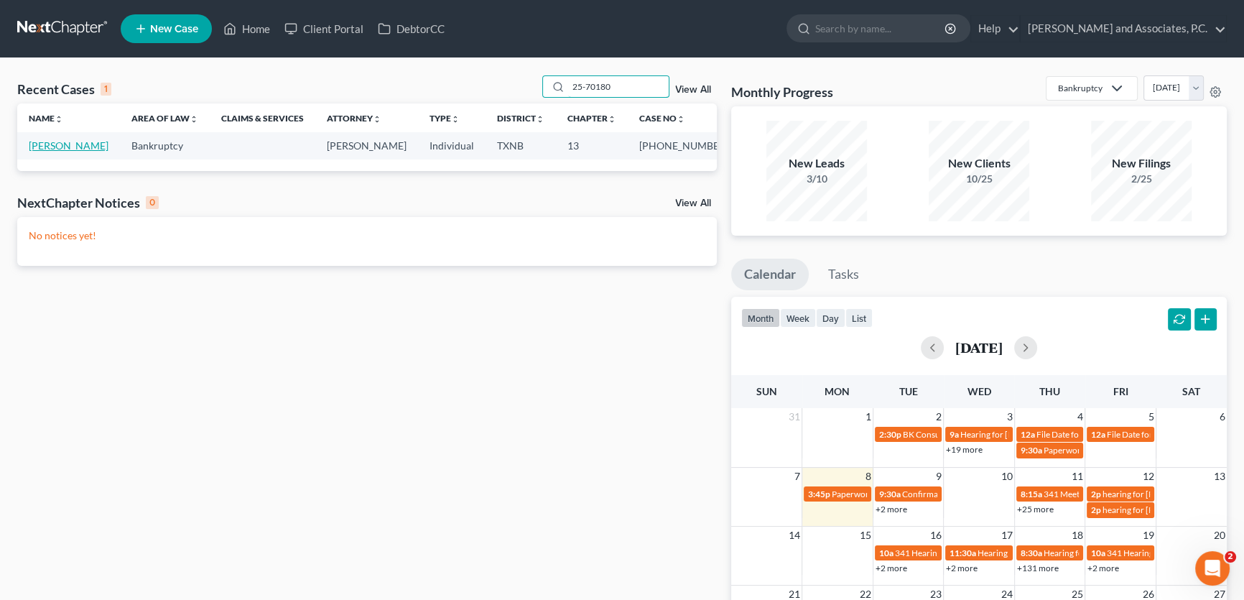
type input "25-70180"
click at [51, 144] on link "Campbell, Brenda" at bounding box center [69, 145] width 80 height 12
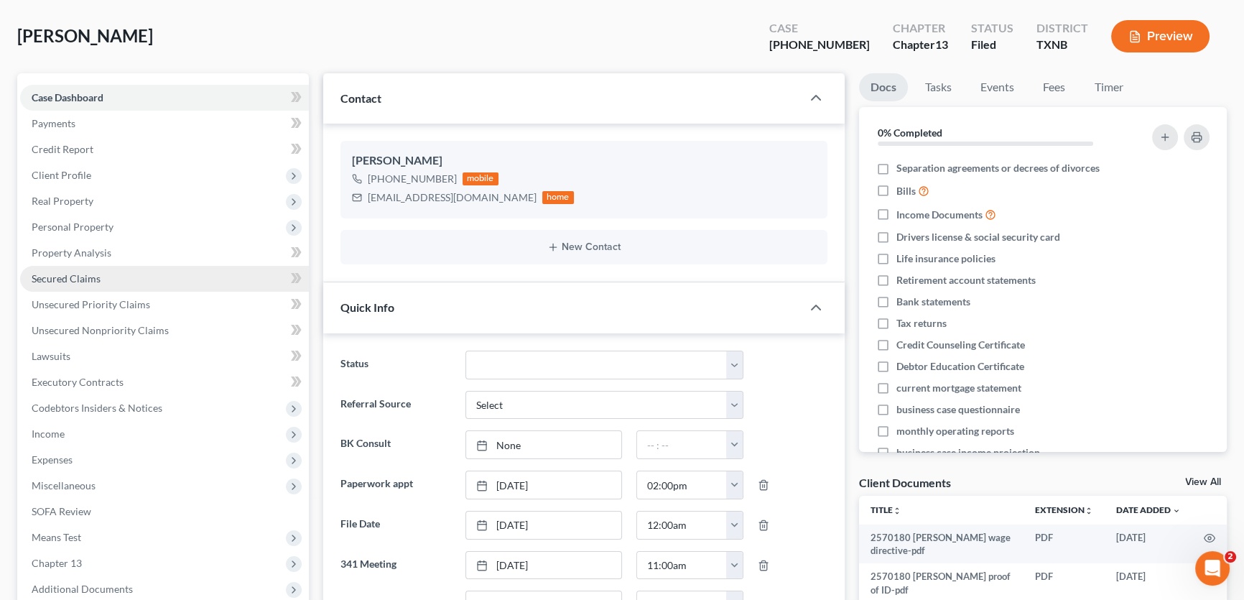
scroll to position [392, 0]
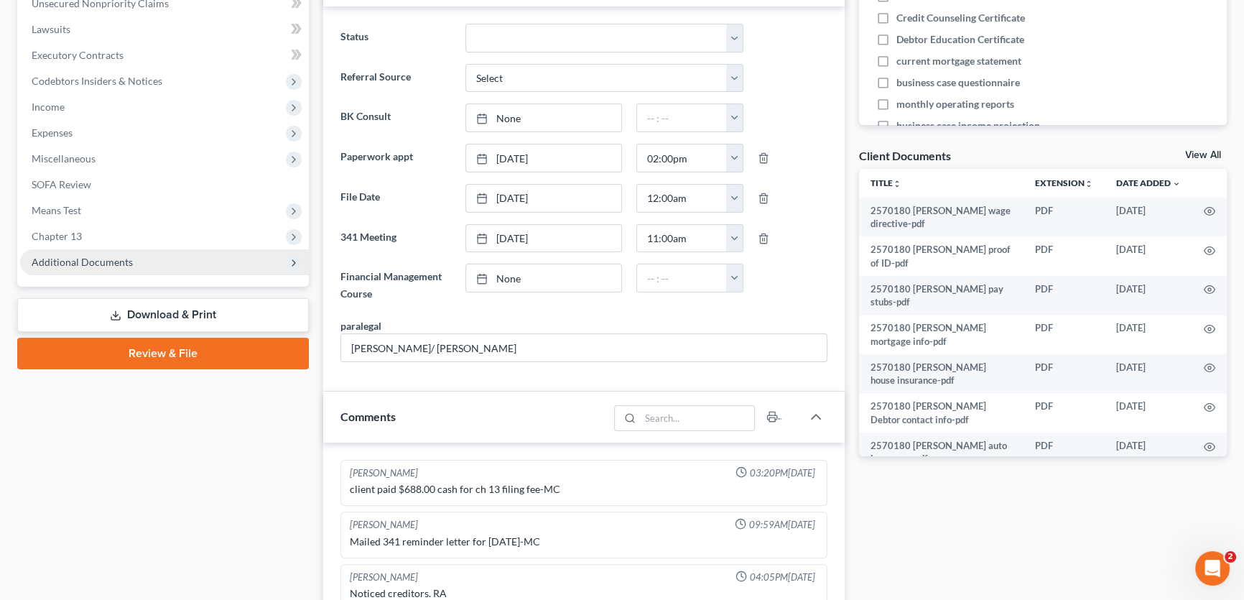
click at [110, 266] on span "Additional Documents" at bounding box center [164, 262] width 289 height 26
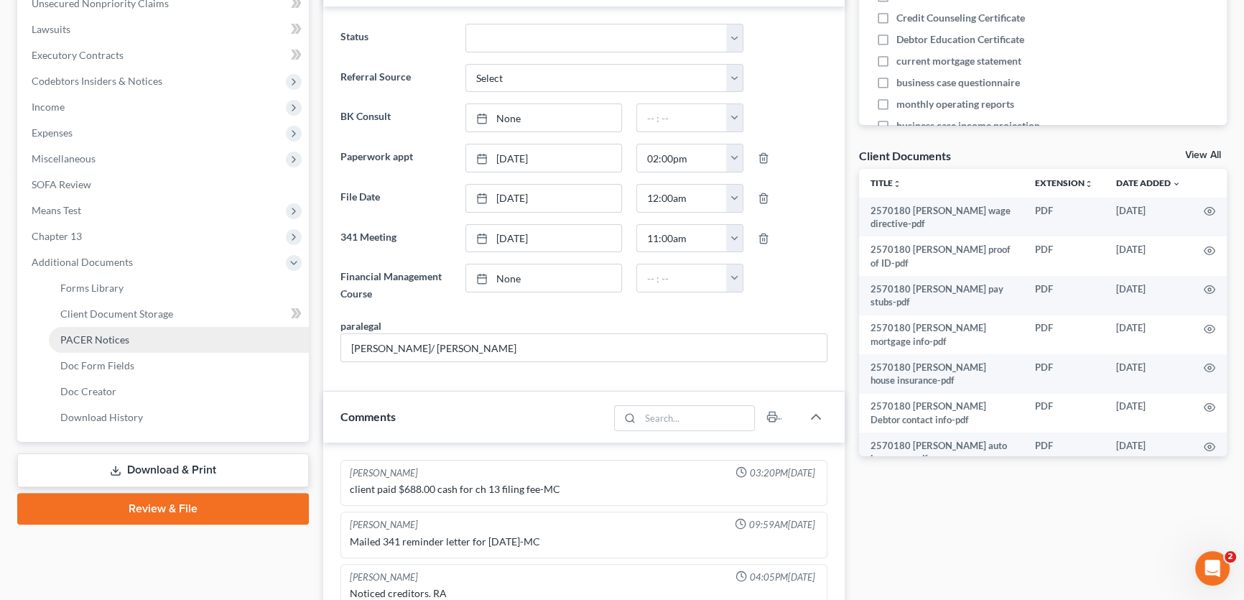
click at [103, 337] on span "PACER Notices" at bounding box center [94, 339] width 69 height 12
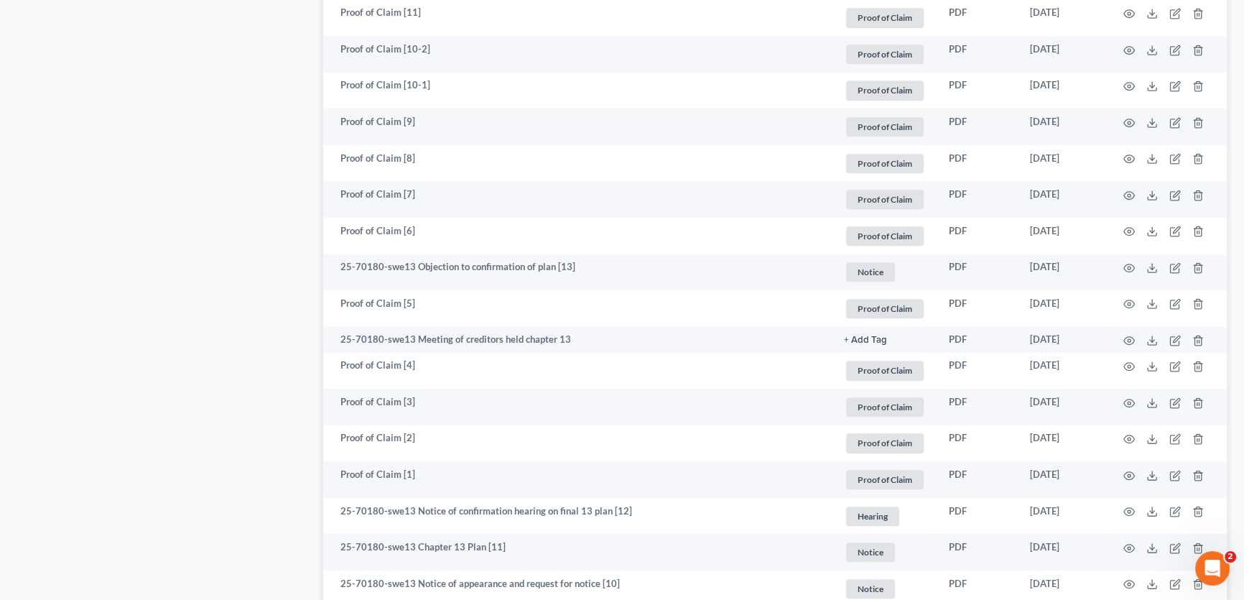
scroll to position [1045, 0]
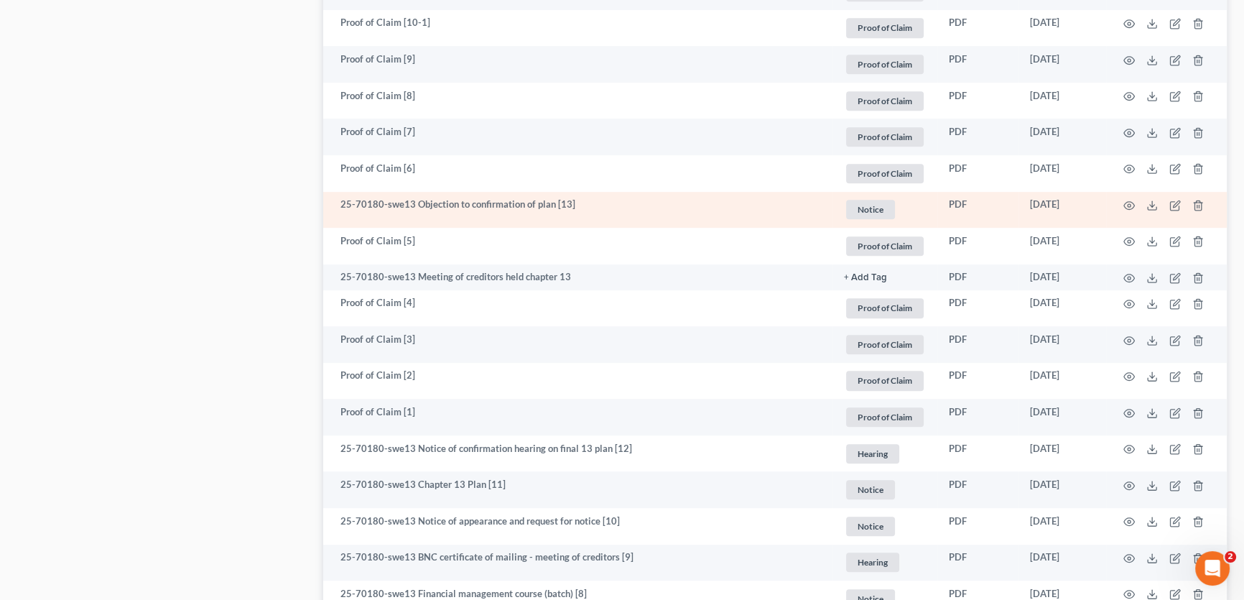
click at [1121, 202] on td at bounding box center [1166, 210] width 121 height 37
click at [1131, 201] on icon "button" at bounding box center [1129, 205] width 11 height 11
click at [1130, 204] on circle "button" at bounding box center [1129, 205] width 3 height 3
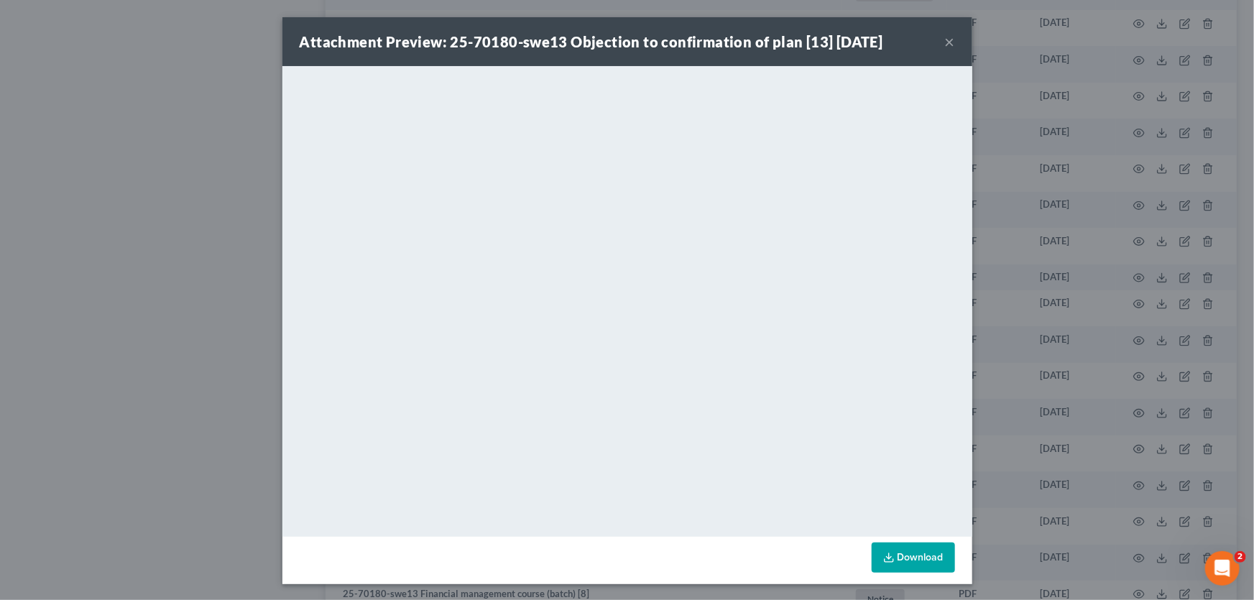
click at [949, 39] on button "×" at bounding box center [950, 41] width 10 height 17
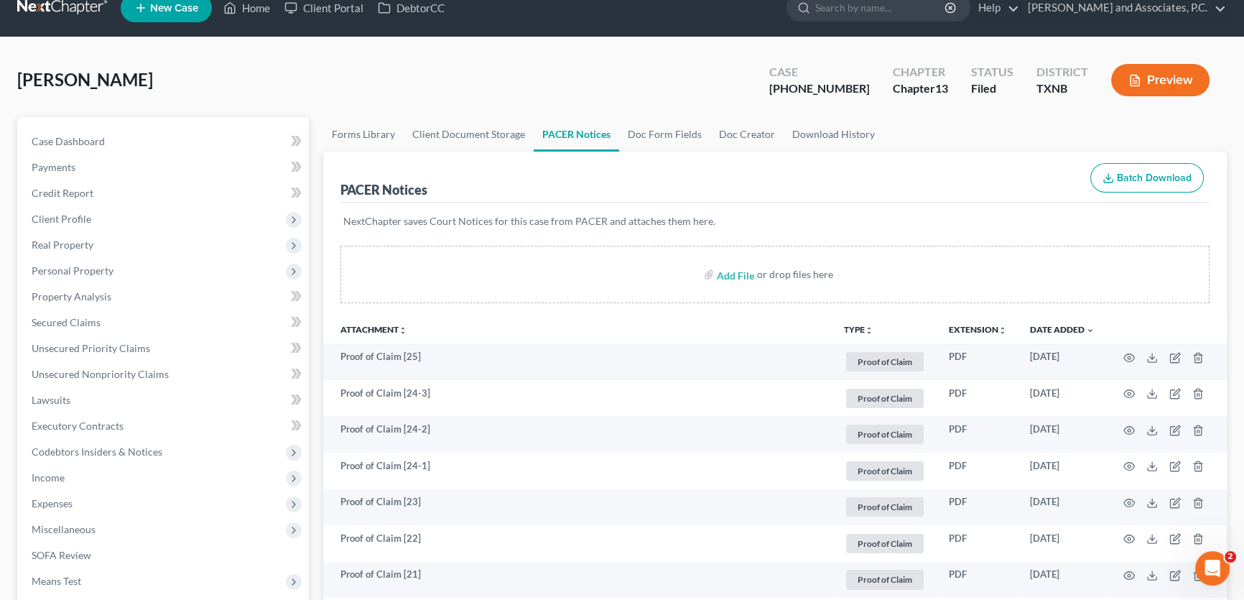
scroll to position [0, 0]
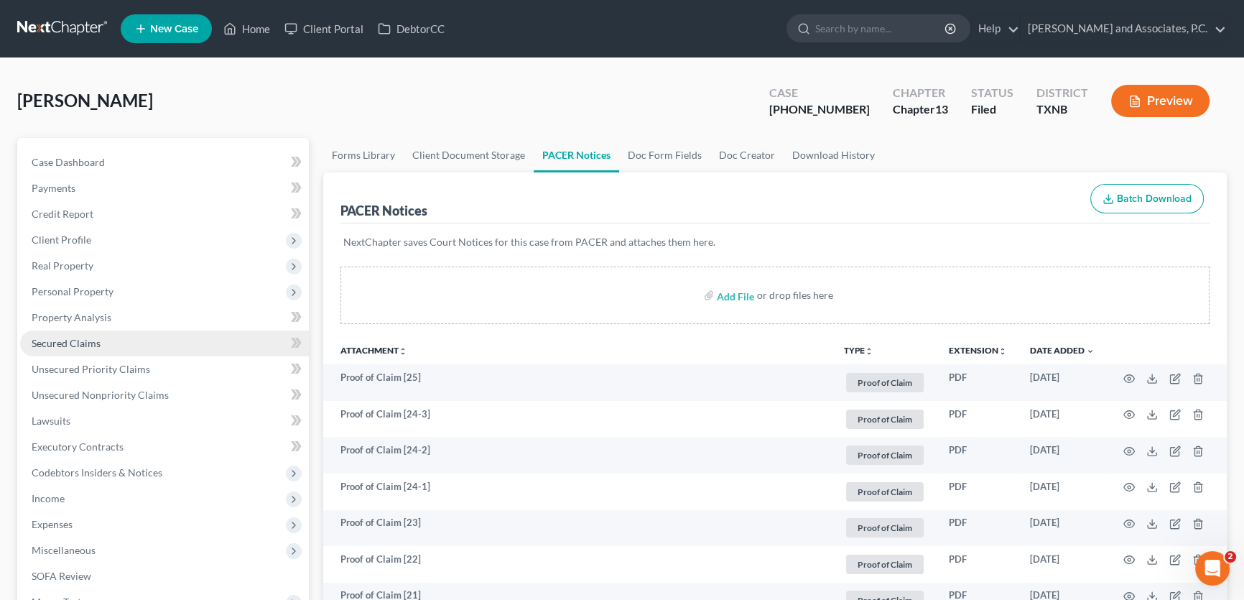
click at [108, 344] on link "Secured Claims" at bounding box center [164, 343] width 289 height 26
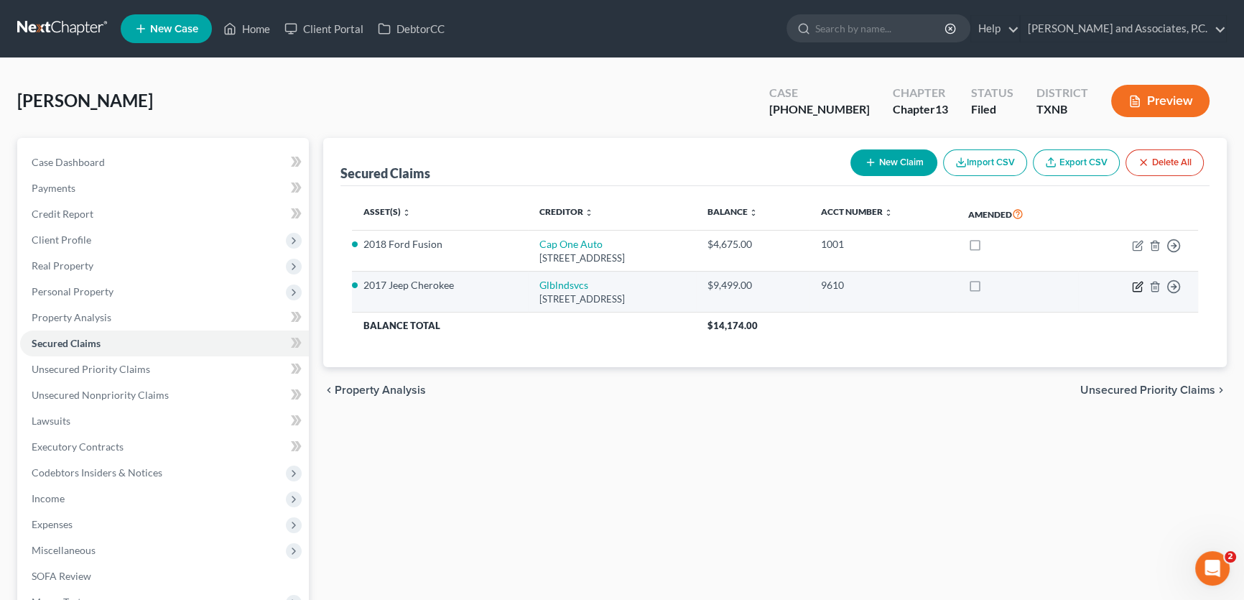
click at [1137, 282] on icon "button" at bounding box center [1137, 286] width 9 height 9
select select "10"
select select "8"
select select "0"
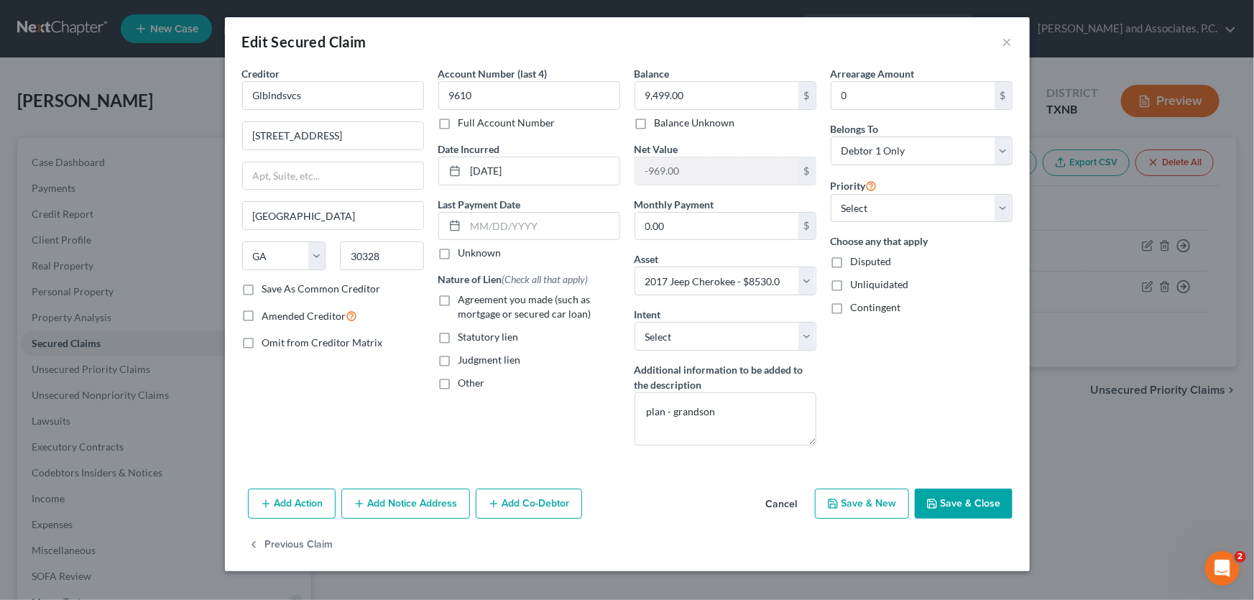
click at [779, 503] on button "Cancel" at bounding box center [781, 504] width 55 height 29
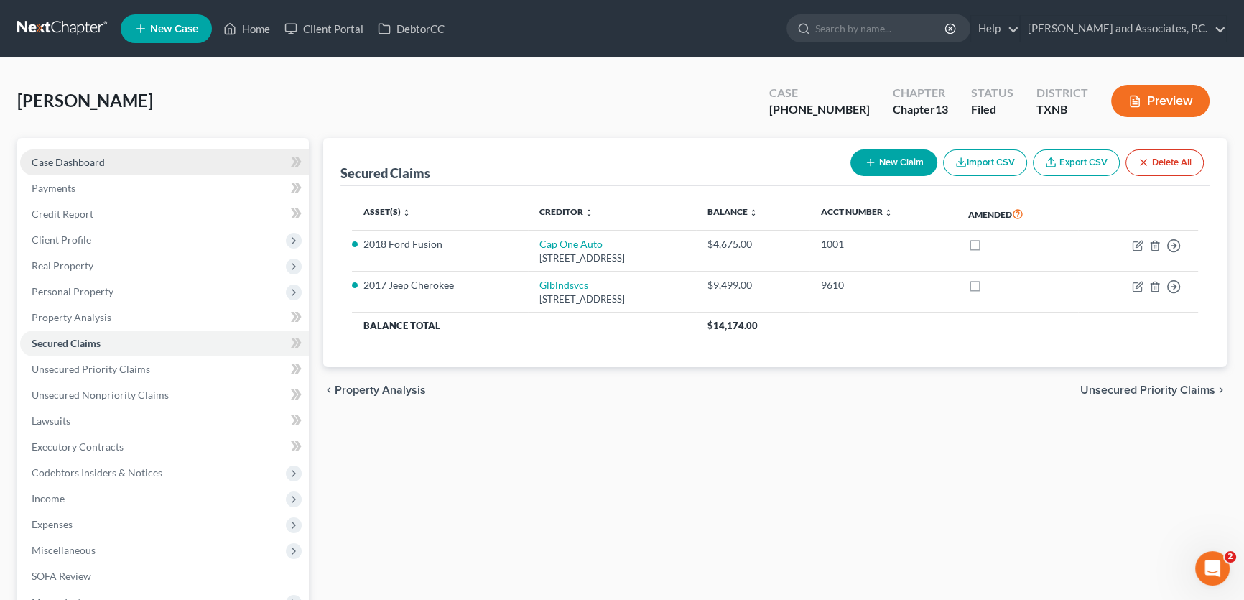
click at [158, 157] on link "Case Dashboard" at bounding box center [164, 162] width 289 height 26
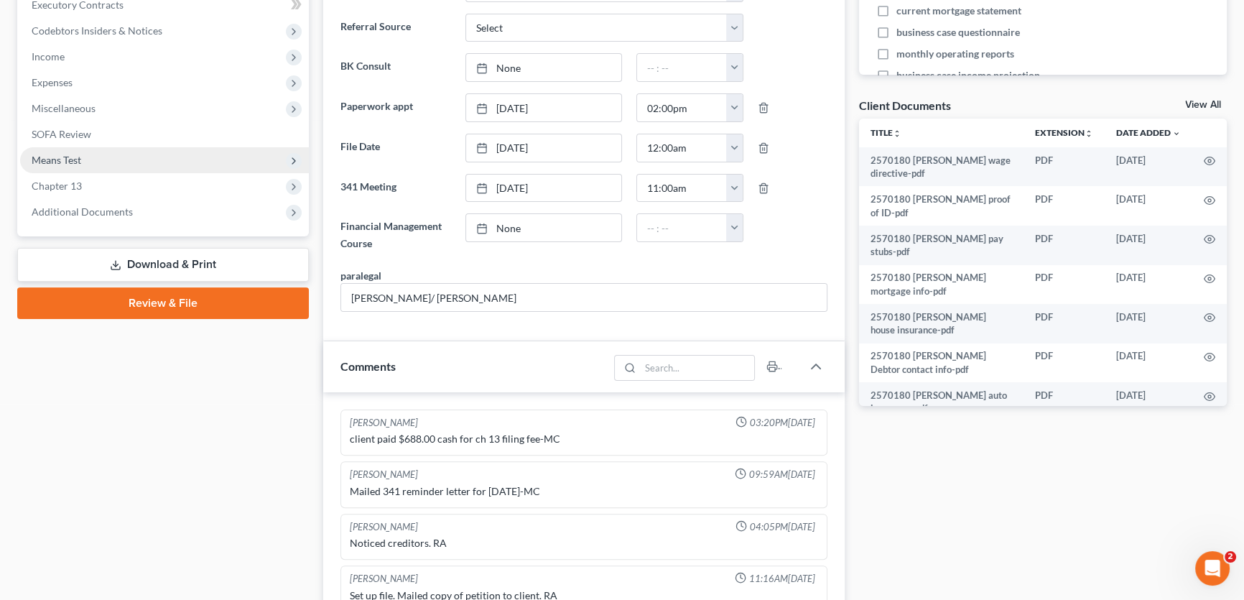
scroll to position [434, 0]
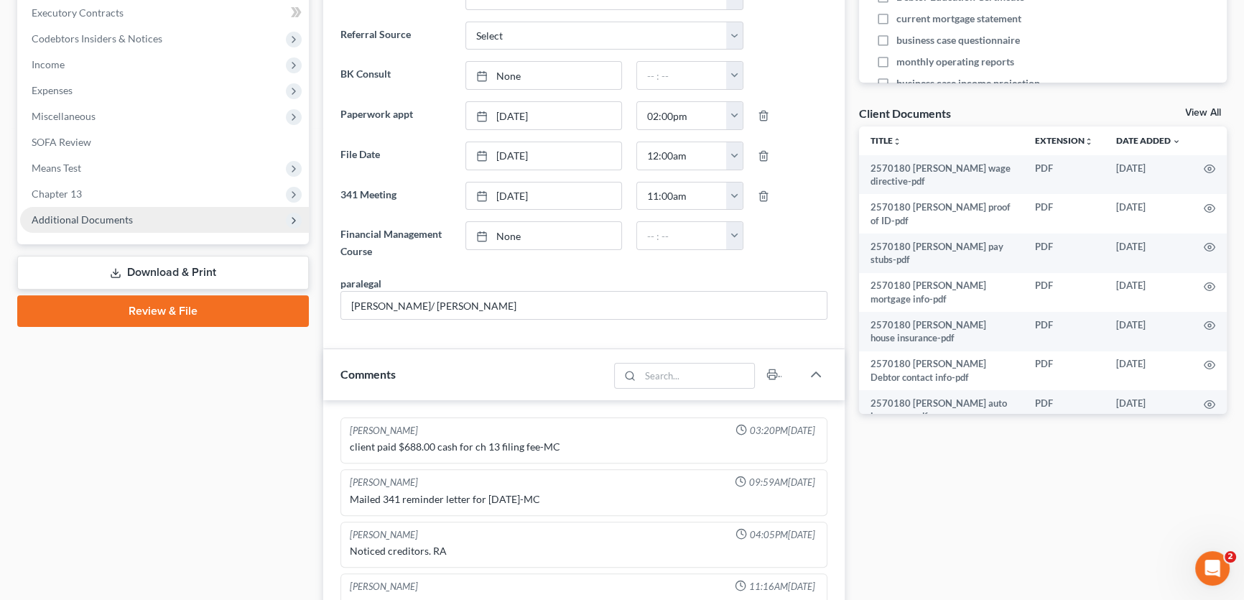
click at [89, 216] on span "Additional Documents" at bounding box center [82, 219] width 101 height 12
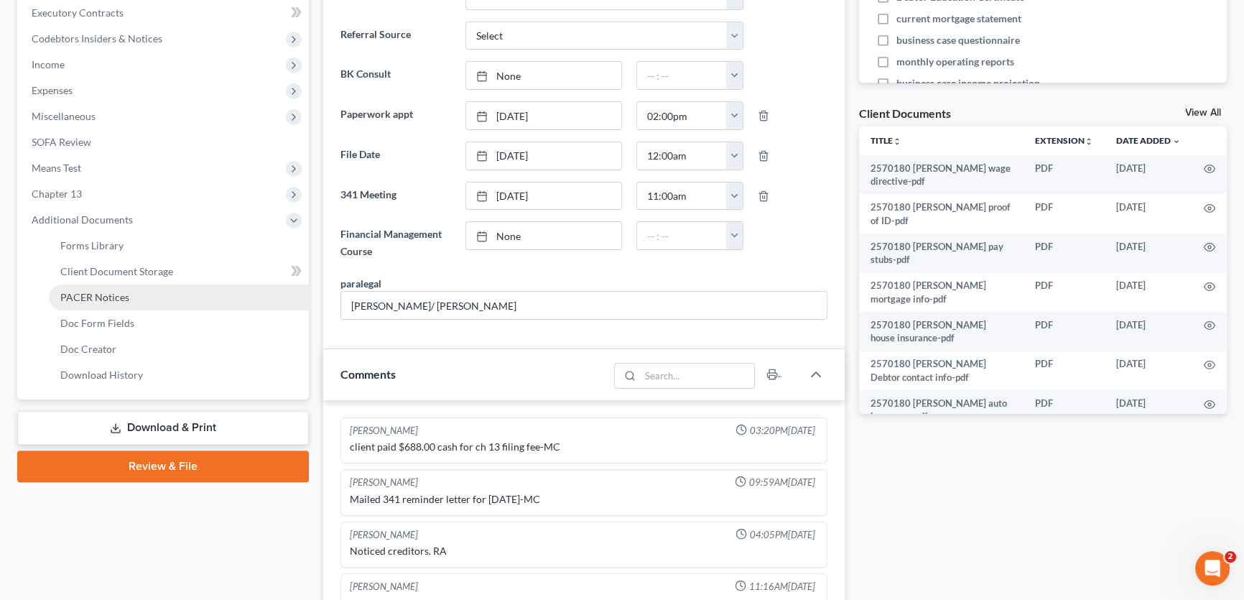
click at [103, 300] on span "PACER Notices" at bounding box center [94, 297] width 69 height 12
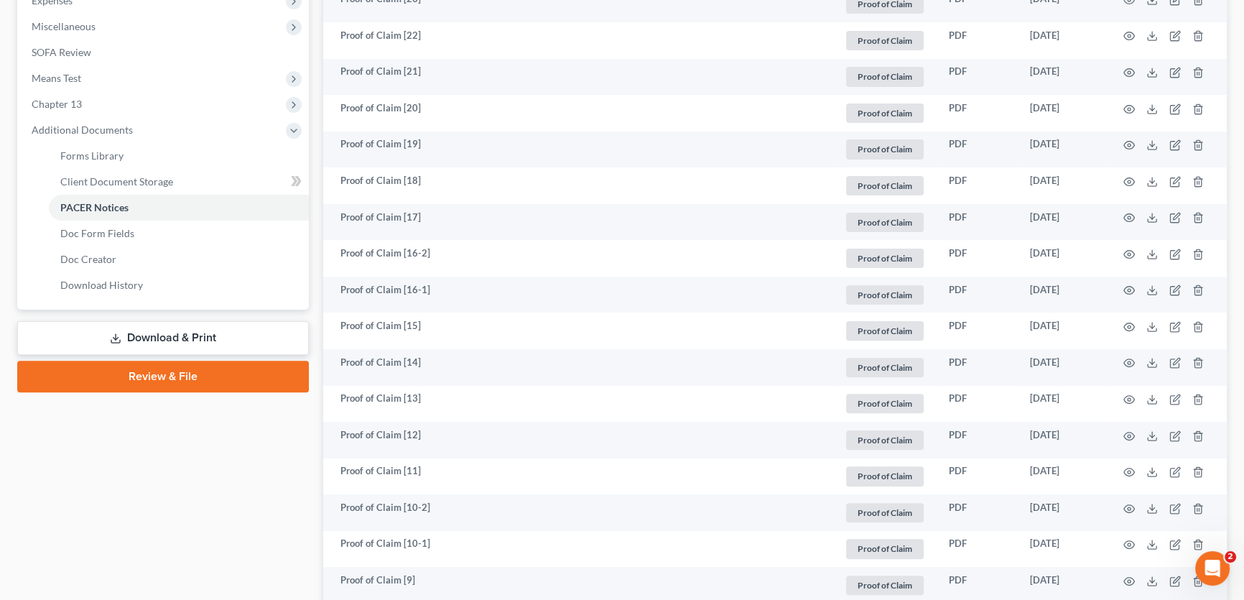
scroll to position [848, 0]
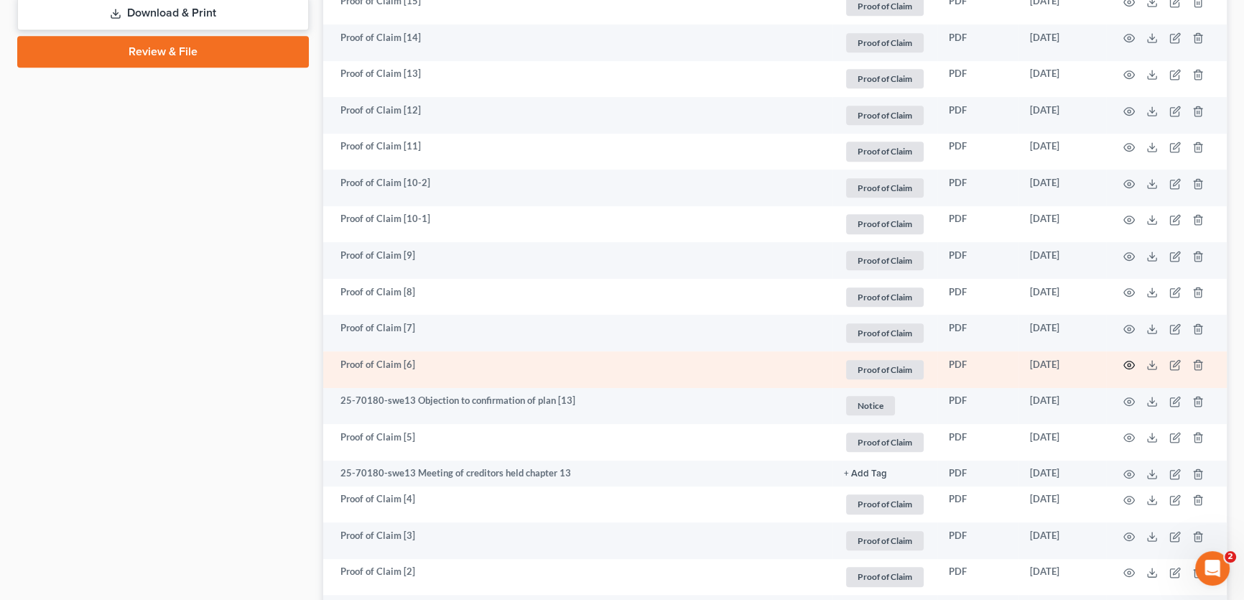
click at [1131, 361] on icon "button" at bounding box center [1129, 364] width 11 height 11
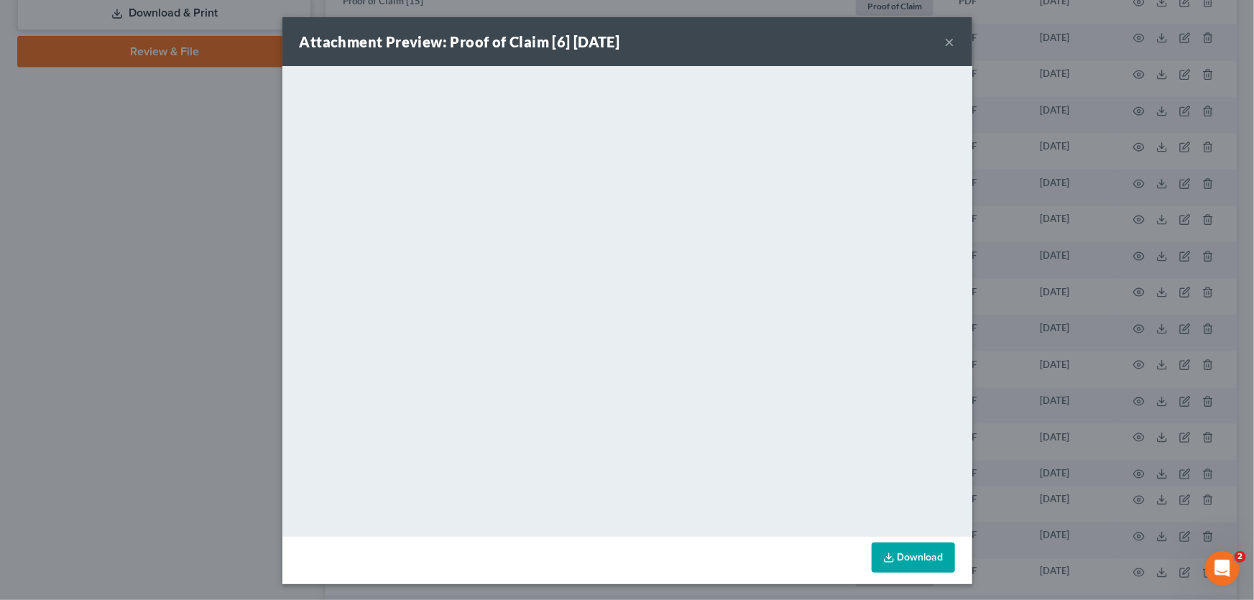
drag, startPoint x: 941, startPoint y: 42, endPoint x: 269, endPoint y: 388, distance: 756.3
click at [945, 42] on button "×" at bounding box center [950, 41] width 10 height 17
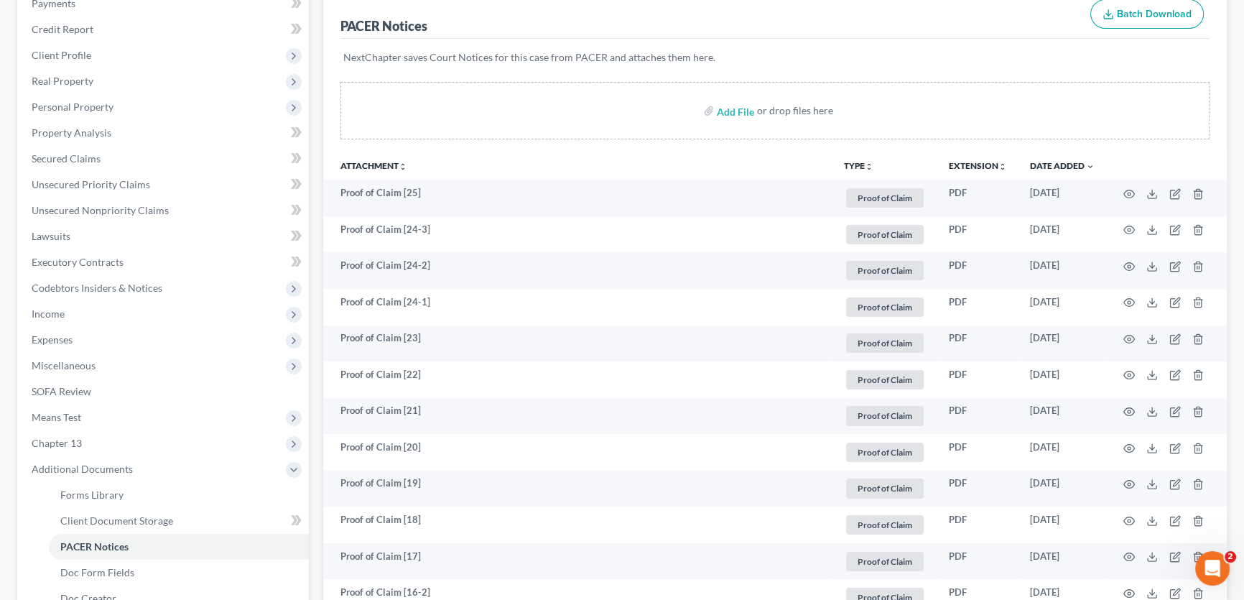
scroll to position [65, 0]
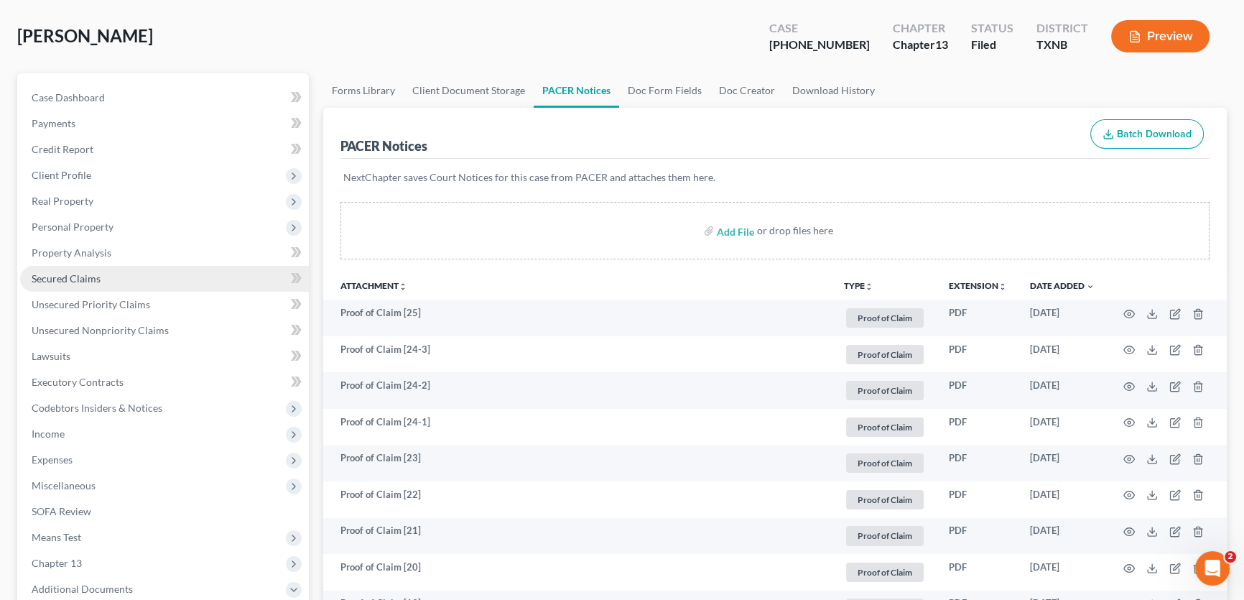
click at [109, 283] on link "Secured Claims" at bounding box center [164, 279] width 289 height 26
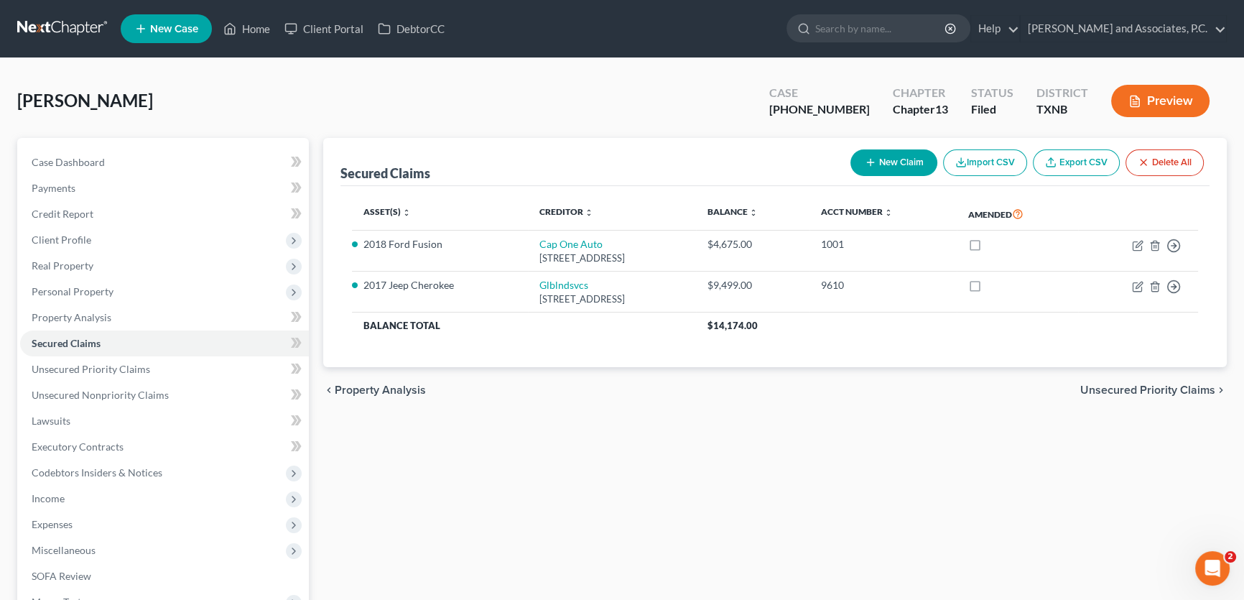
click at [346, 113] on div "Campbell, Brenda Upgraded Case 25-70180-13 Chapter Chapter 13 Status Filed Dist…" at bounding box center [622, 106] width 1210 height 62
drag, startPoint x: 361, startPoint y: 456, endPoint x: 112, endPoint y: 156, distance: 389.8
click at [361, 456] on div "Secured Claims New Claim Import CSV Export CSV Delete All Asset(s) expand_more …" at bounding box center [775, 449] width 918 height 623
click at [98, 157] on span "Case Dashboard" at bounding box center [68, 162] width 73 height 12
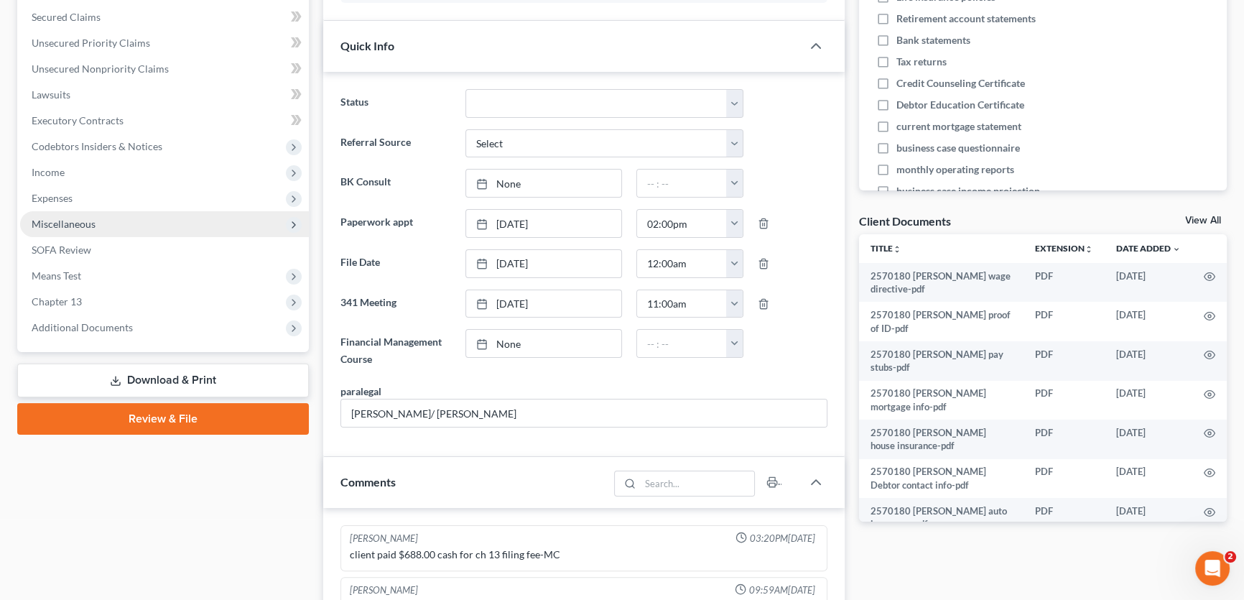
scroll to position [130, 0]
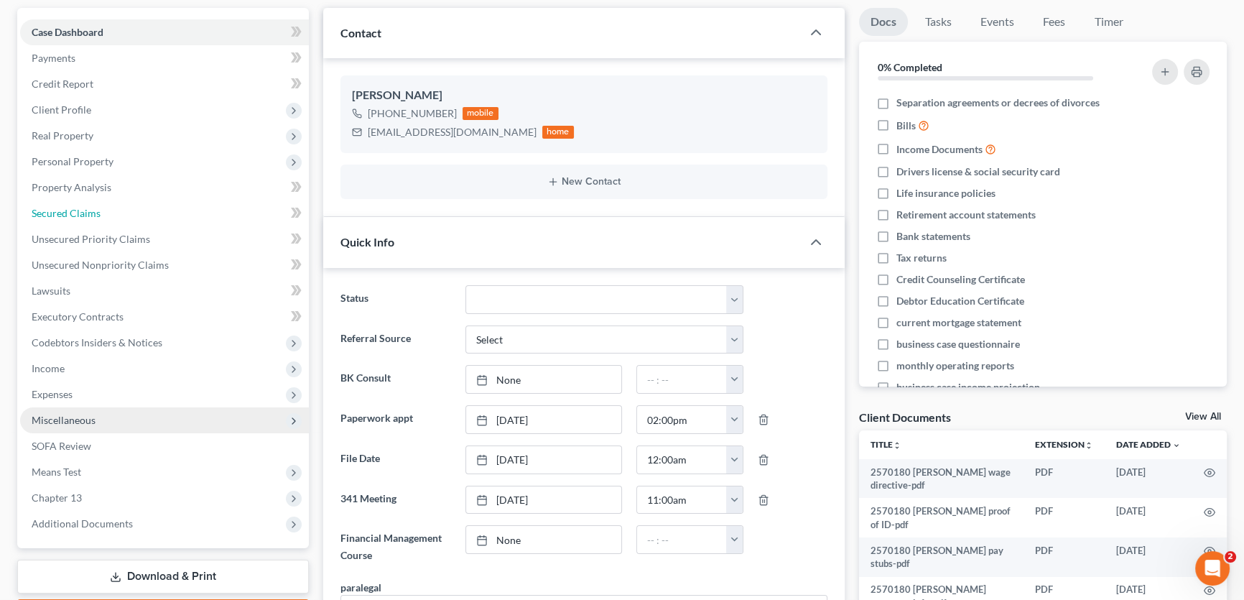
click at [79, 210] on span "Secured Claims" at bounding box center [66, 213] width 69 height 12
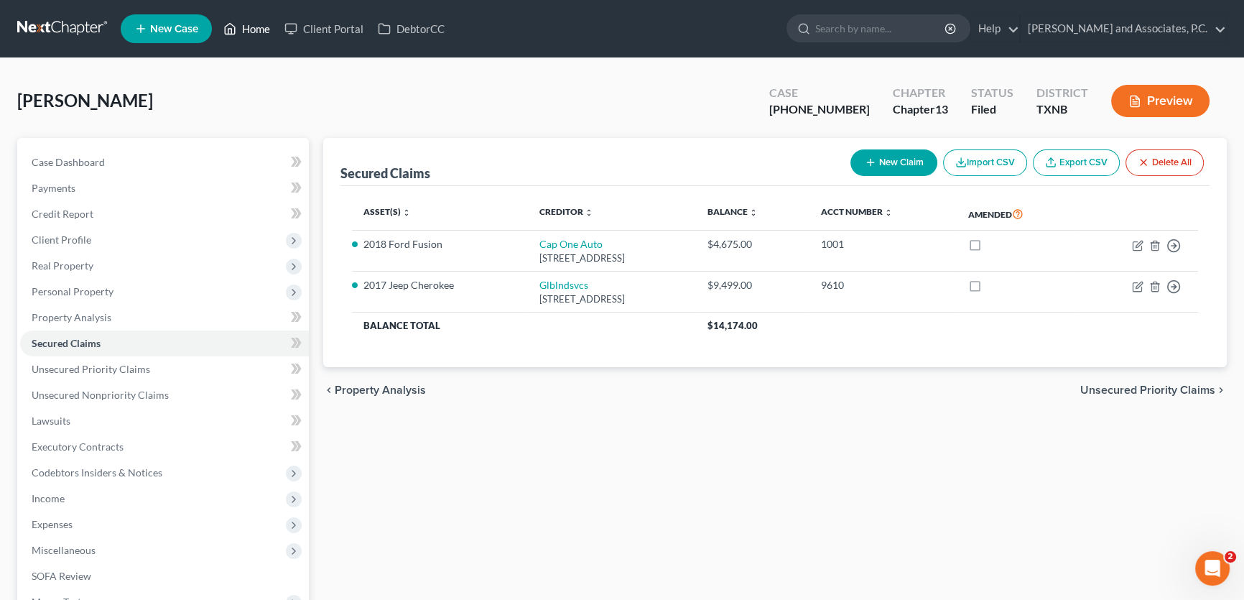
click at [245, 29] on link "Home" at bounding box center [246, 29] width 61 height 26
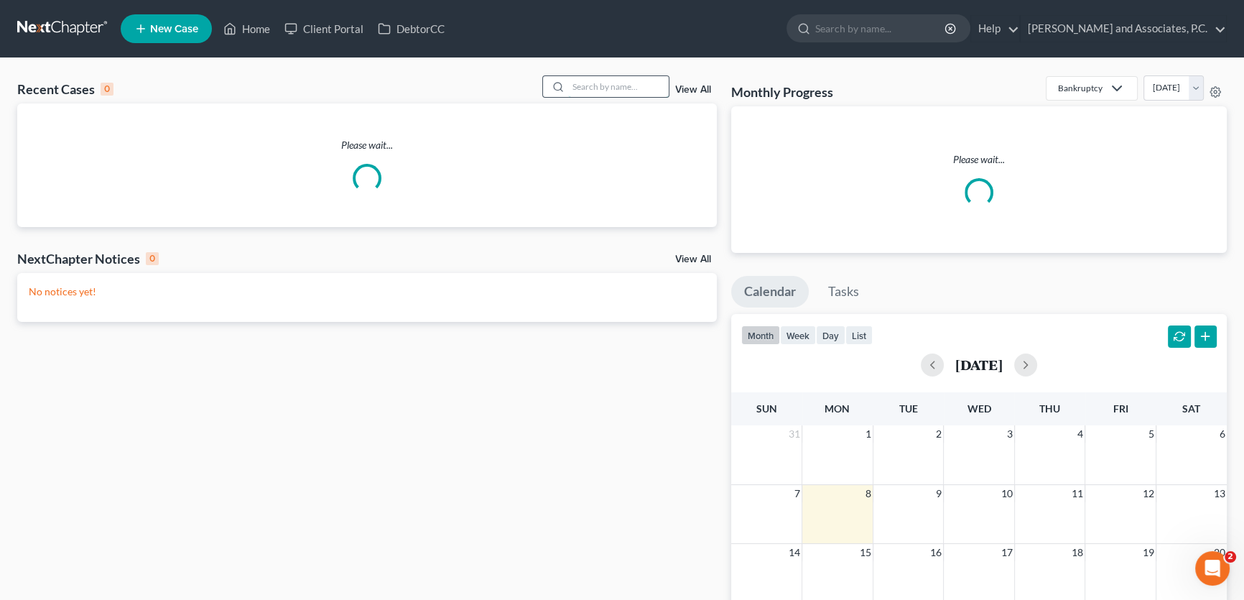
click at [624, 88] on input "search" at bounding box center [618, 86] width 101 height 21
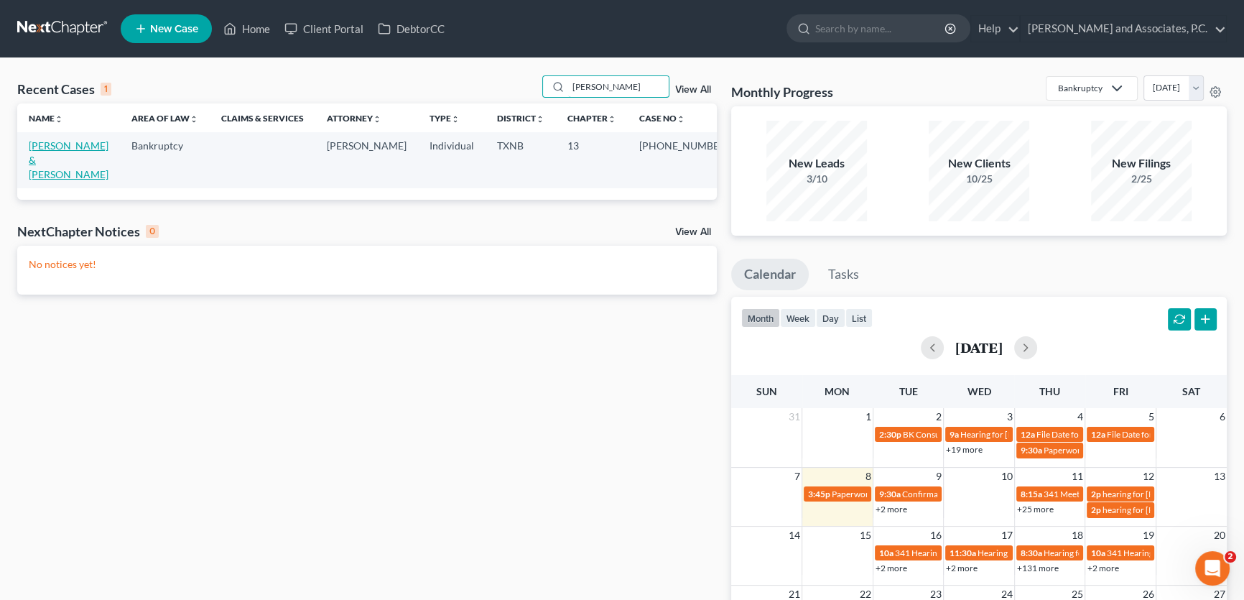
type input "gouin"
click at [89, 148] on link "Gouin, Stephanie & Flickinger, Teresa" at bounding box center [69, 159] width 80 height 41
select select "5"
select select "1"
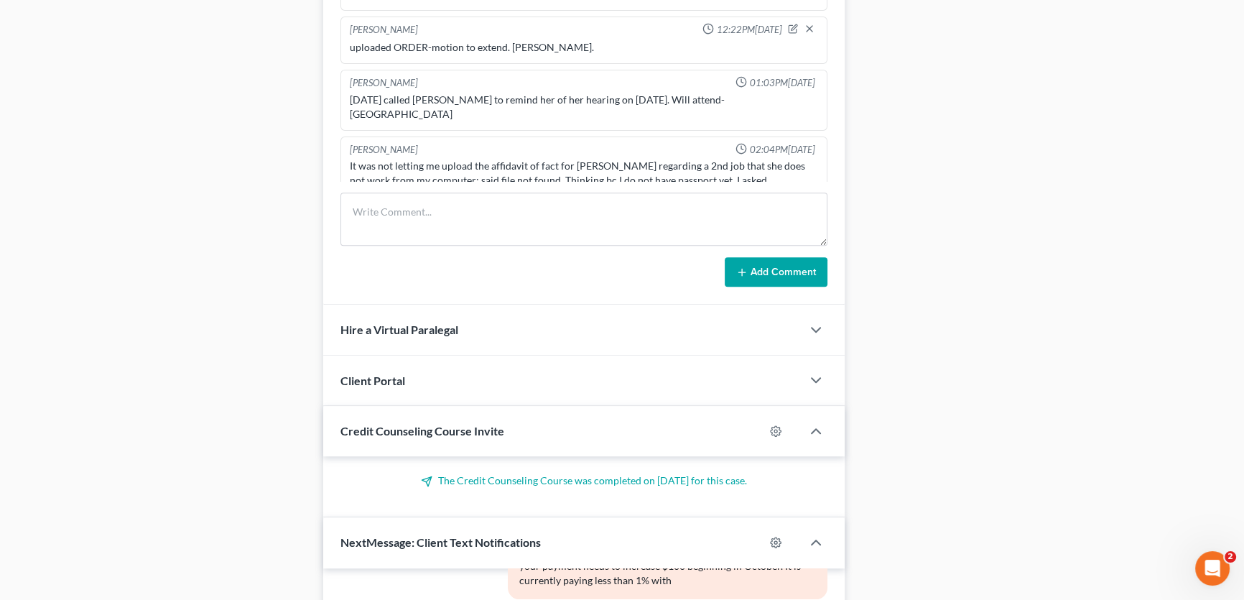
scroll to position [1330, 0]
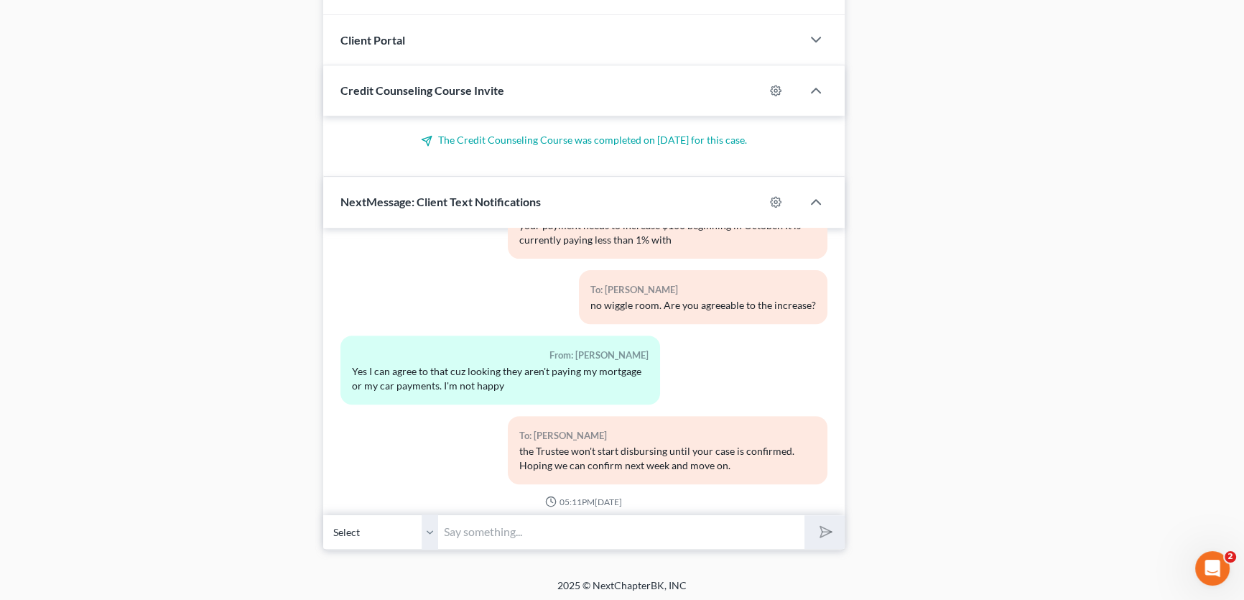
drag, startPoint x: 459, startPoint y: 526, endPoint x: 36, endPoint y: 503, distance: 423.7
click at [459, 526] on input "text" at bounding box center [621, 531] width 366 height 35
drag, startPoint x: 433, startPoint y: 527, endPoint x: 15, endPoint y: 527, distance: 418.1
click at [433, 527] on select "Select +1 (940) 781-5520 - Stephanie Gouin +1 (940) 447-1606 - Teresa Flickinger" at bounding box center [380, 531] width 115 height 35
click at [455, 527] on input "text" at bounding box center [621, 531] width 366 height 35
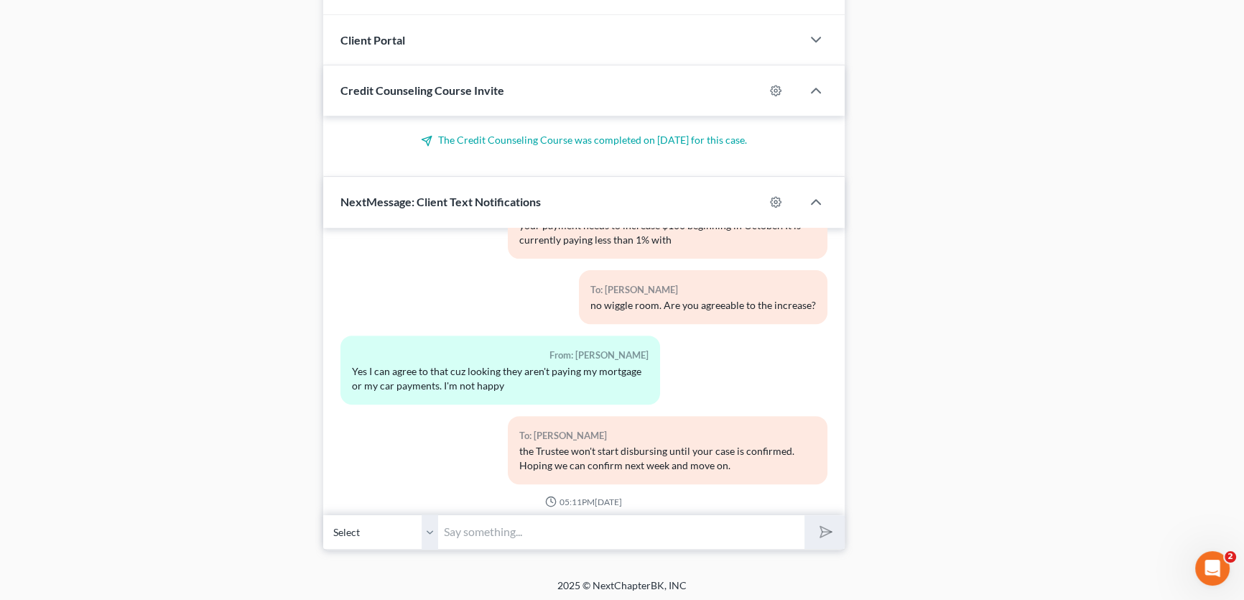
click at [455, 527] on input "text" at bounding box center [621, 531] width 366 height 35
click at [461, 530] on input "I" at bounding box center [621, 531] width 366 height 35
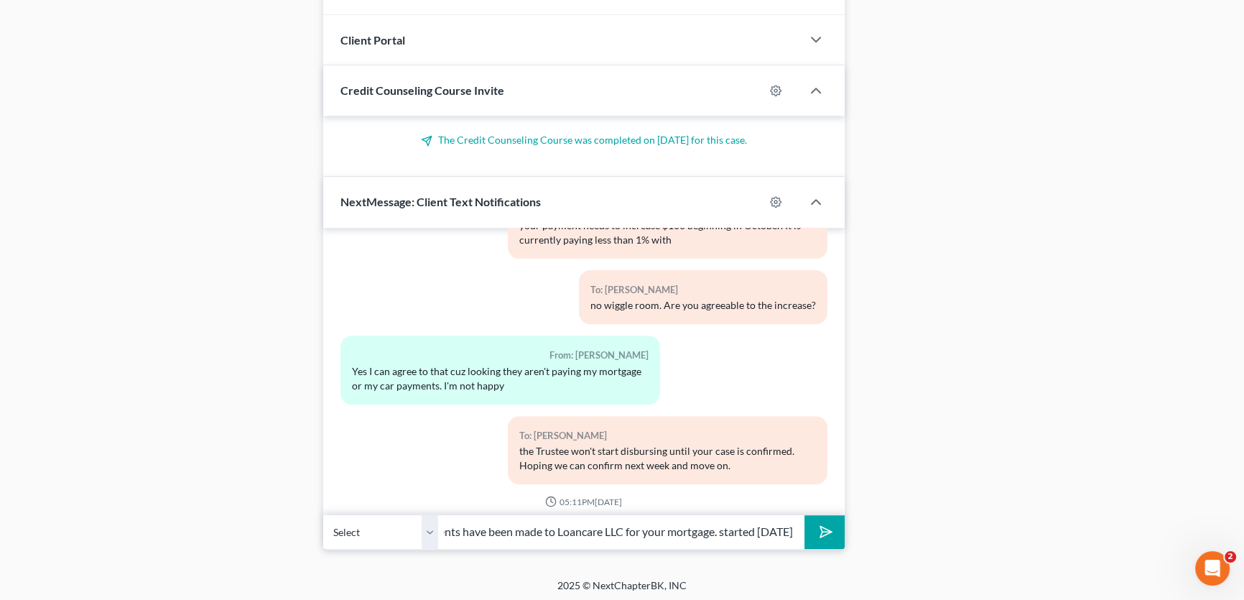
type input "I show payments have been made to Loancare LLC for your mortgage. started 02/28…"
click at [819, 528] on icon "submit" at bounding box center [823, 532] width 20 height 20
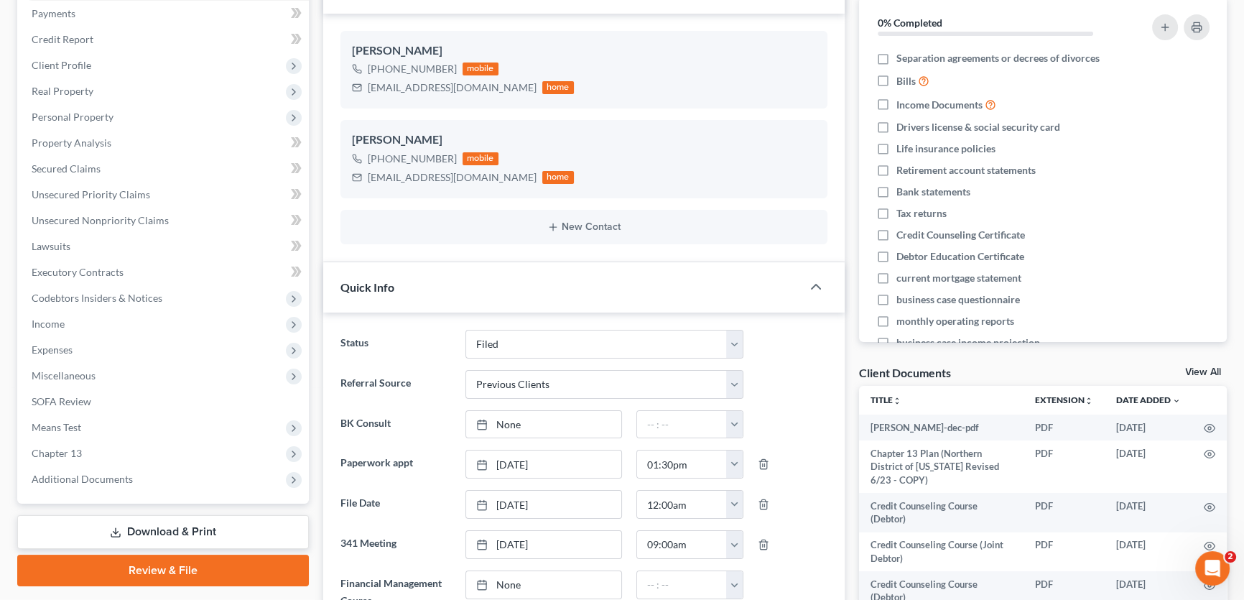
scroll to position [24, 0]
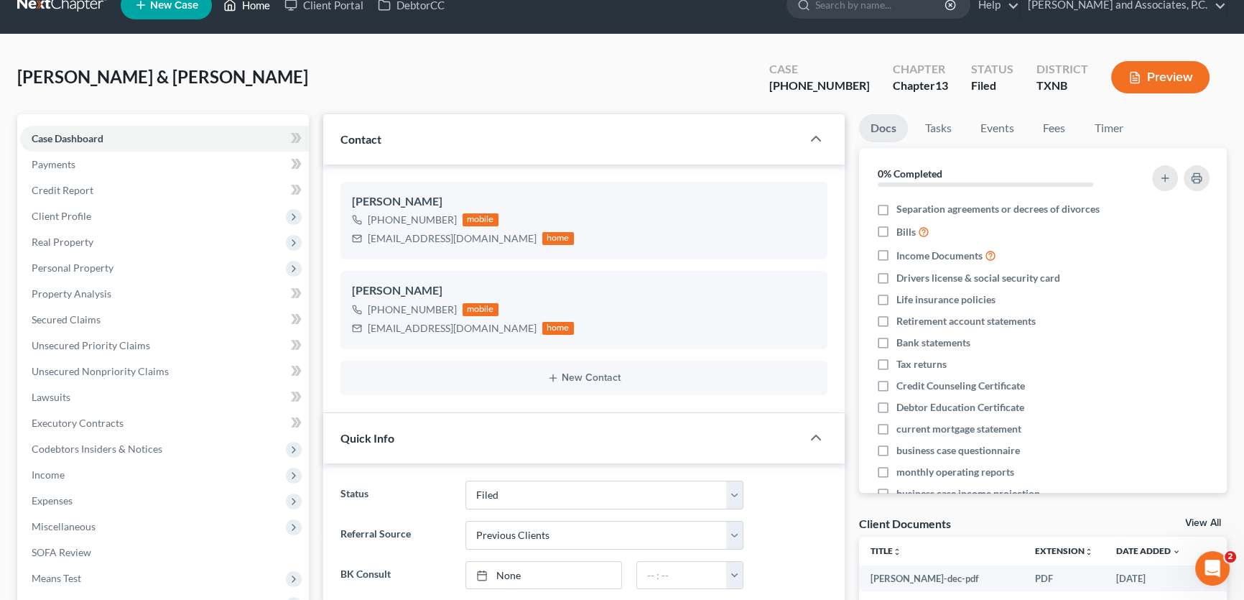
click at [259, 6] on link "Home" at bounding box center [246, 5] width 61 height 26
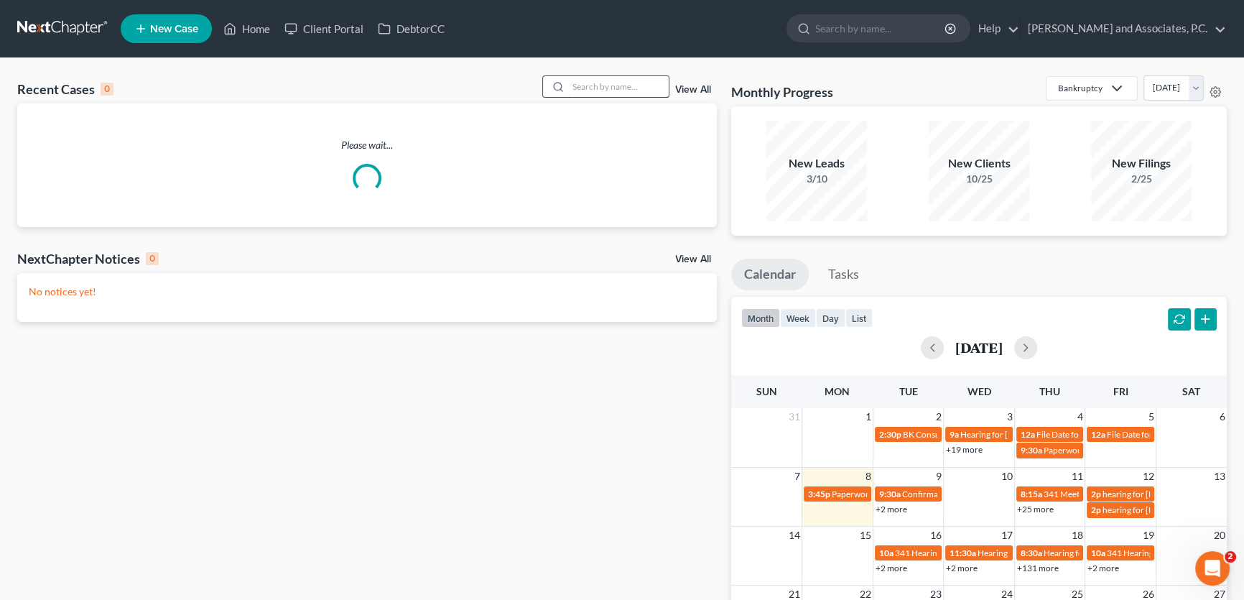
click at [630, 85] on input "search" at bounding box center [618, 86] width 101 height 21
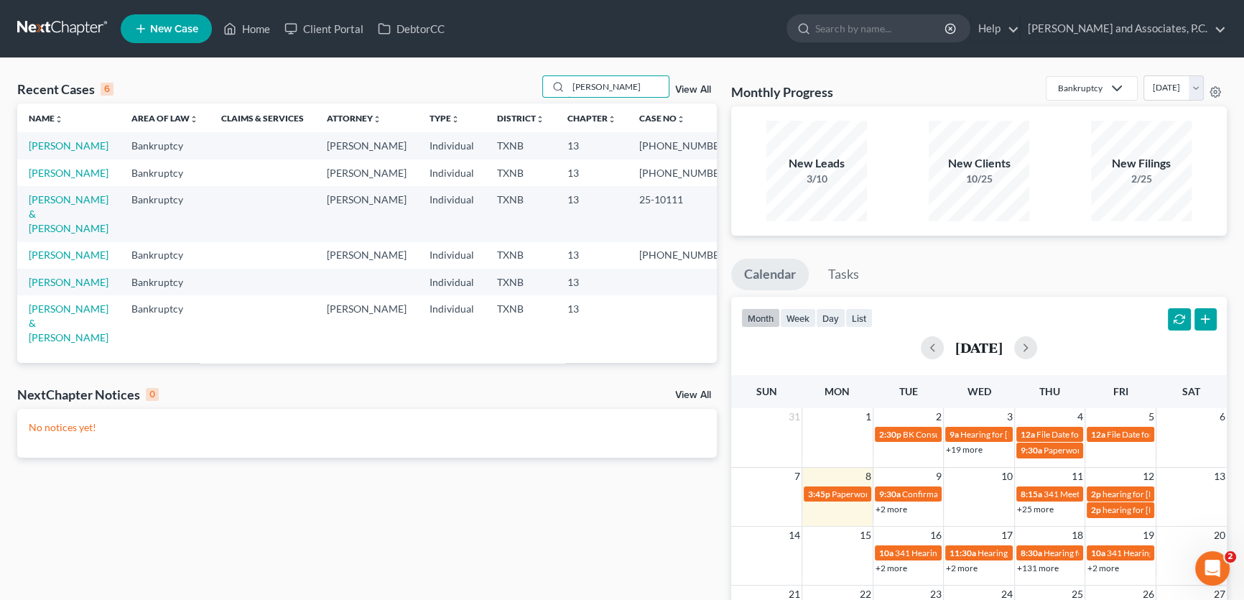
drag, startPoint x: 637, startPoint y: 83, endPoint x: 504, endPoint y: 82, distance: 132.9
click at [504, 82] on div "Recent Cases 6 weaver View All" at bounding box center [367, 89] width 700 height 28
type input "campbell"
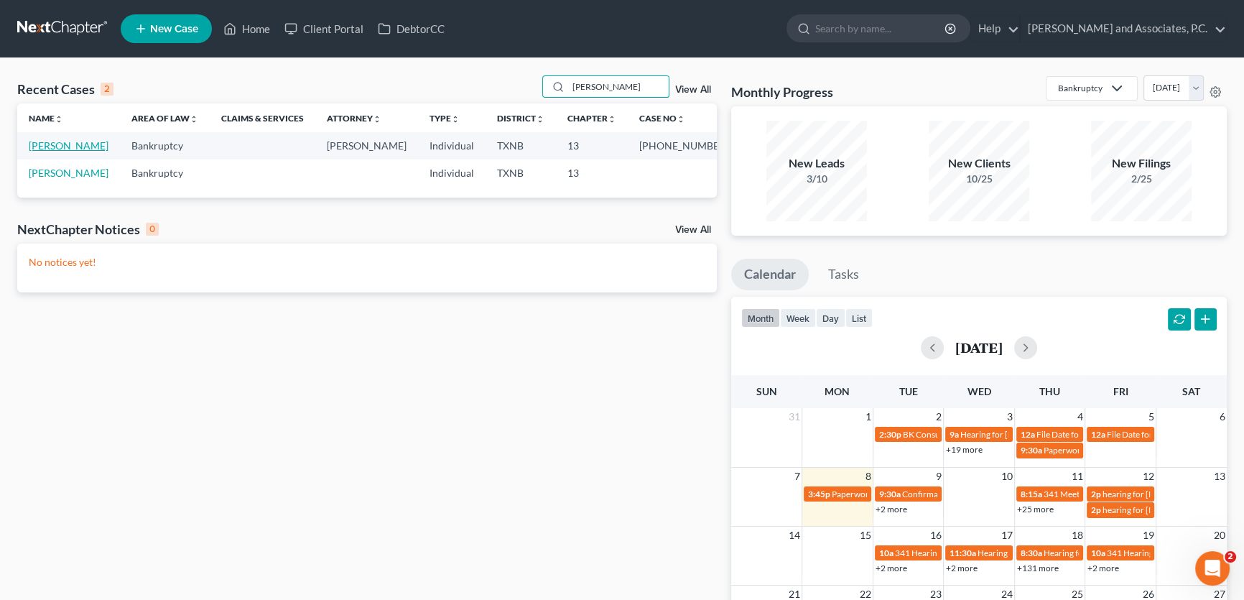
click at [89, 143] on link "Campbell, Brenda" at bounding box center [69, 145] width 80 height 12
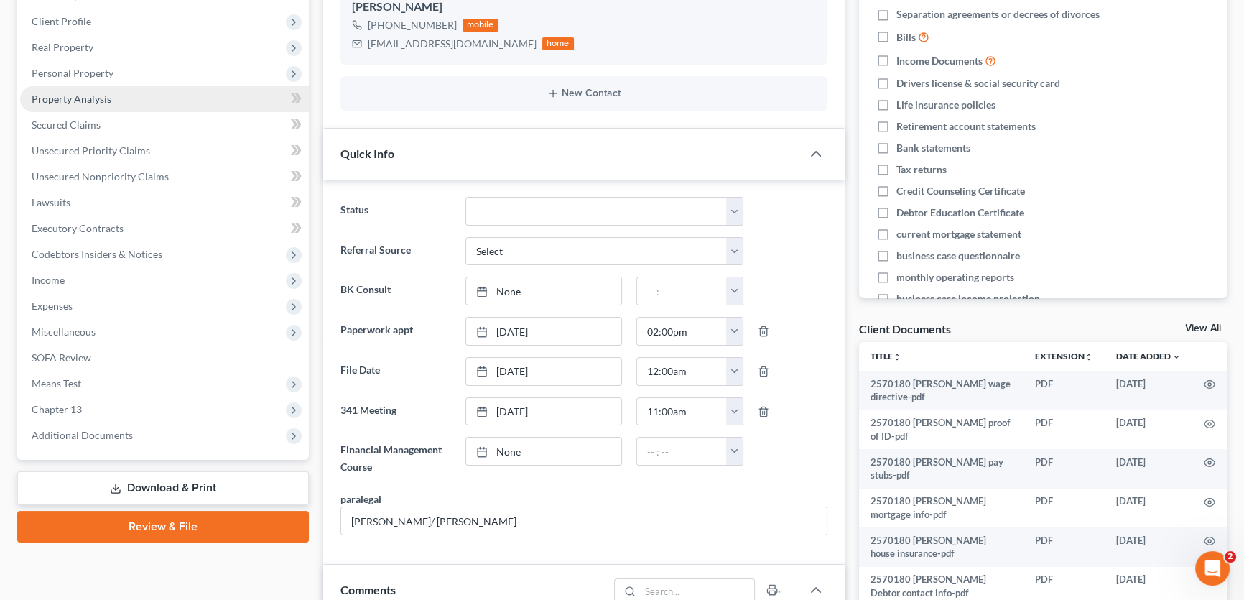
scroll to position [261, 0]
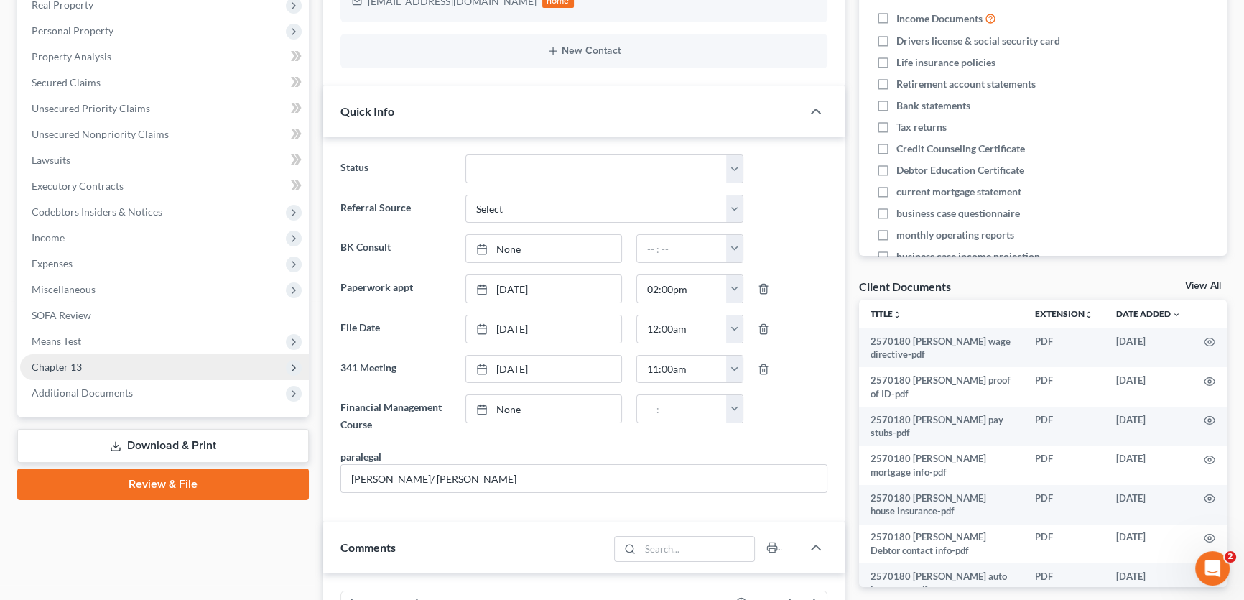
click at [78, 363] on span "Chapter 13" at bounding box center [57, 367] width 50 height 12
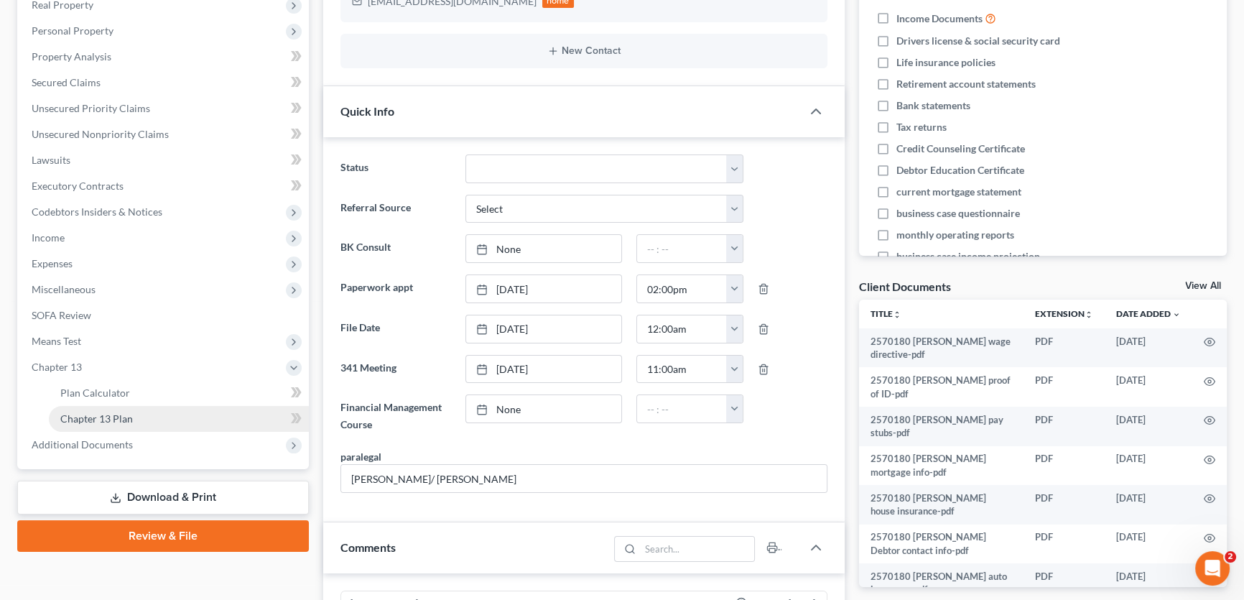
click at [111, 412] on span "Chapter 13 Plan" at bounding box center [96, 418] width 73 height 12
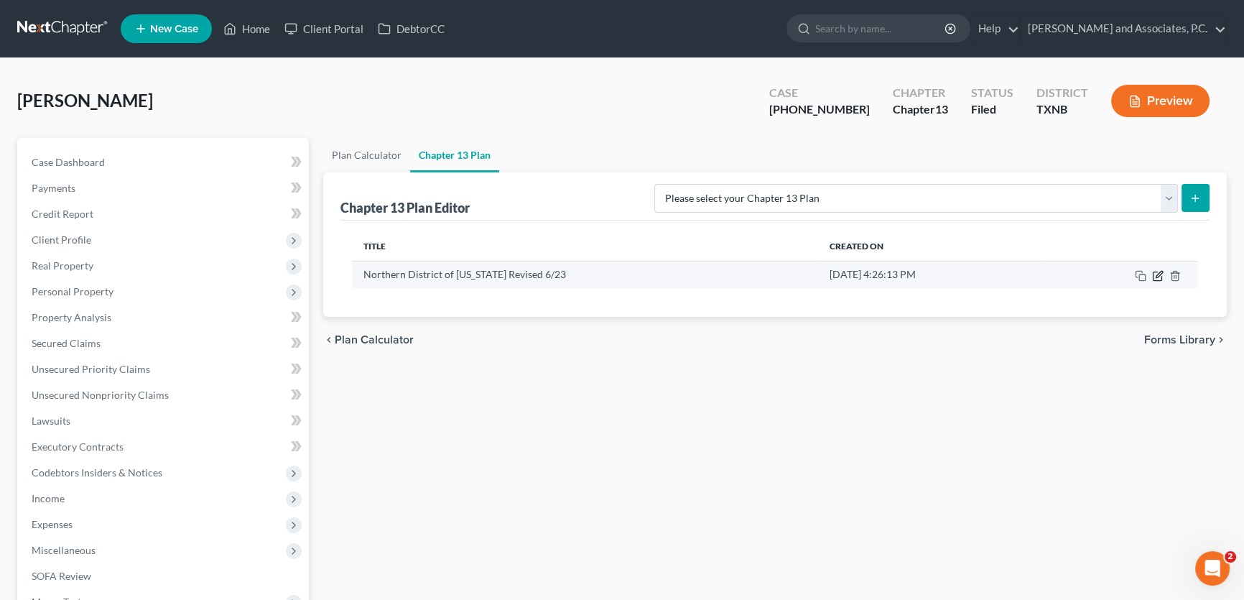
click at [1157, 272] on icon "button" at bounding box center [1157, 275] width 11 height 11
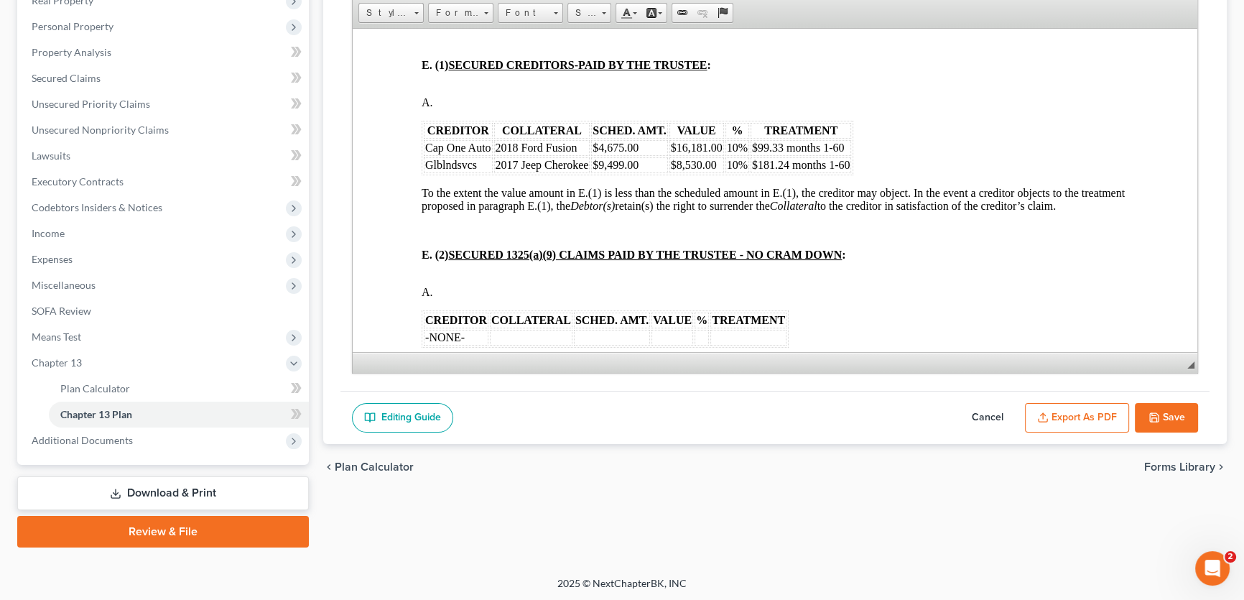
scroll to position [1697, 0]
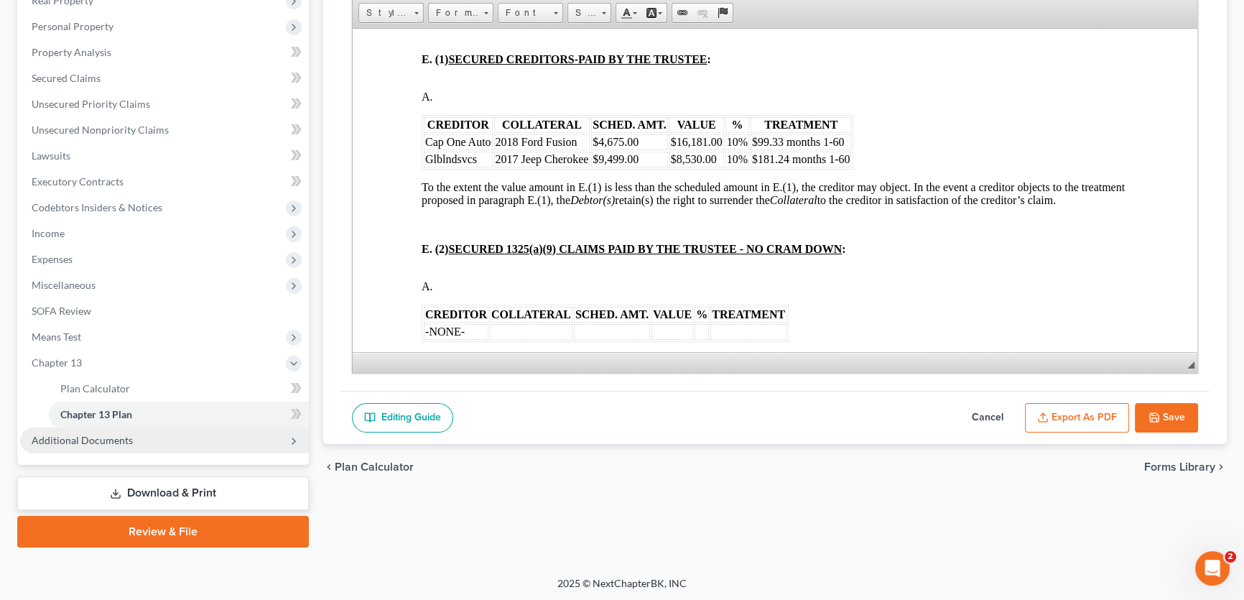
click at [102, 436] on span "Additional Documents" at bounding box center [82, 440] width 101 height 12
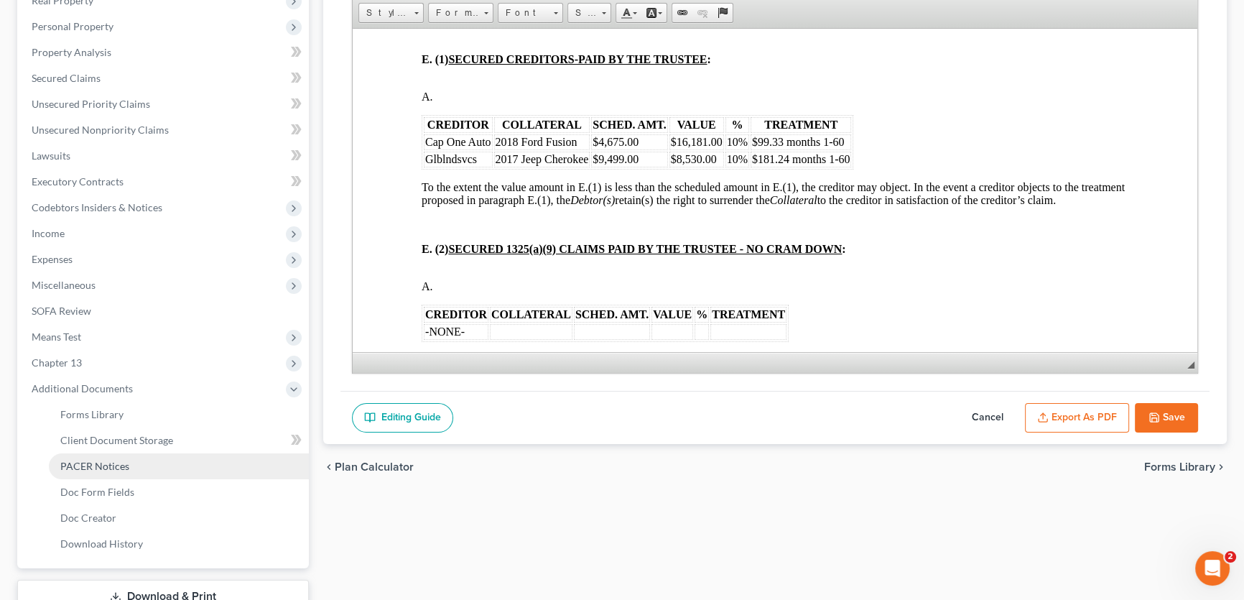
click at [136, 463] on link "PACER Notices" at bounding box center [179, 466] width 260 height 26
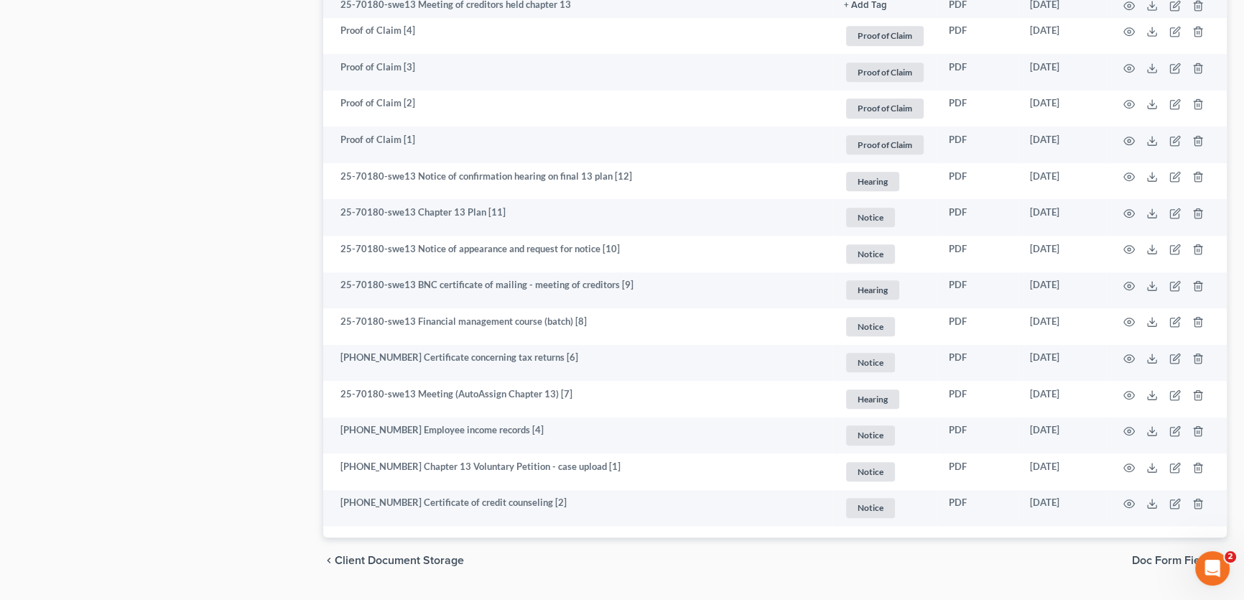
scroll to position [1353, 0]
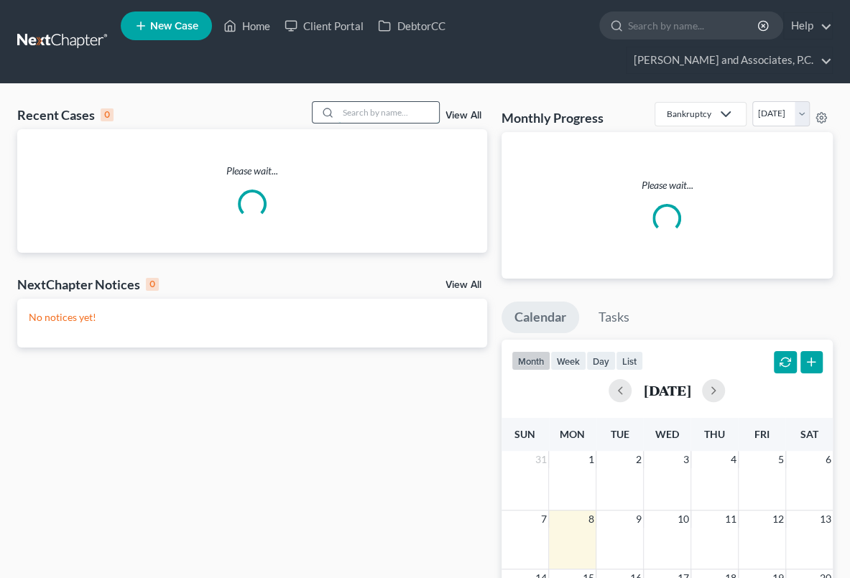
click at [412, 111] on input "search" at bounding box center [388, 112] width 101 height 21
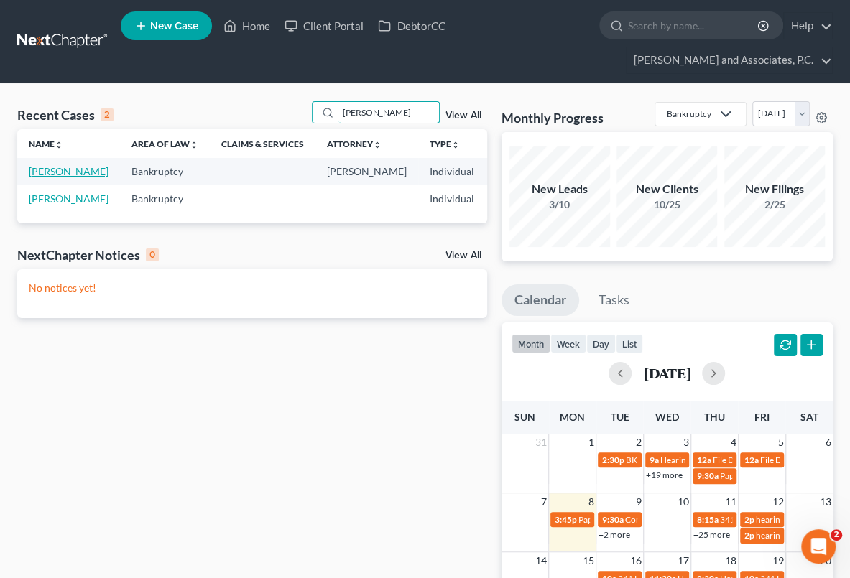
type input "[PERSON_NAME]"
click at [47, 175] on link "[PERSON_NAME]" at bounding box center [69, 171] width 80 height 12
select select "5"
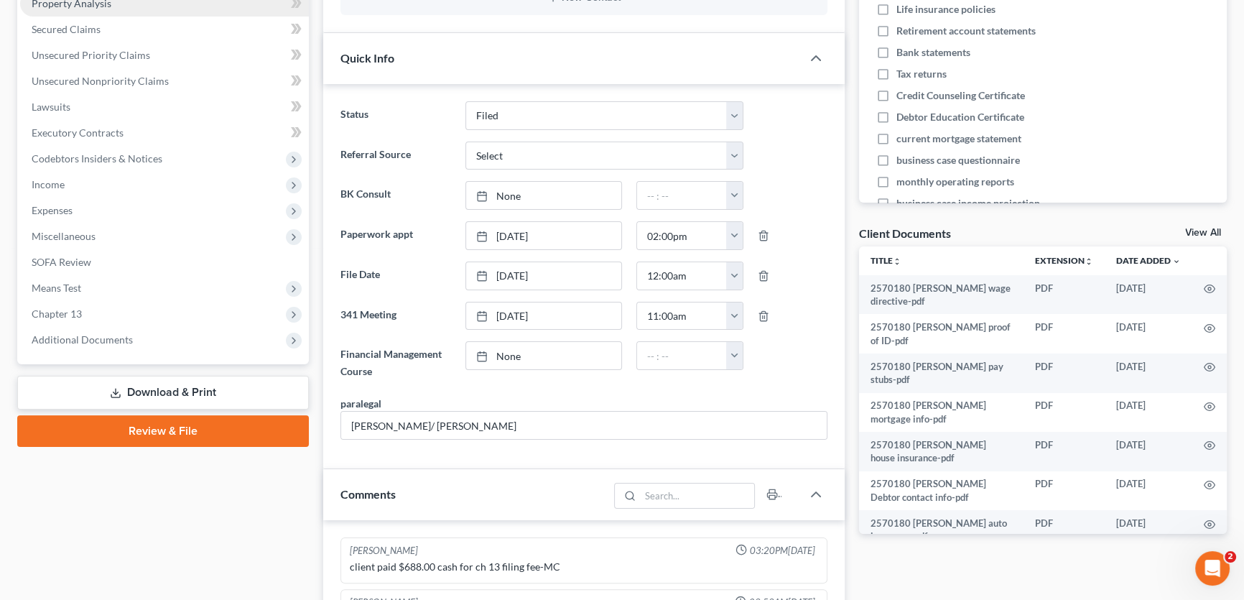
scroll to position [326, 0]
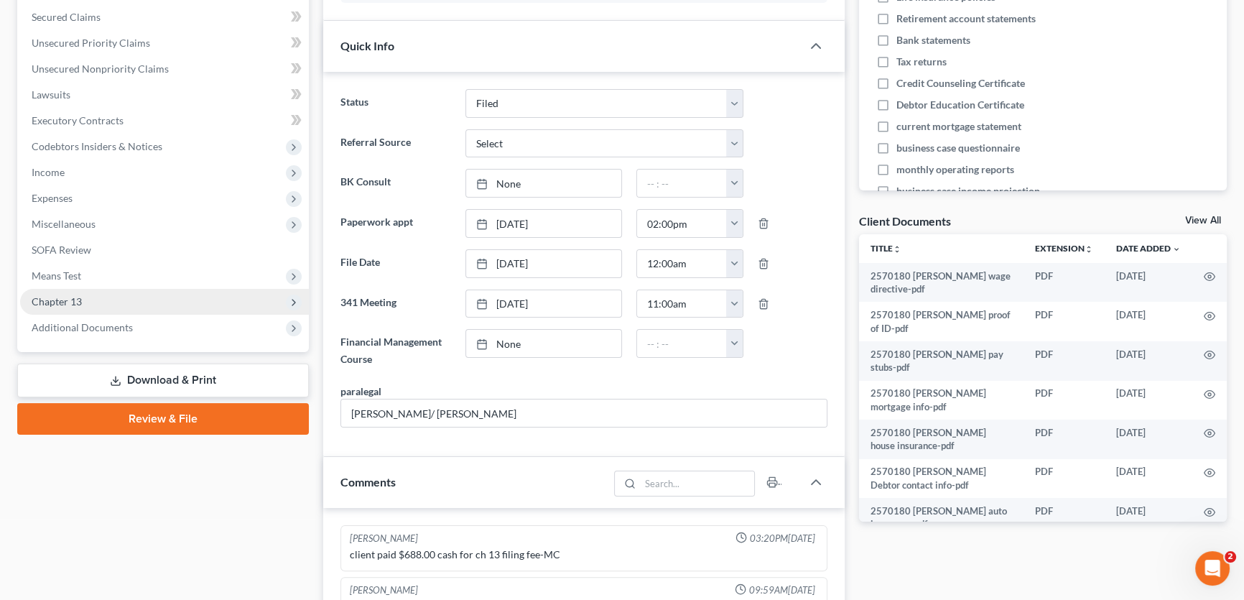
click at [101, 302] on span "Chapter 13" at bounding box center [164, 302] width 289 height 26
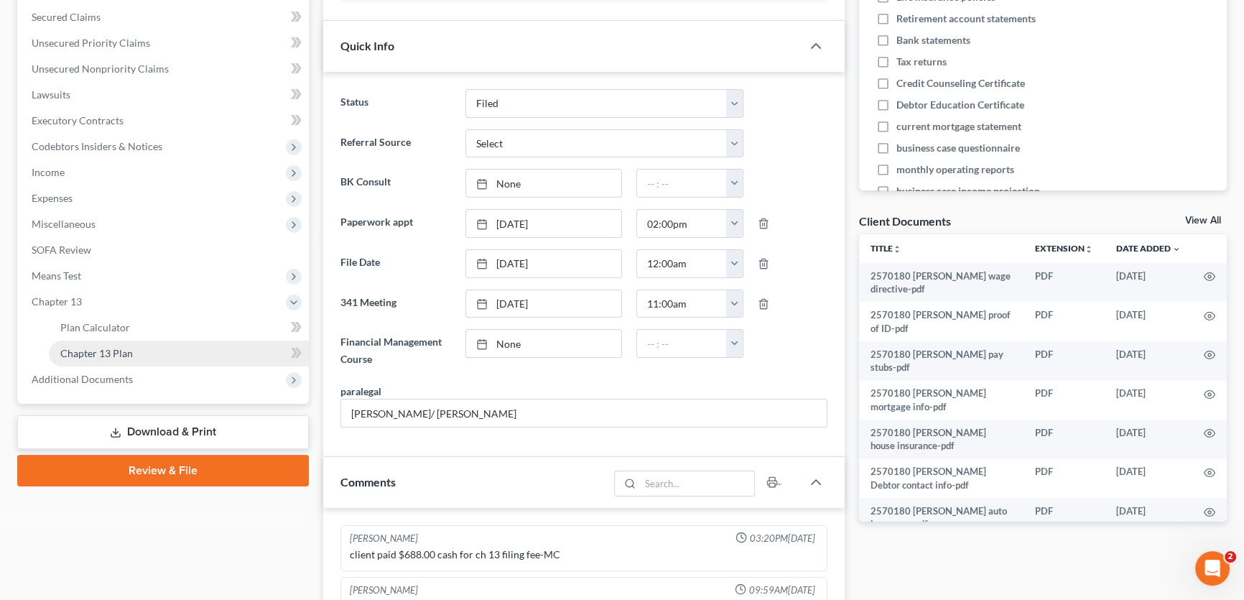
click at [101, 348] on span "Chapter 13 Plan" at bounding box center [96, 353] width 73 height 12
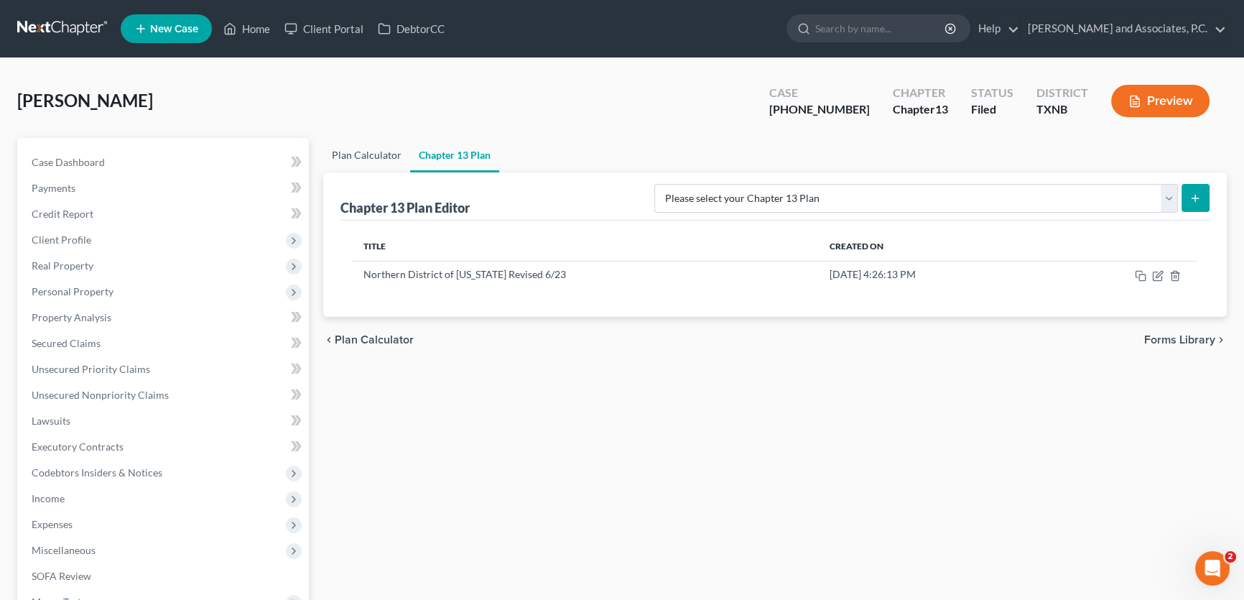
click at [379, 156] on link "Plan Calculator" at bounding box center [366, 155] width 87 height 34
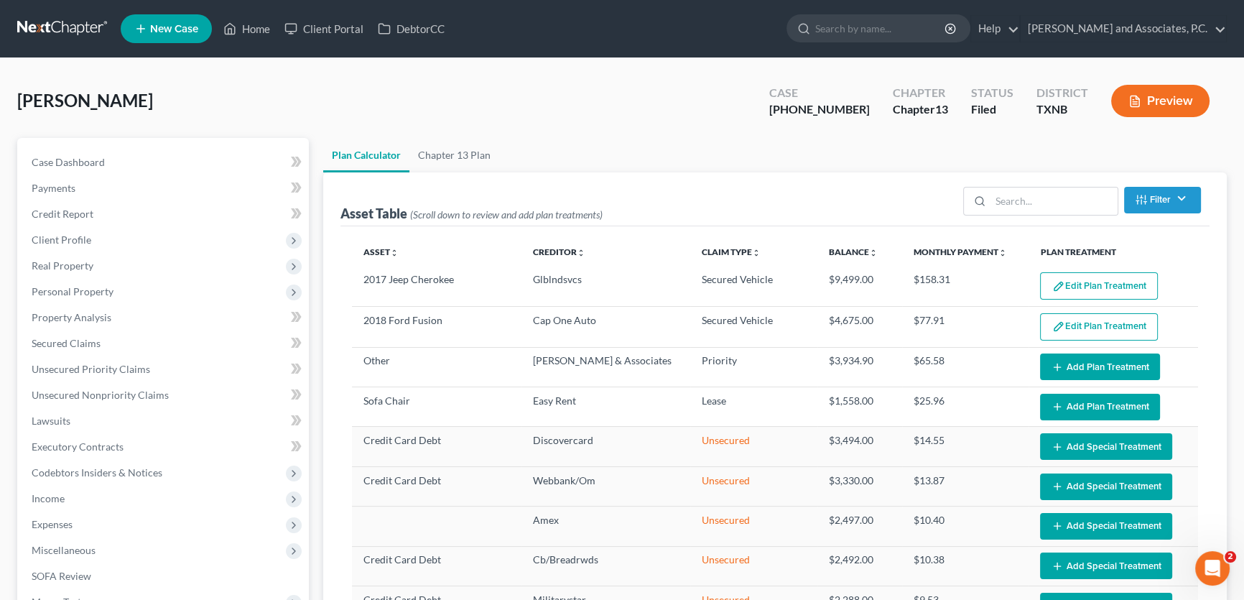
select select "59"
click at [858, 280] on button "Edit Plan Treatment" at bounding box center [1099, 285] width 118 height 27
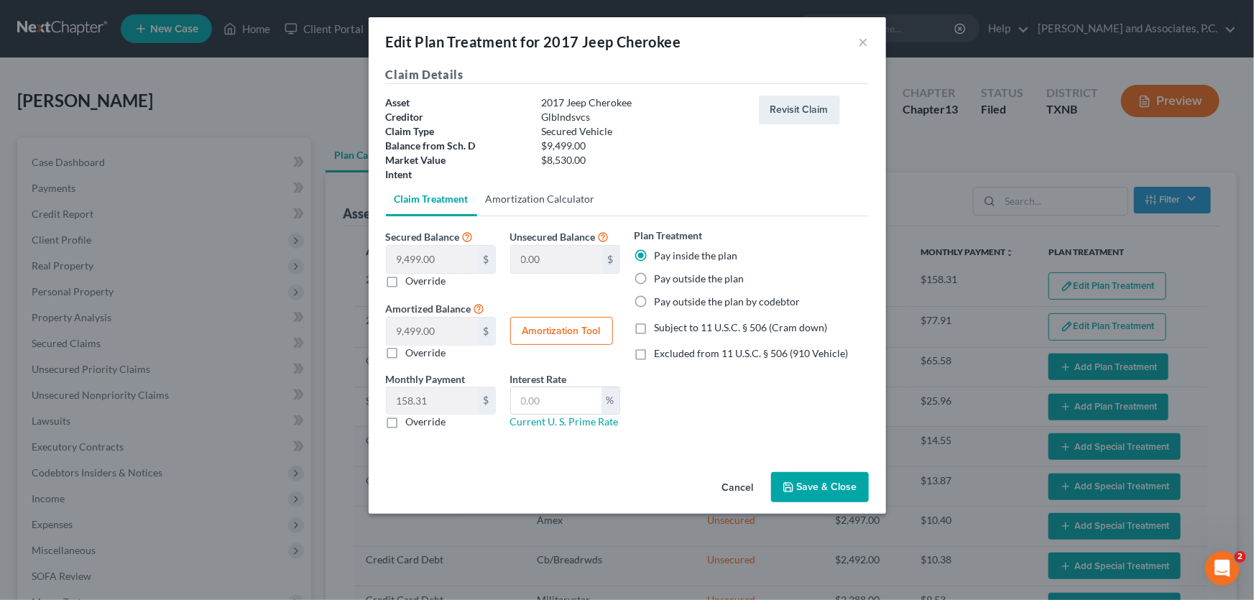
click at [560, 199] on link "Amortization Calculator" at bounding box center [540, 199] width 126 height 34
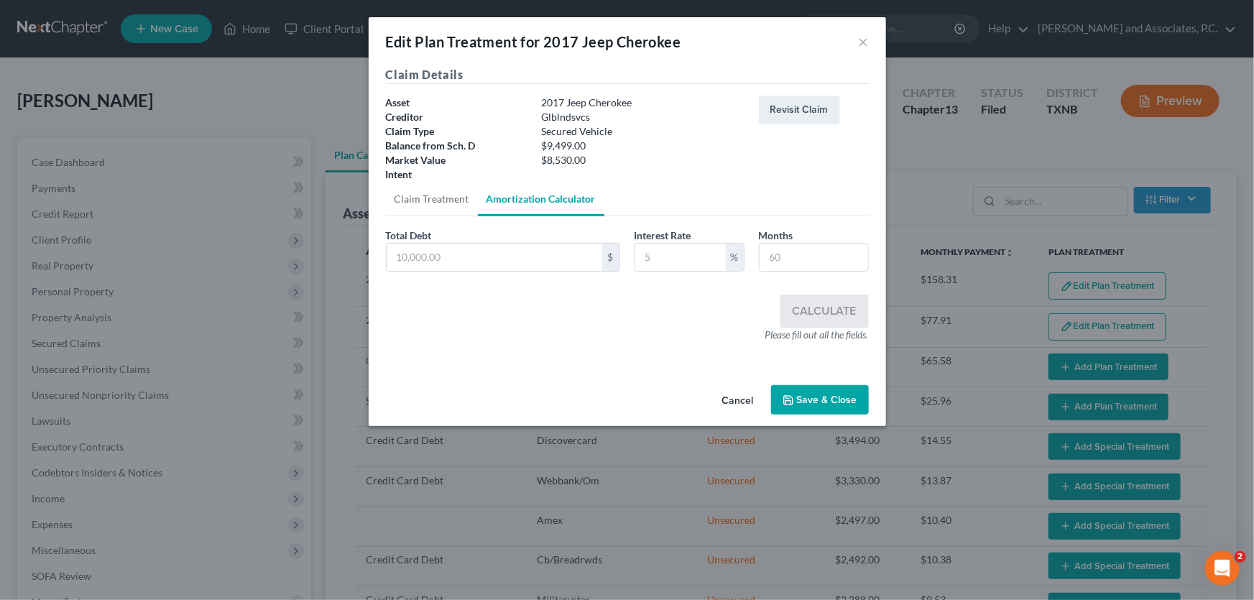
type input "9,499.00"
type input "60"
click at [657, 251] on input "text" at bounding box center [680, 257] width 91 height 27
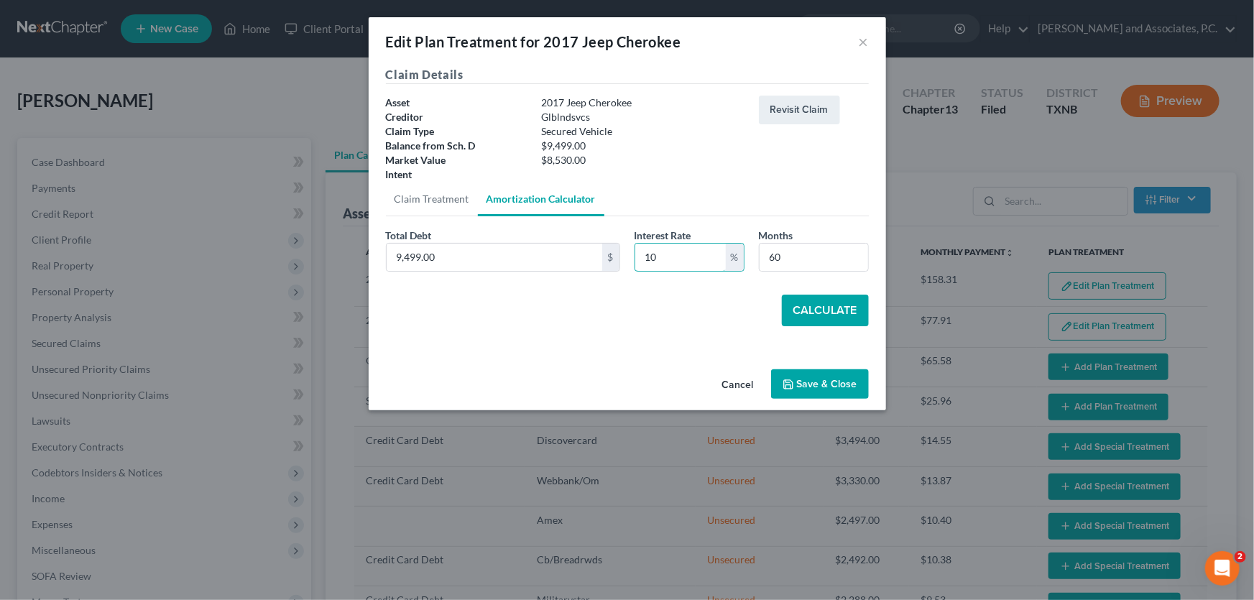
type input "10"
click at [809, 302] on button "Calculate" at bounding box center [825, 311] width 87 height 32
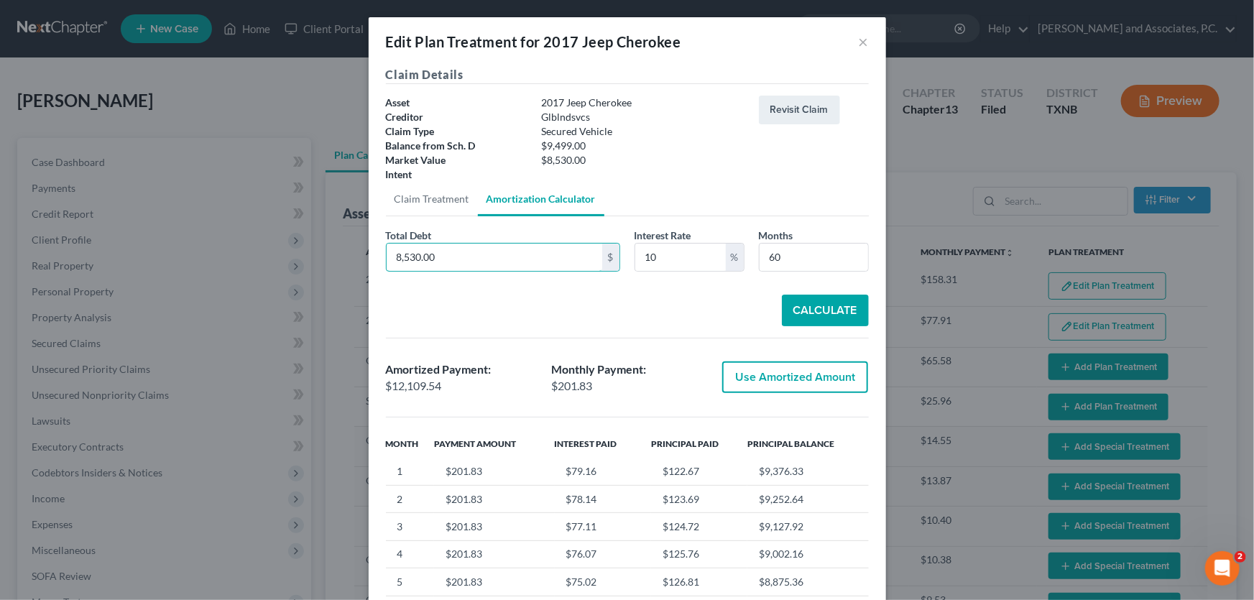
type input "8,530.00"
click at [793, 295] on button "Calculate" at bounding box center [825, 311] width 87 height 32
click at [858, 39] on button "×" at bounding box center [863, 41] width 10 height 17
